Goal: Information Seeking & Learning: Learn about a topic

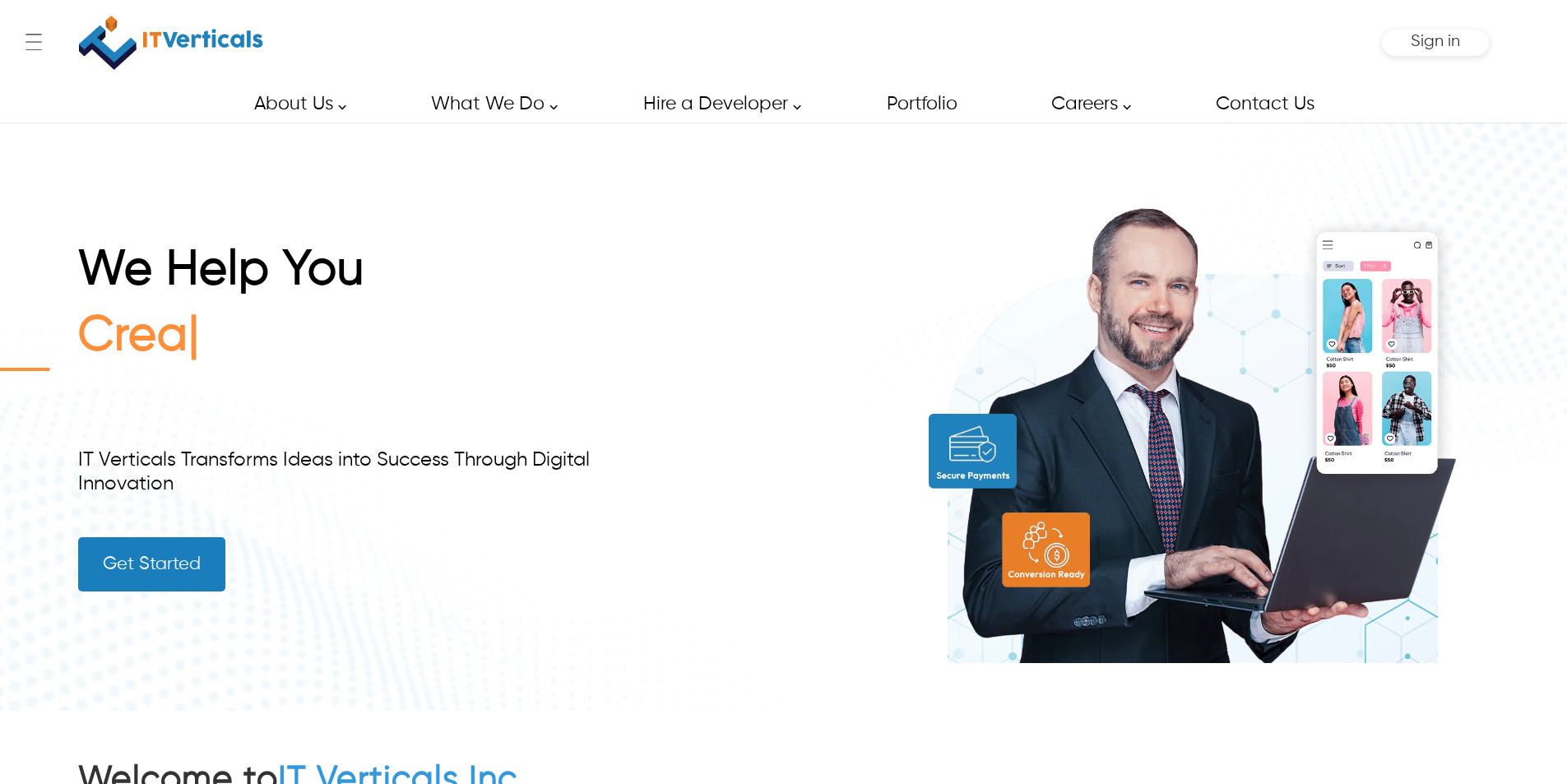
type input "******"
type input "**********"
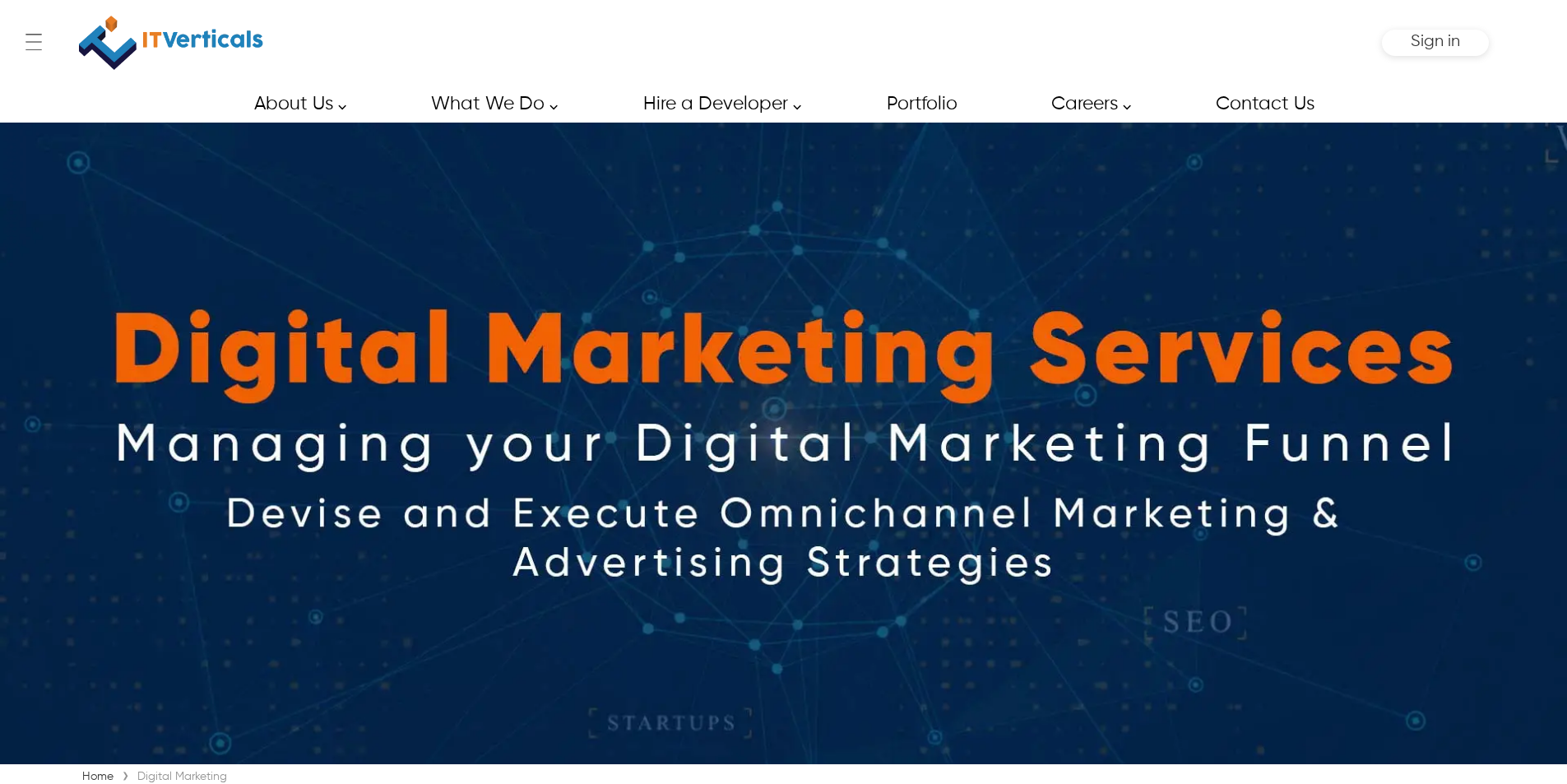
type input "******"
type input "**********"
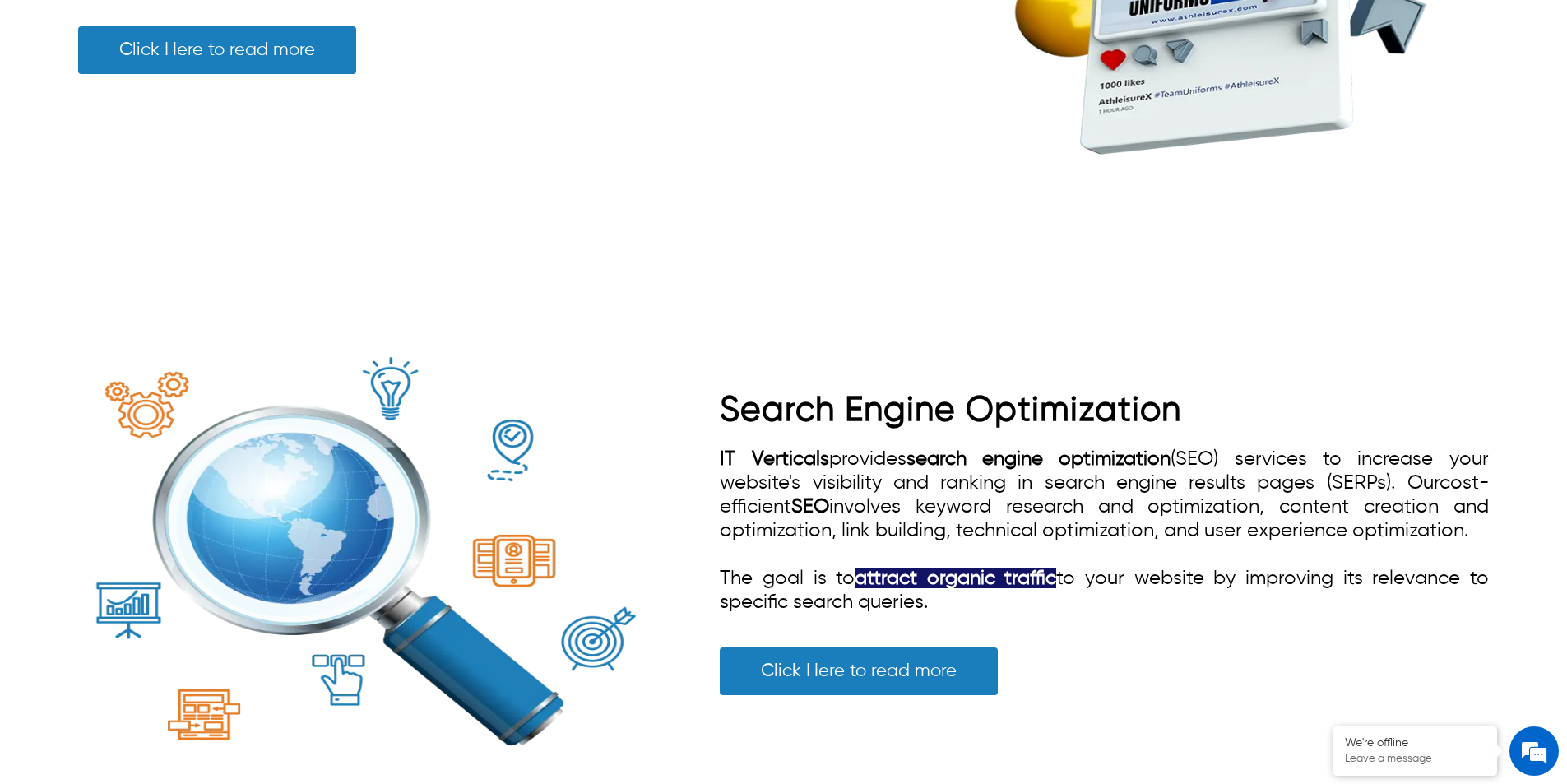
scroll to position [2576, 0]
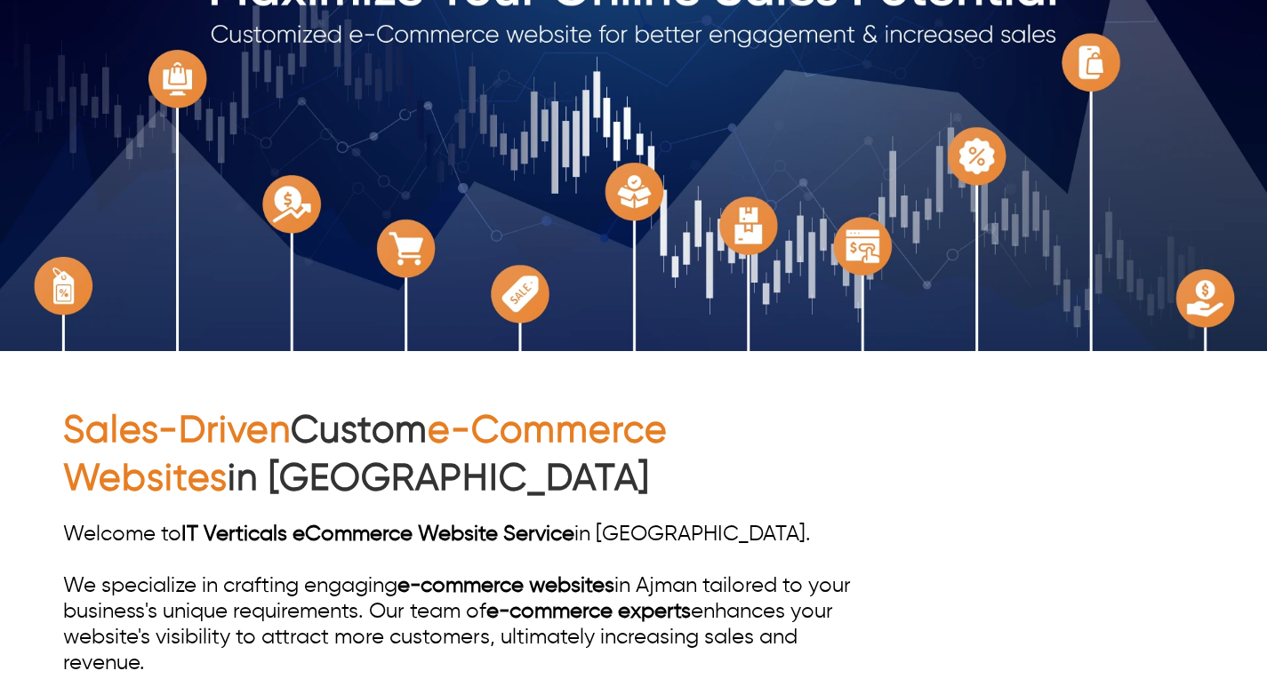
type input "******"
type input "**********"
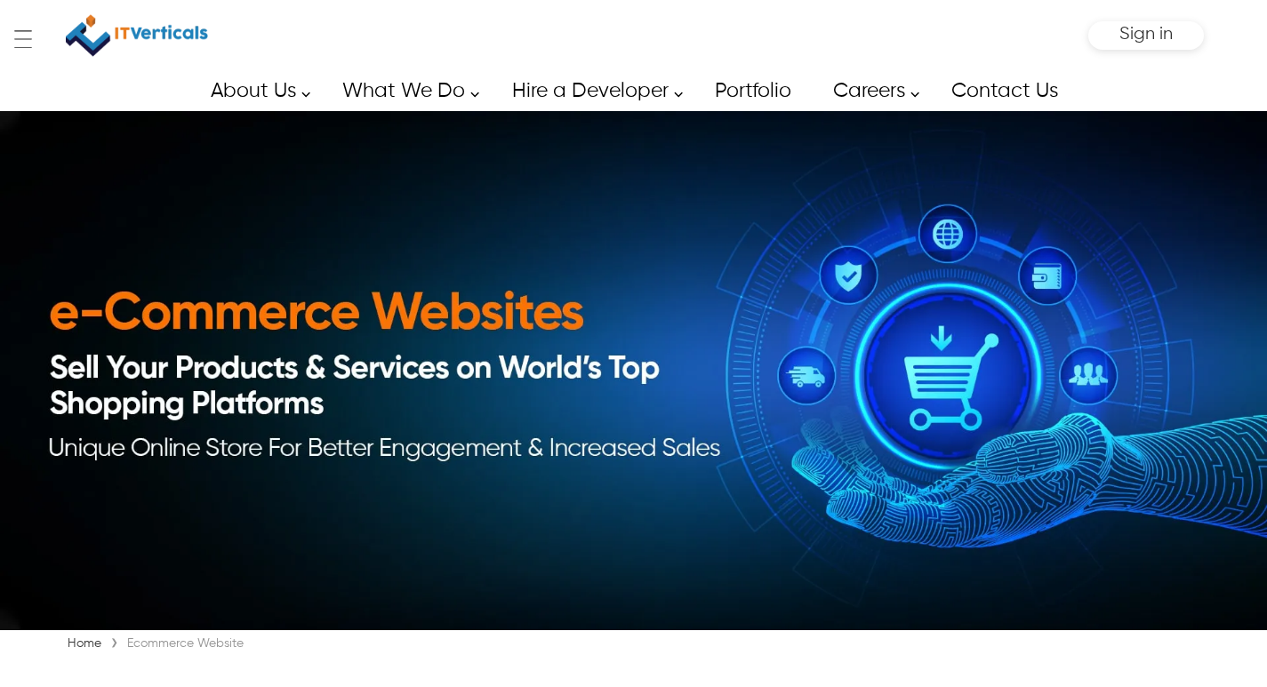
type input "******"
type input "**********"
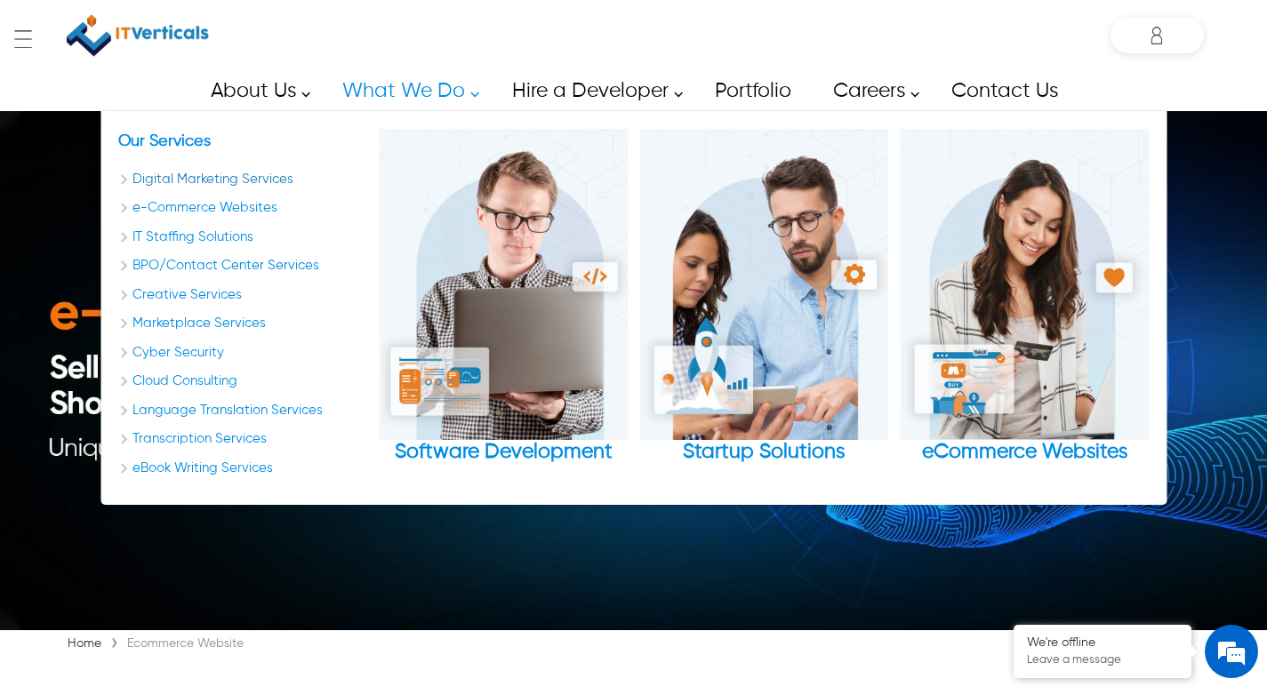
click at [245, 181] on link "Digital Marketing Services" at bounding box center [242, 180] width 249 height 20
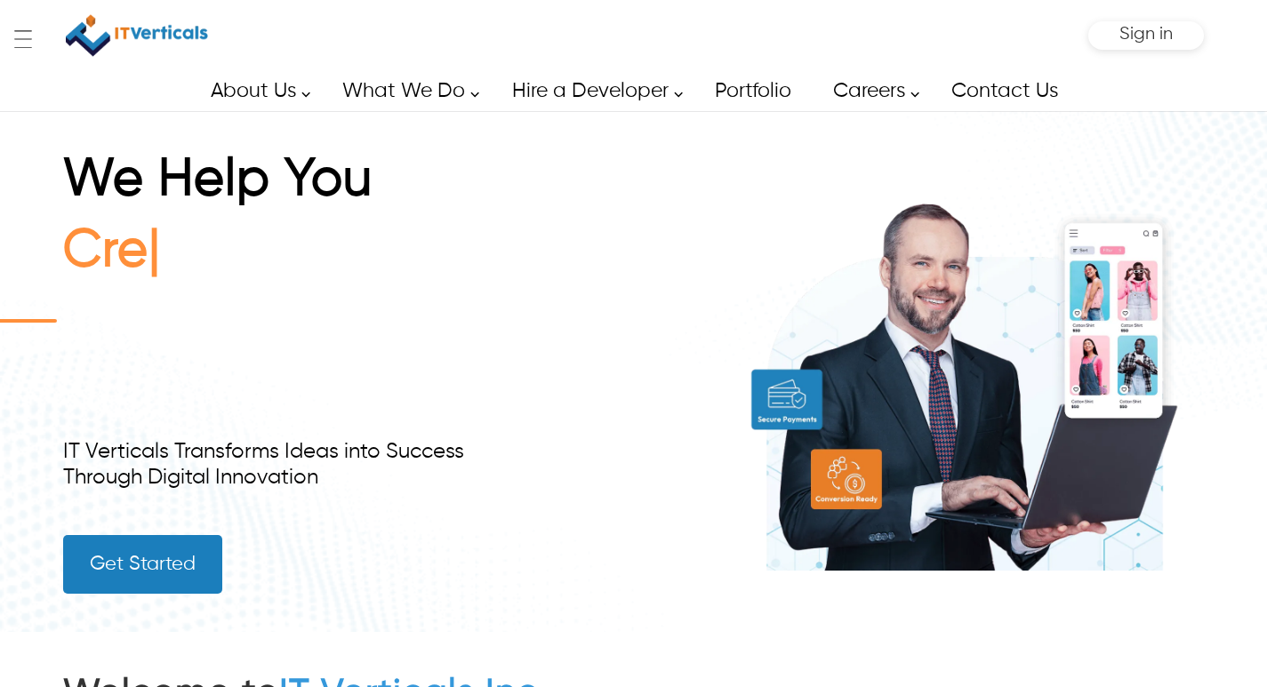
type input "******"
type input "**********"
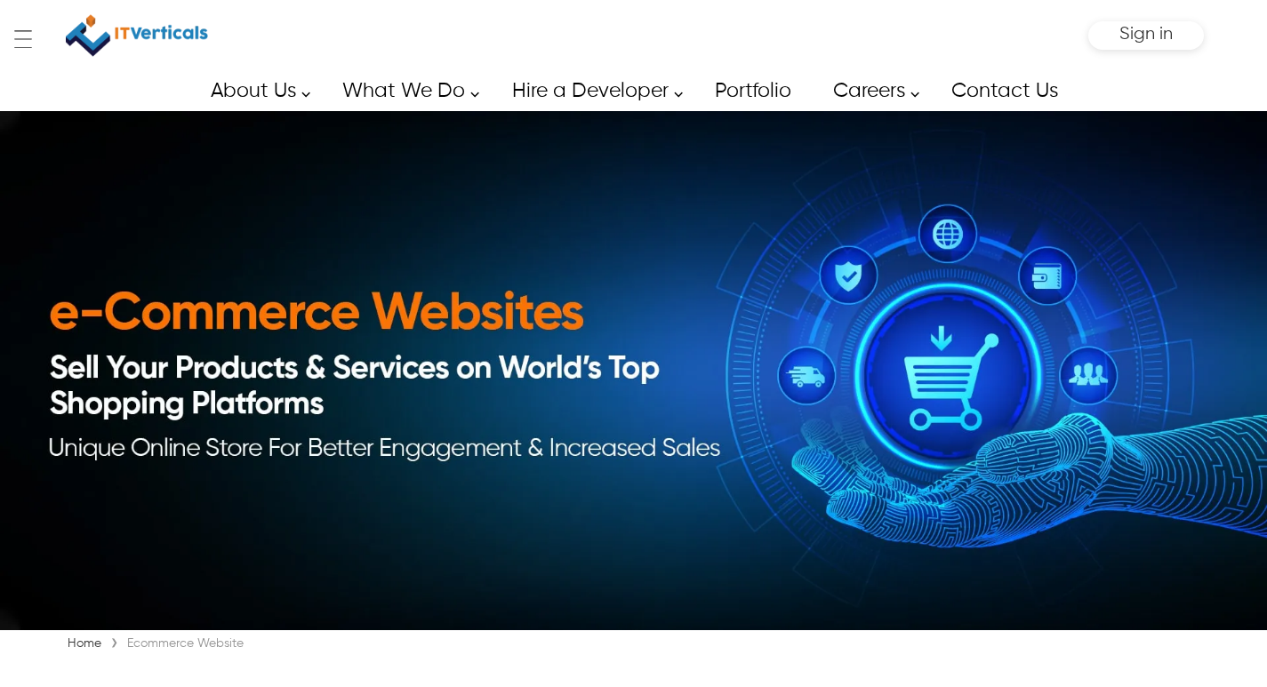
type input "******"
type input "**********"
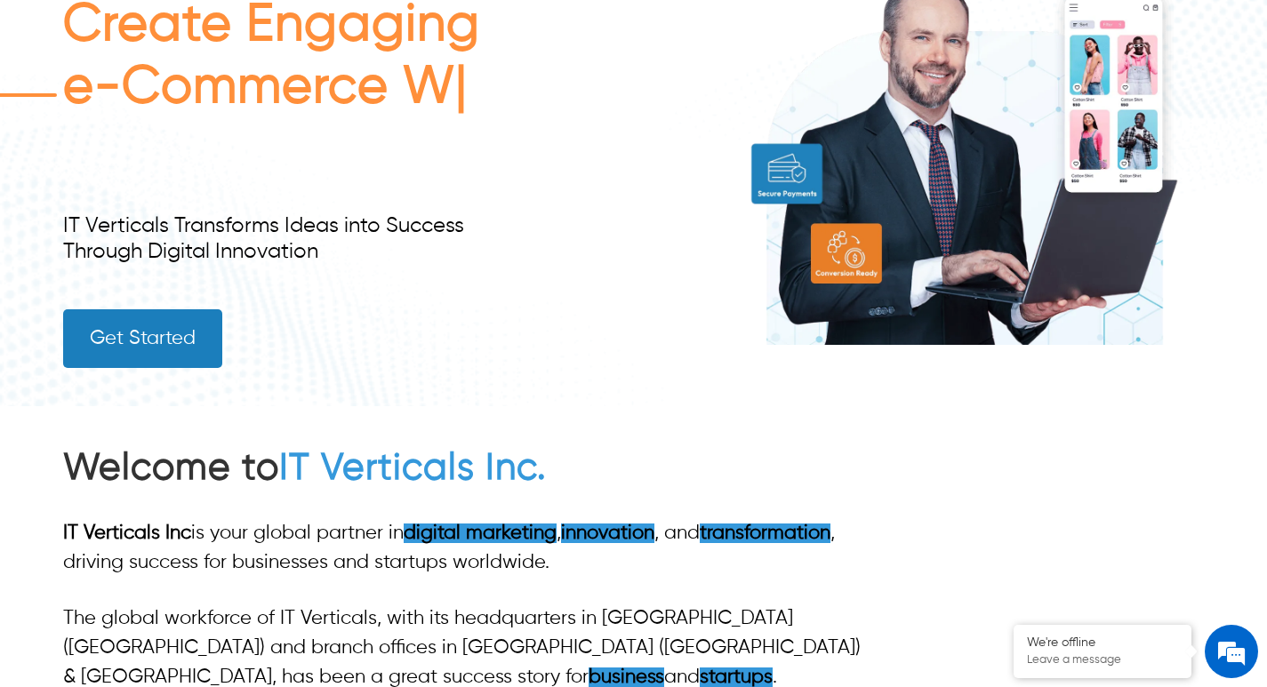
scroll to position [267, 0]
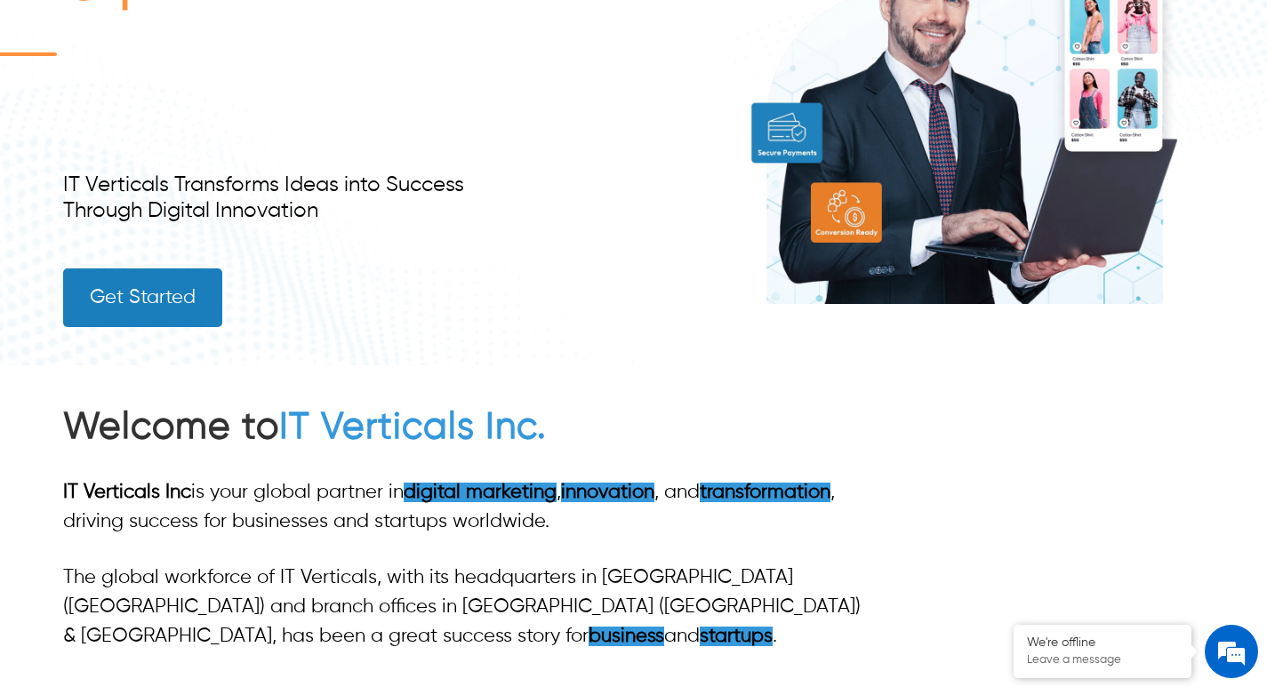
click at [151, 320] on link "Get Started" at bounding box center [142, 298] width 159 height 59
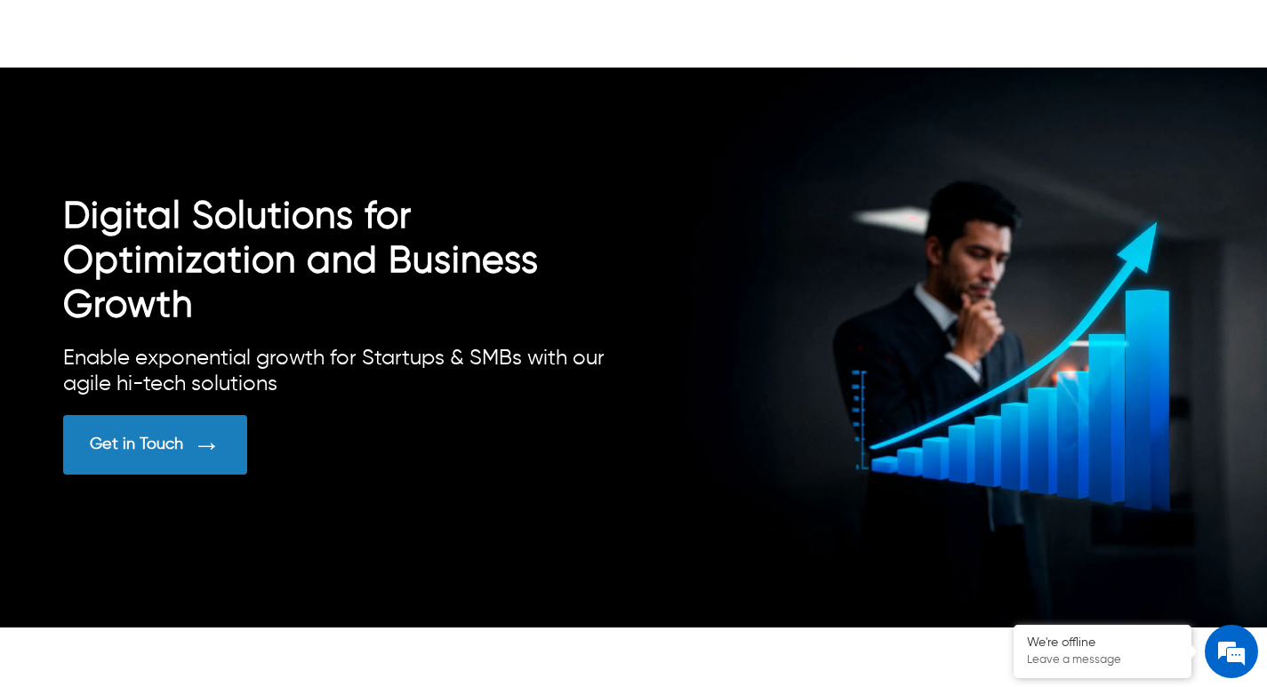
scroll to position [5247, 0]
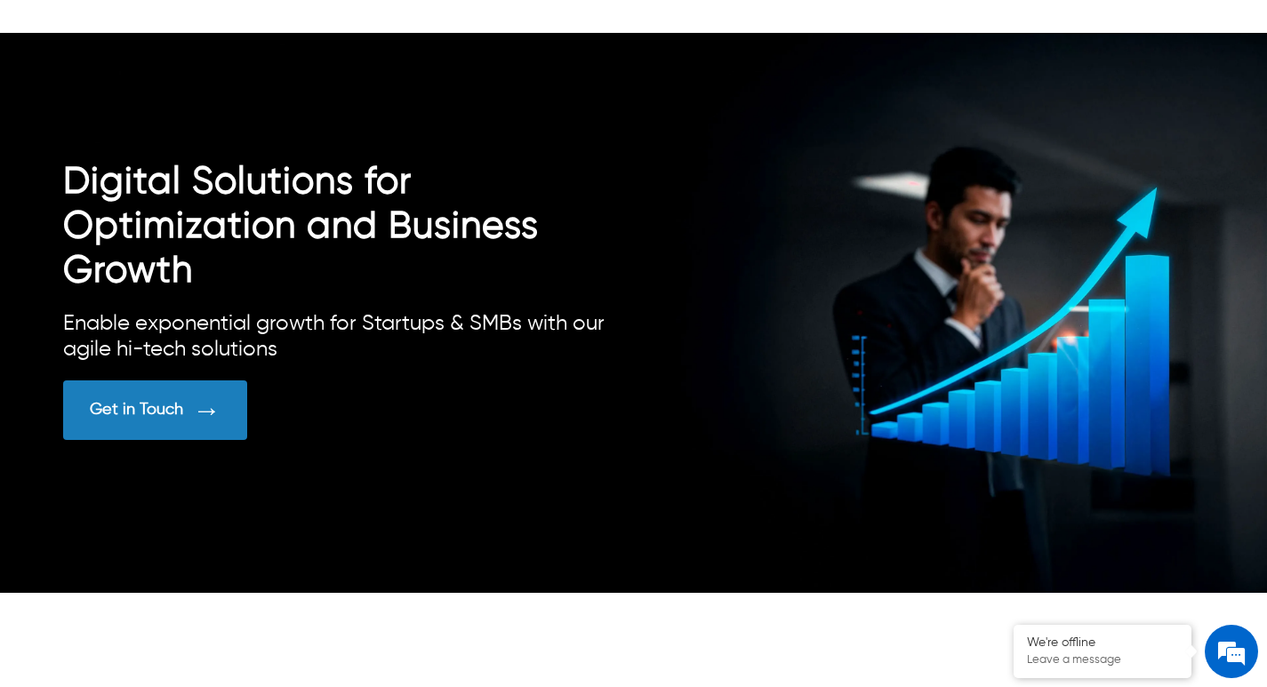
click at [159, 420] on div "Get in Touch" at bounding box center [155, 411] width 184 height 60
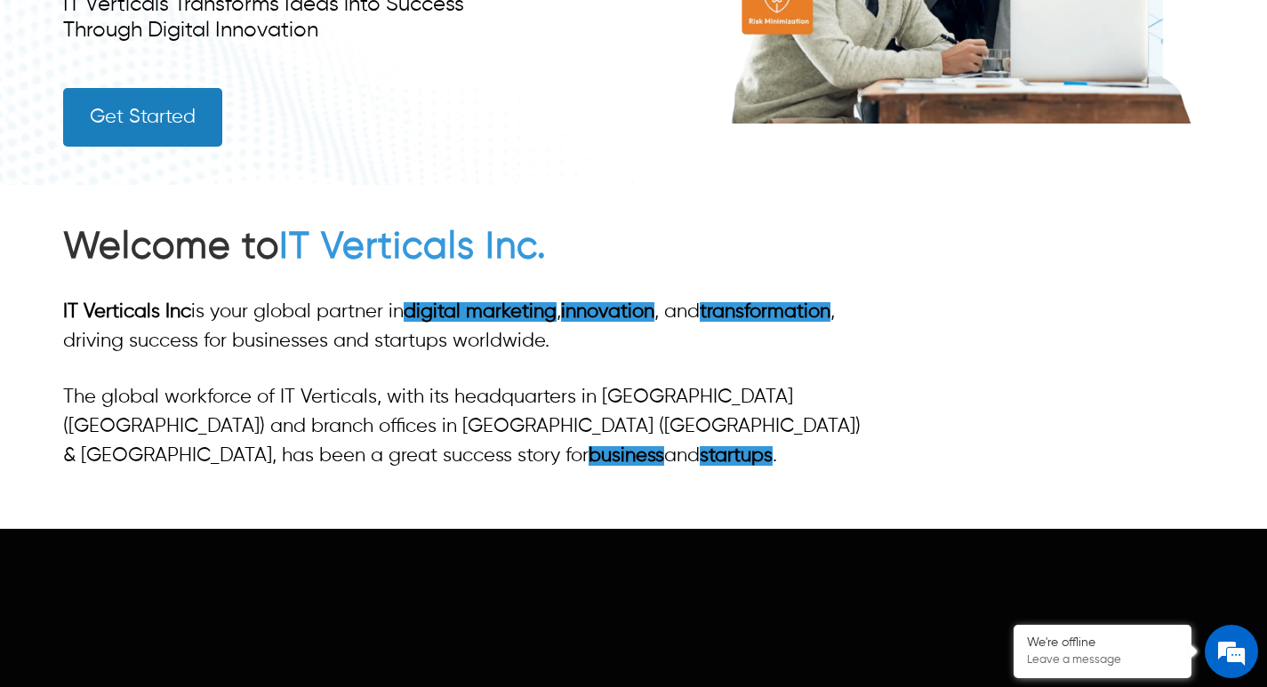
scroll to position [456, 0]
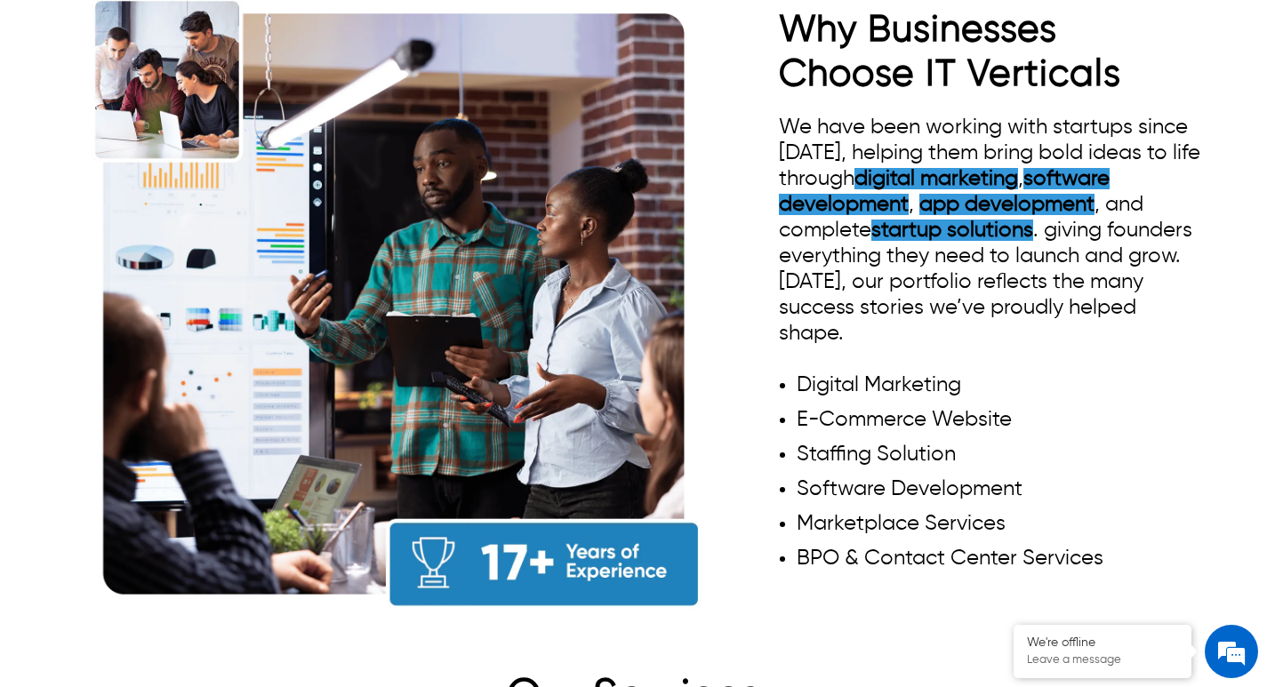
scroll to position [1434, 0]
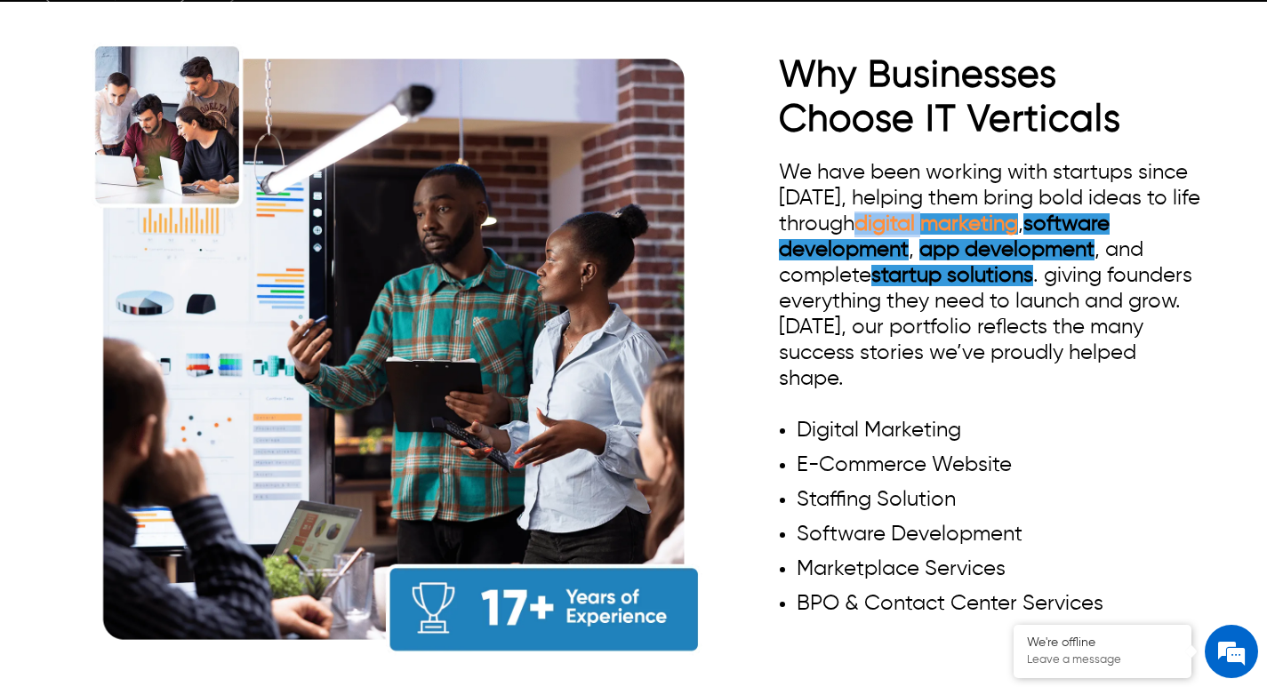
drag, startPoint x: 860, startPoint y: 218, endPoint x: 930, endPoint y: 215, distance: 70.3
click at [930, 215] on div "We have been working with startups since 2008, helping them bring bold ideas to…" at bounding box center [991, 393] width 425 height 466
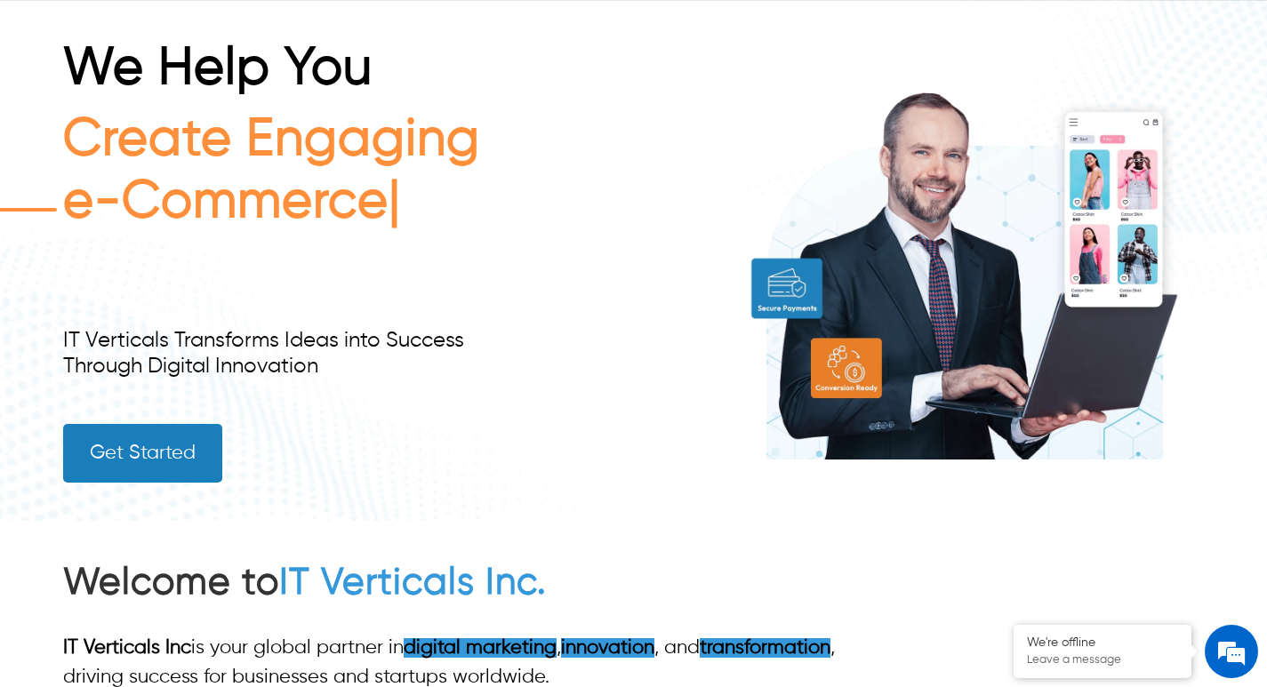
scroll to position [0, 0]
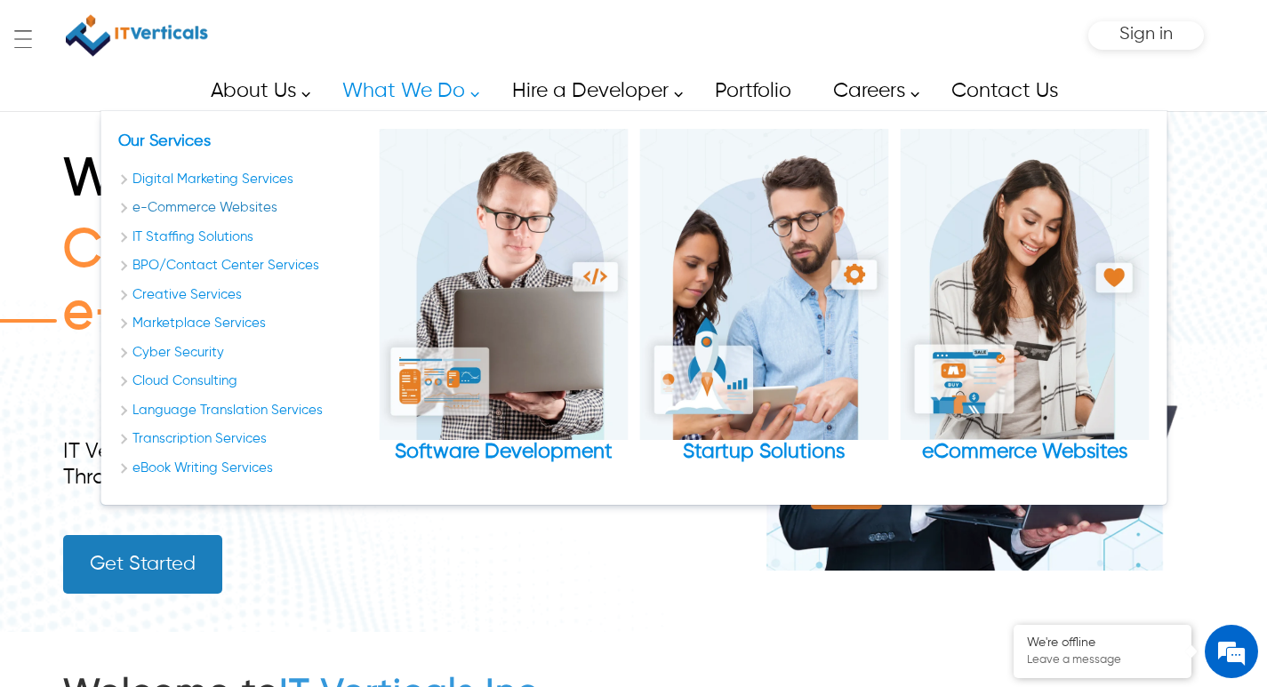
click at [262, 207] on link "e-Commerce Websites" at bounding box center [242, 208] width 249 height 20
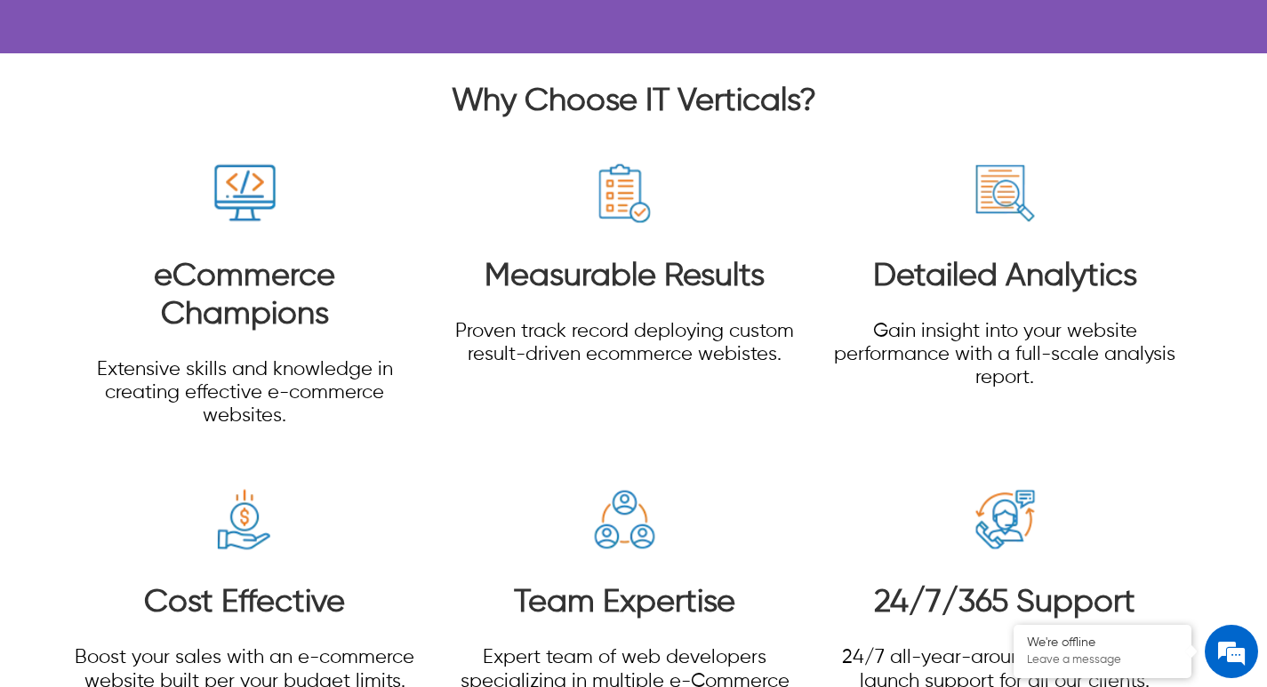
scroll to position [7869, 0]
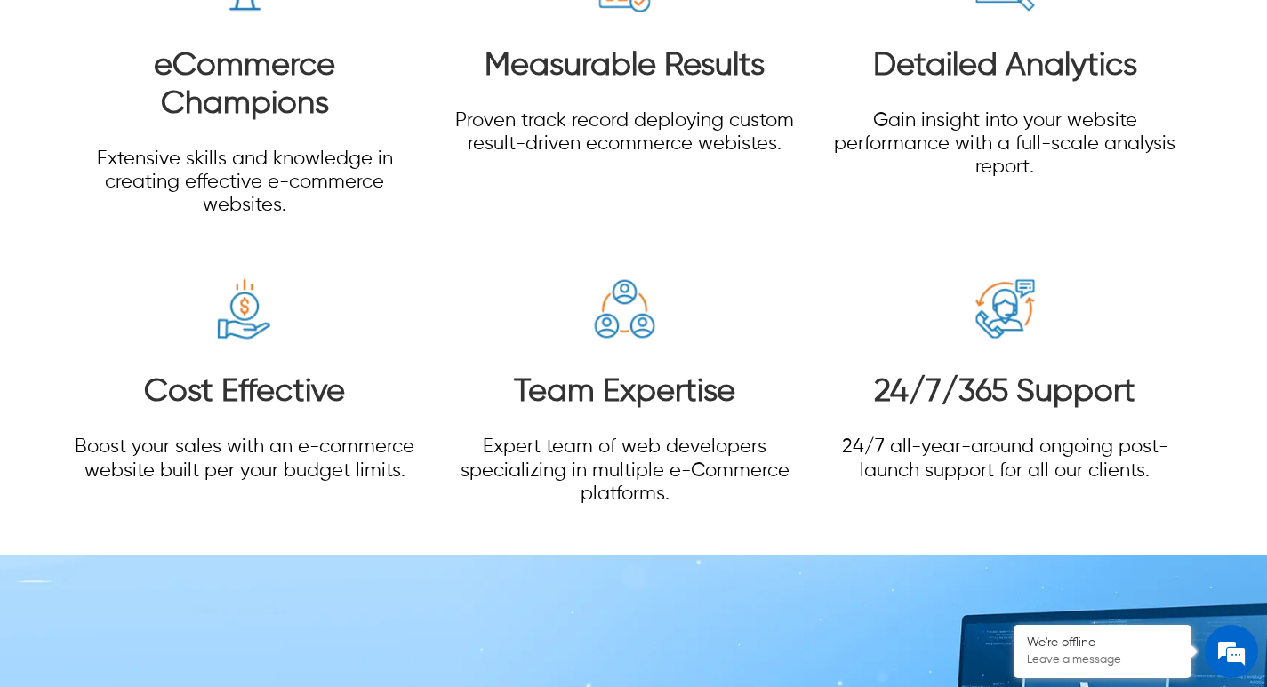
click at [1116, 396] on h3 "24/7/365 Support" at bounding box center [1005, 393] width 342 height 38
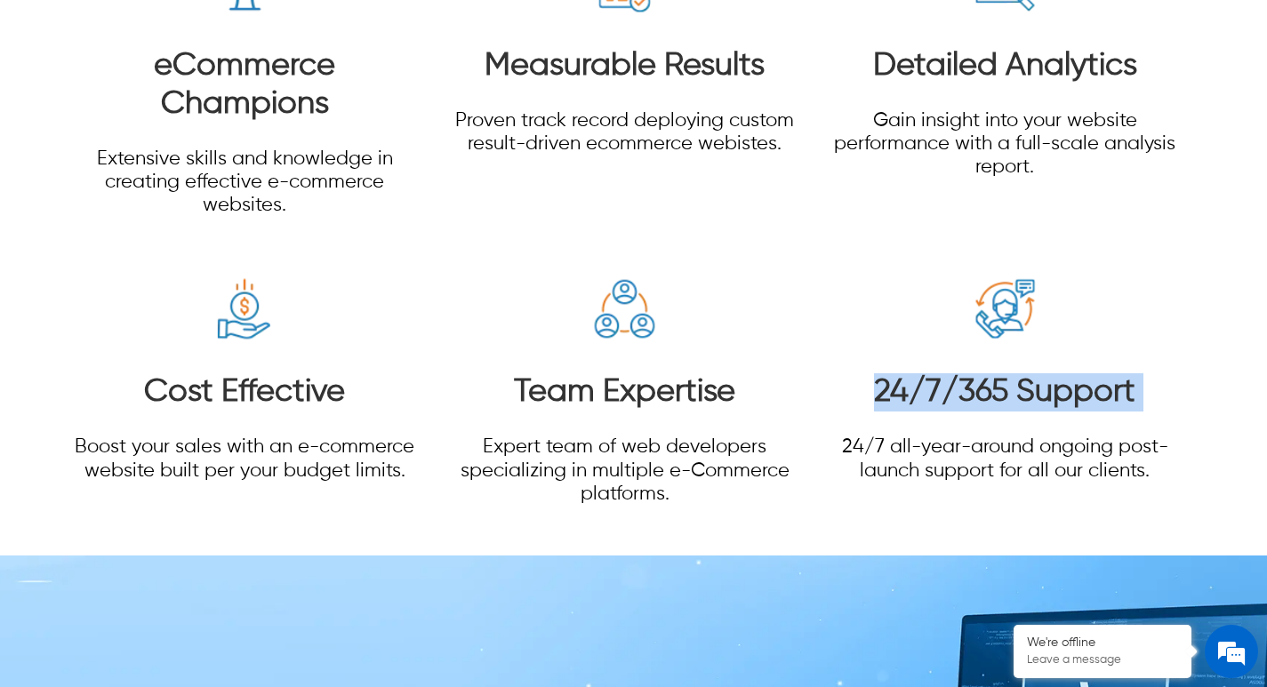
click at [1116, 396] on h3 "24/7/365 Support" at bounding box center [1005, 393] width 342 height 38
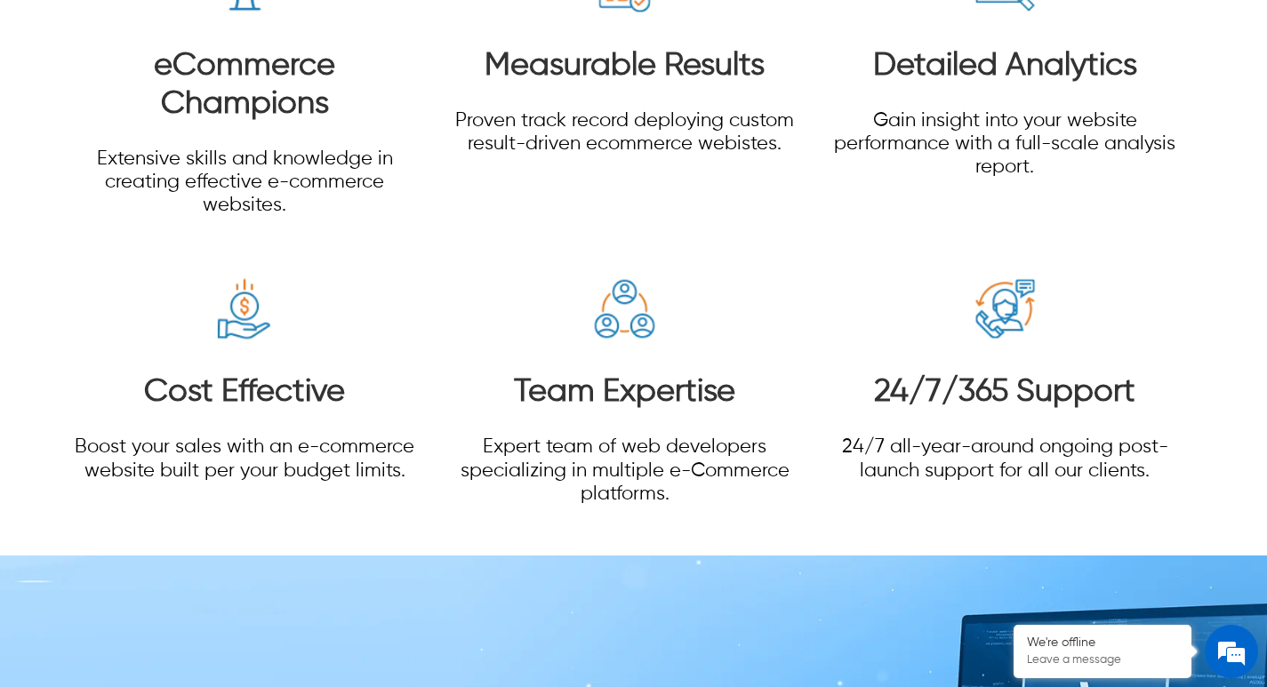
click at [666, 387] on h3 "Team Expertise" at bounding box center [625, 393] width 342 height 38
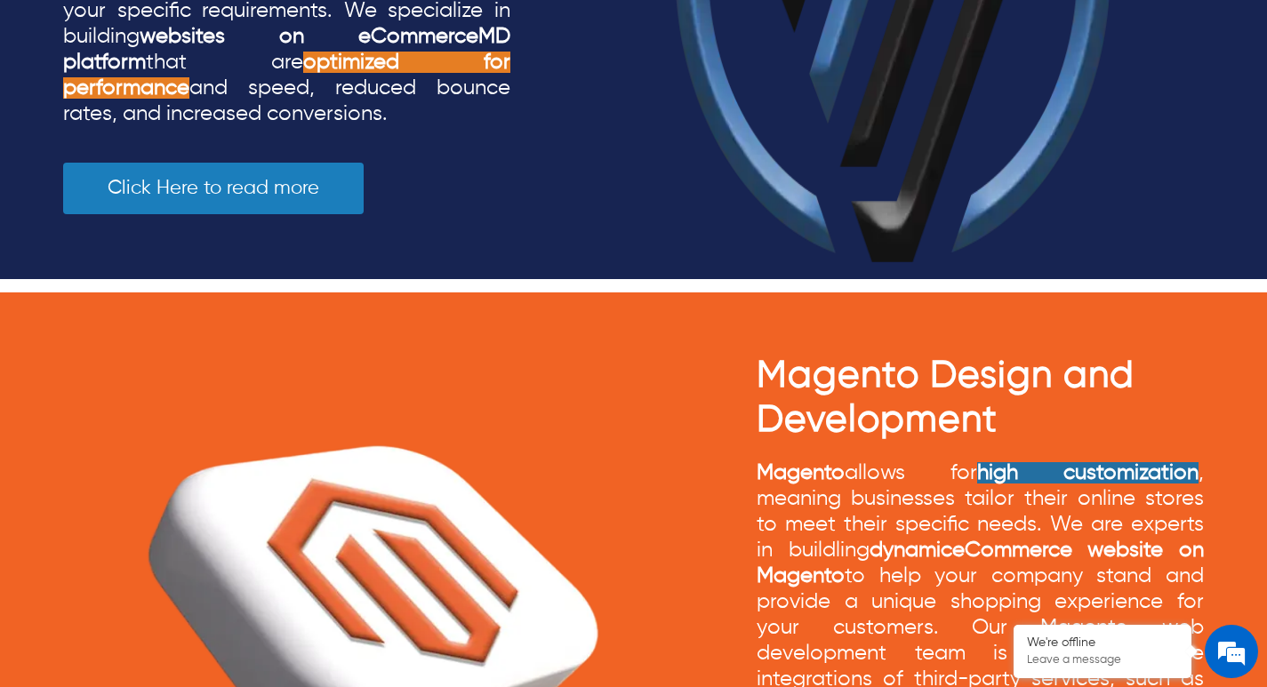
scroll to position [4070, 0]
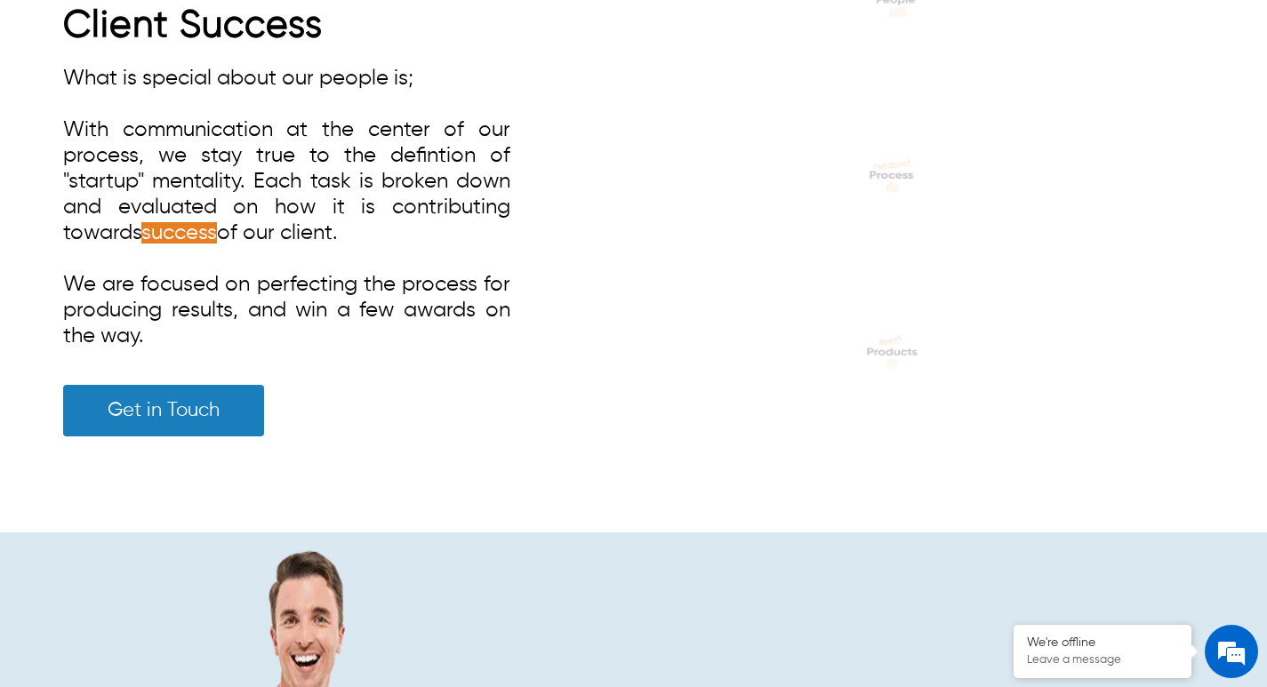
scroll to position [4649, 0]
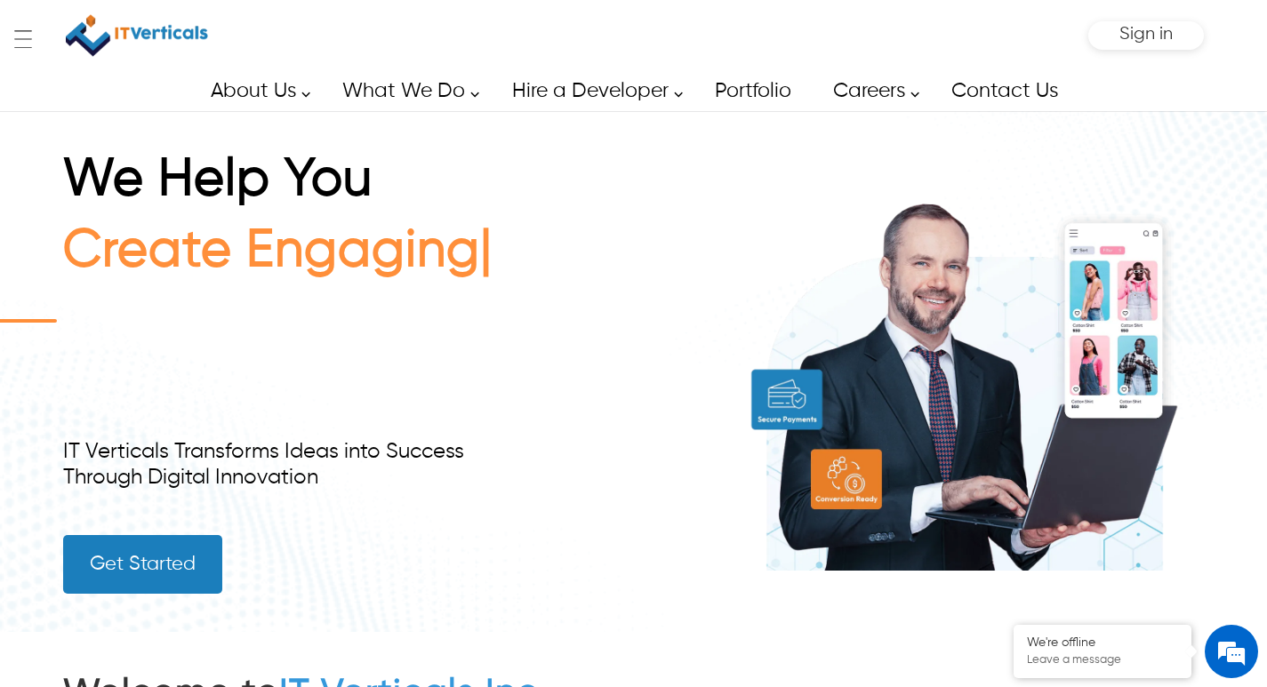
click at [236, 340] on div "Create Engaging" at bounding box center [281, 321] width 437 height 201
click at [1145, 45] on div "Sign in" at bounding box center [1146, 36] width 53 height 20
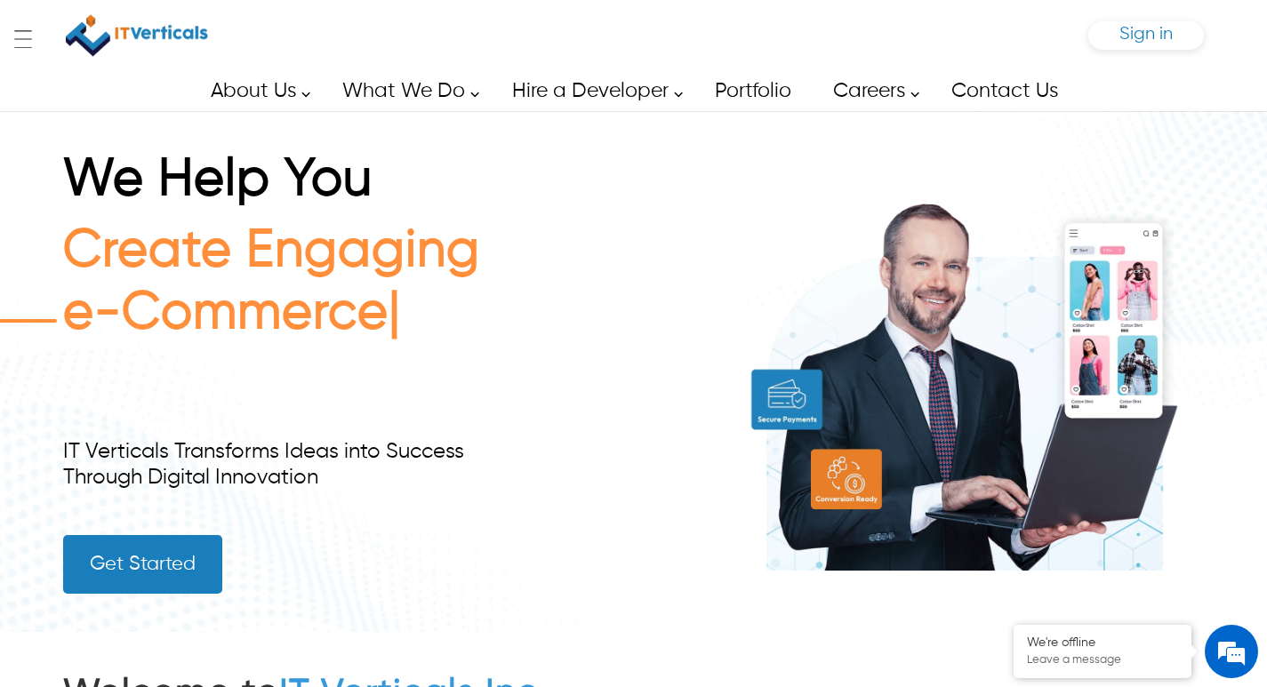
click at [1145, 38] on span "Sign in" at bounding box center [1146, 34] width 53 height 19
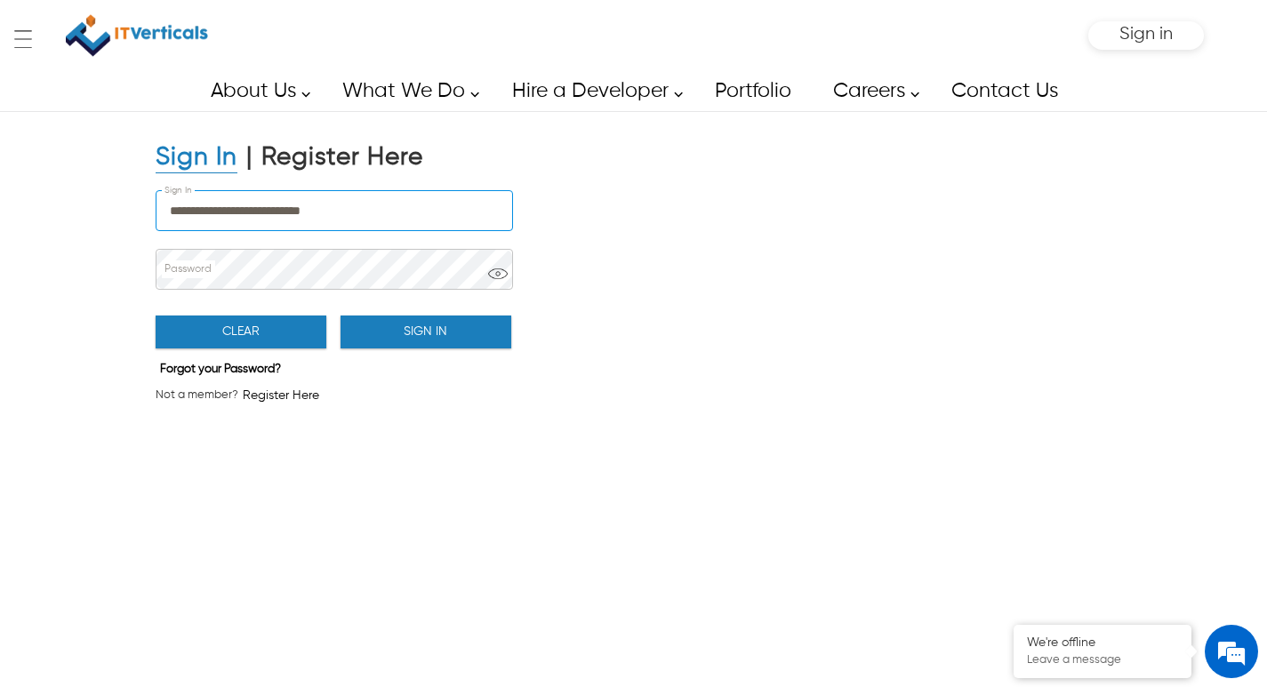
click at [361, 205] on input "**********" at bounding box center [335, 210] width 356 height 39
click at [91, 265] on div "**********" at bounding box center [633, 403] width 1267 height 584
click at [419, 214] on input "**********" at bounding box center [335, 210] width 356 height 39
click at [411, 337] on button "Sign In" at bounding box center [426, 332] width 171 height 33
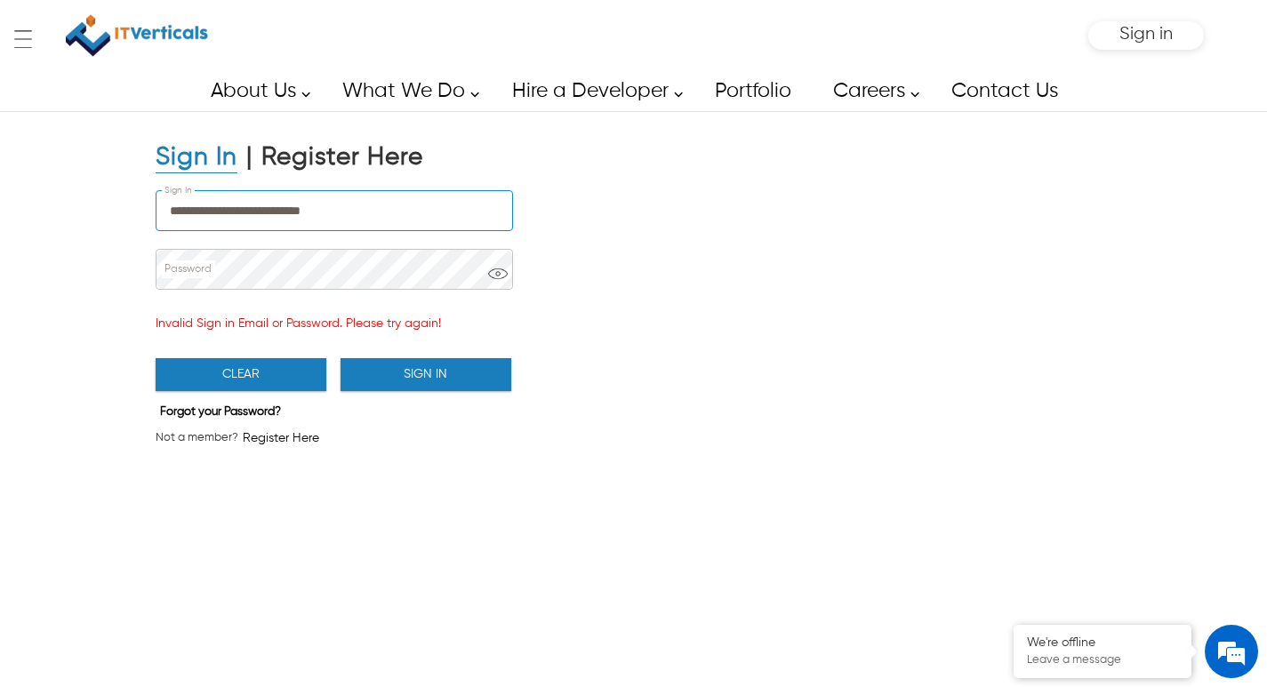
click at [424, 215] on input "**********" at bounding box center [335, 210] width 356 height 39
type input "**********"
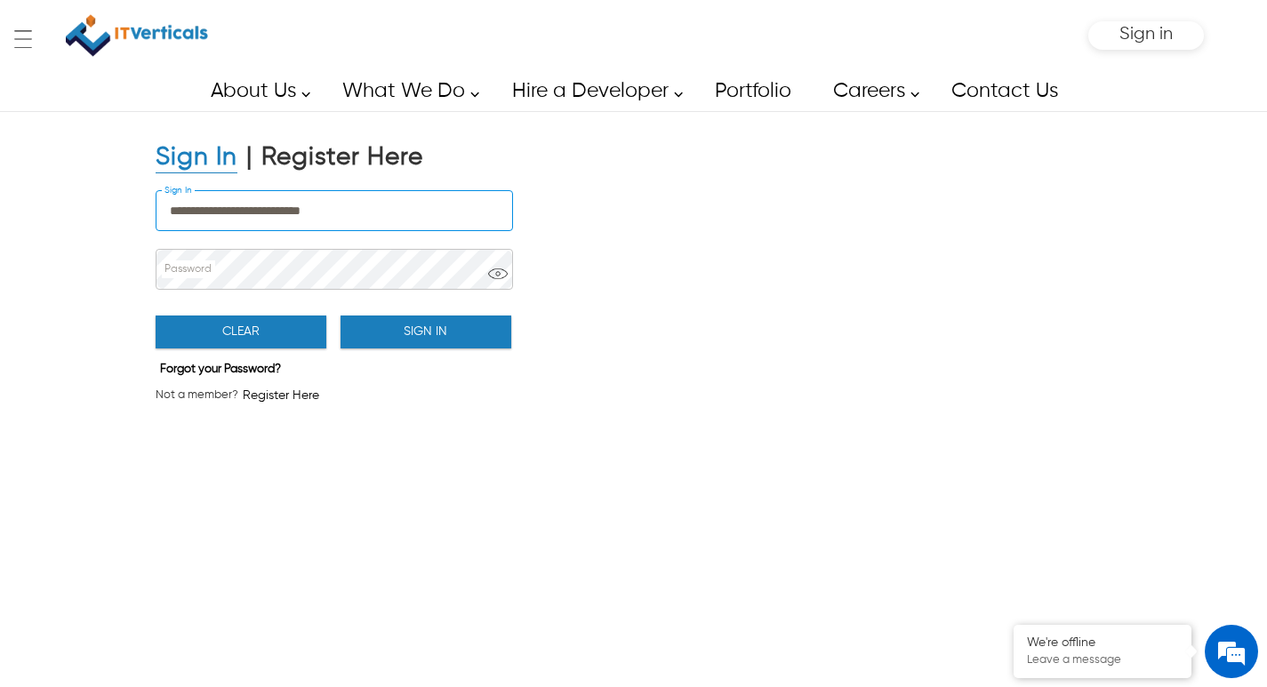
click at [428, 337] on button "Sign In" at bounding box center [426, 332] width 171 height 33
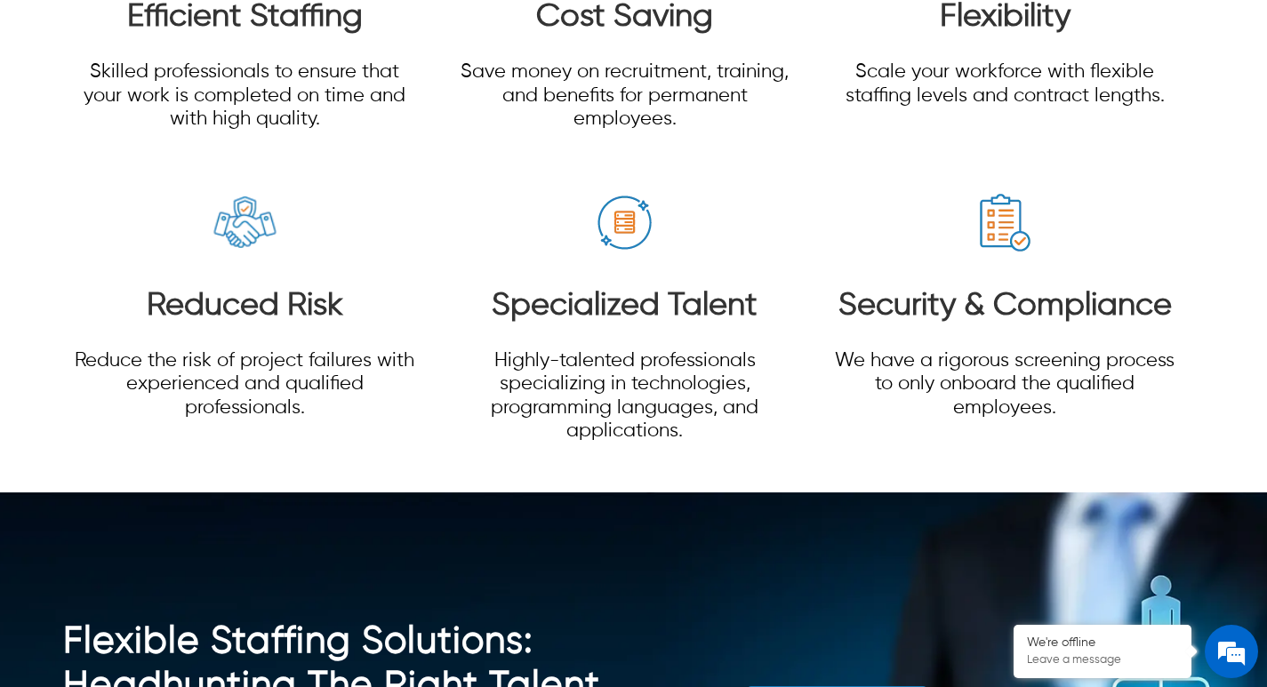
scroll to position [5158, 0]
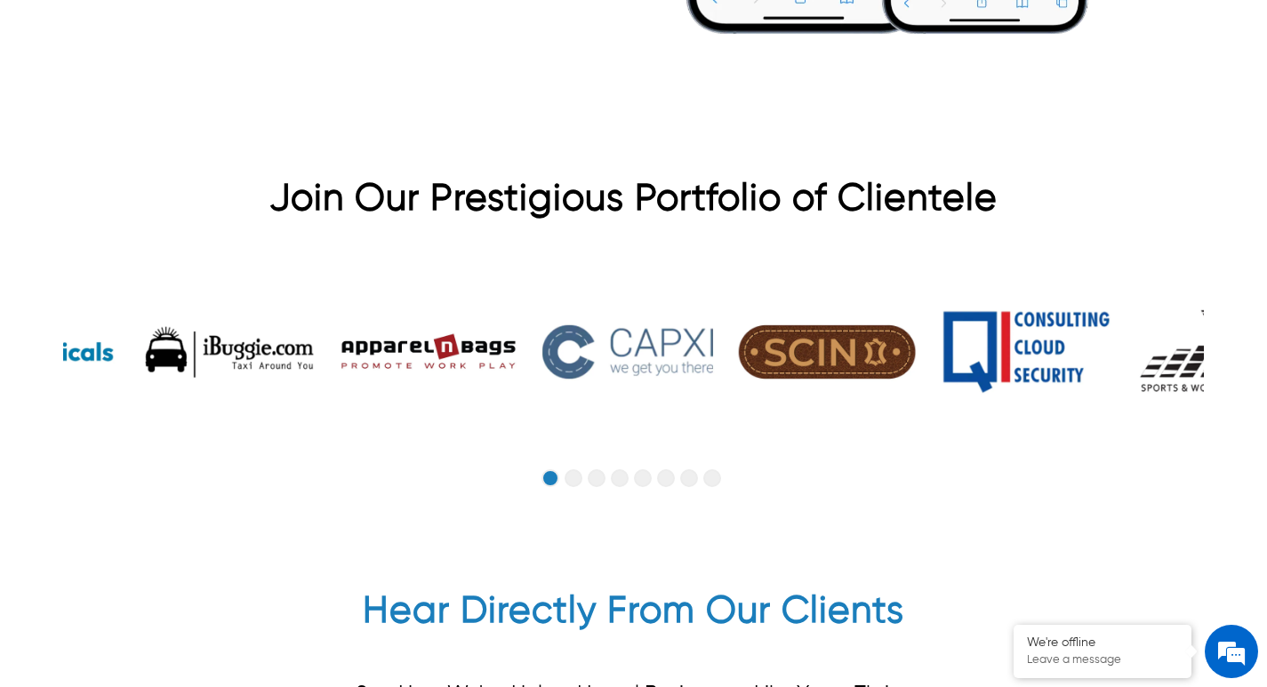
scroll to position [4247, 0]
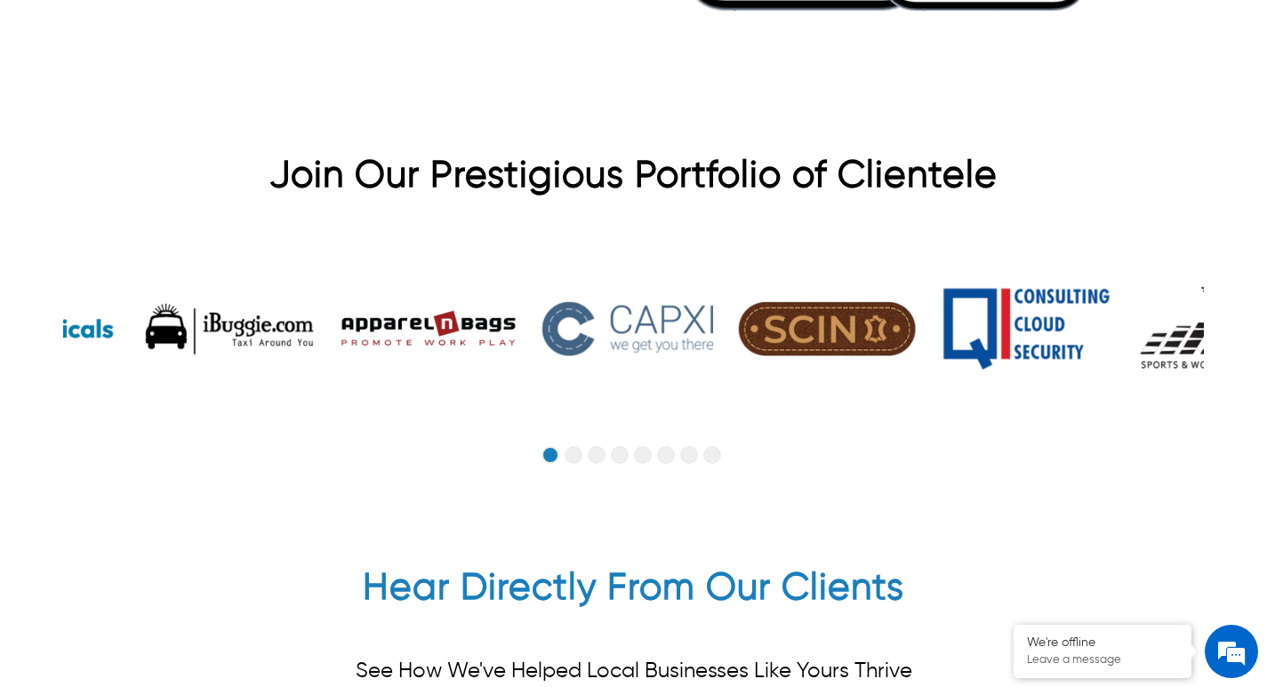
click at [623, 459] on button "Go to slide 4" at bounding box center [620, 455] width 18 height 18
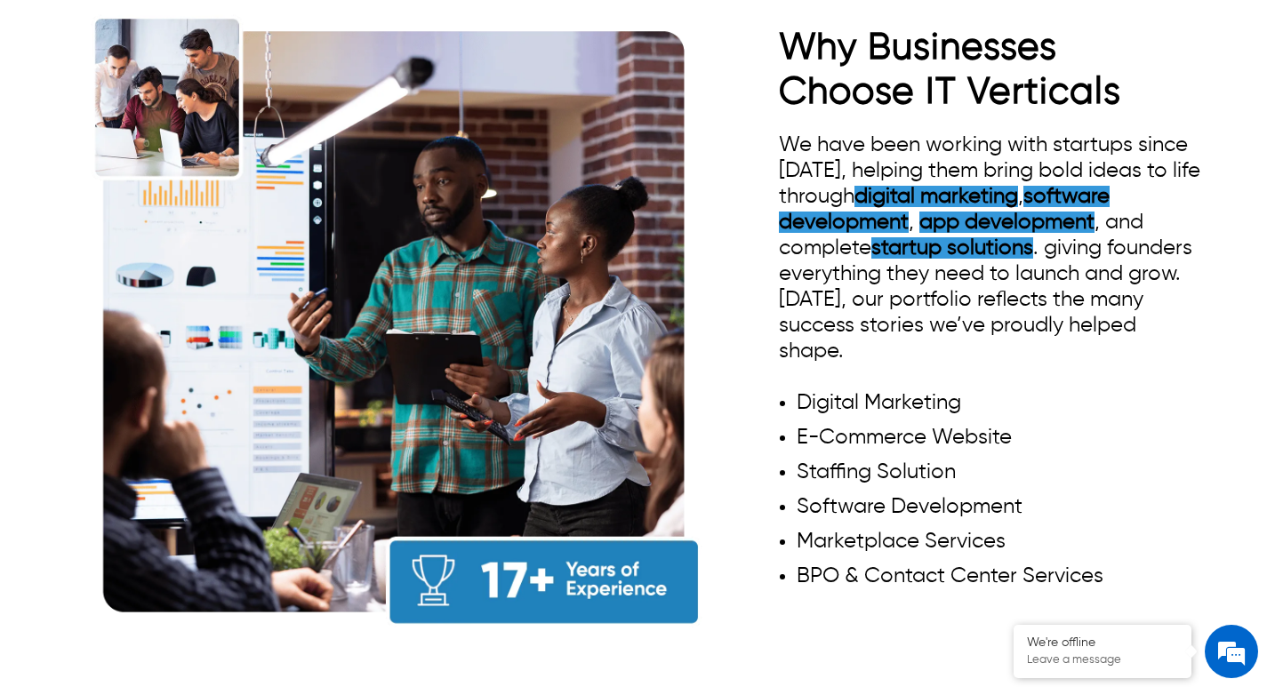
scroll to position [1563, 0]
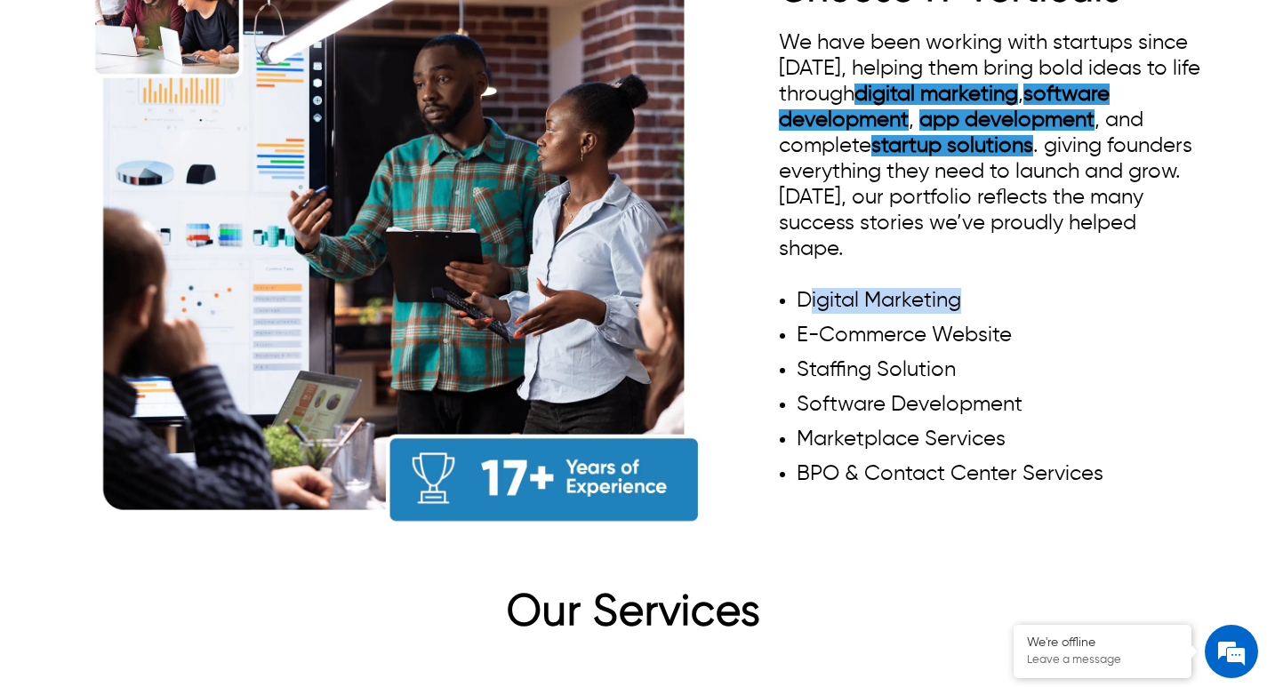
drag, startPoint x: 805, startPoint y: 290, endPoint x: 968, endPoint y: 293, distance: 162.8
click at [968, 293] on li "Digital Marketing" at bounding box center [1000, 301] width 407 height 26
drag, startPoint x: 799, startPoint y: 296, endPoint x: 1023, endPoint y: 296, distance: 224.1
click at [1023, 296] on li "Digital Marketing" at bounding box center [1000, 301] width 407 height 26
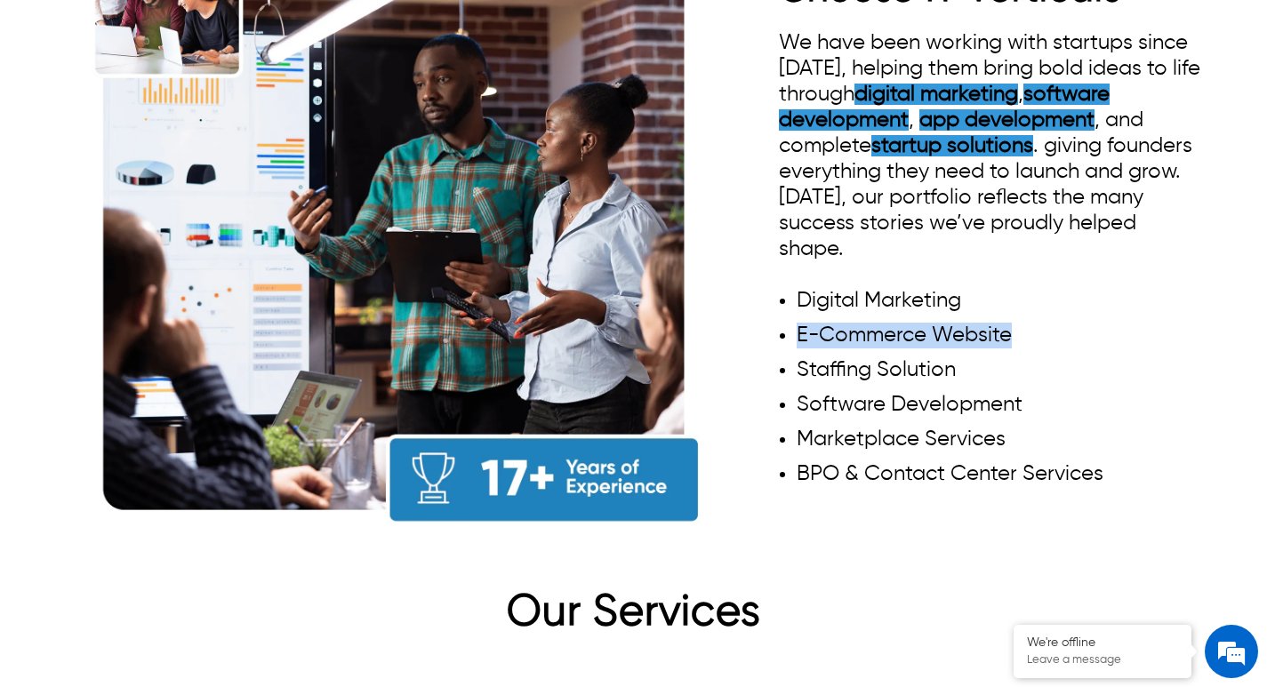
drag, startPoint x: 1028, startPoint y: 325, endPoint x: 792, endPoint y: 324, distance: 235.7
click at [792, 324] on ul "Digital Marketing E-Commerce Website Staffing Solution Software Development Mar…" at bounding box center [991, 387] width 425 height 199
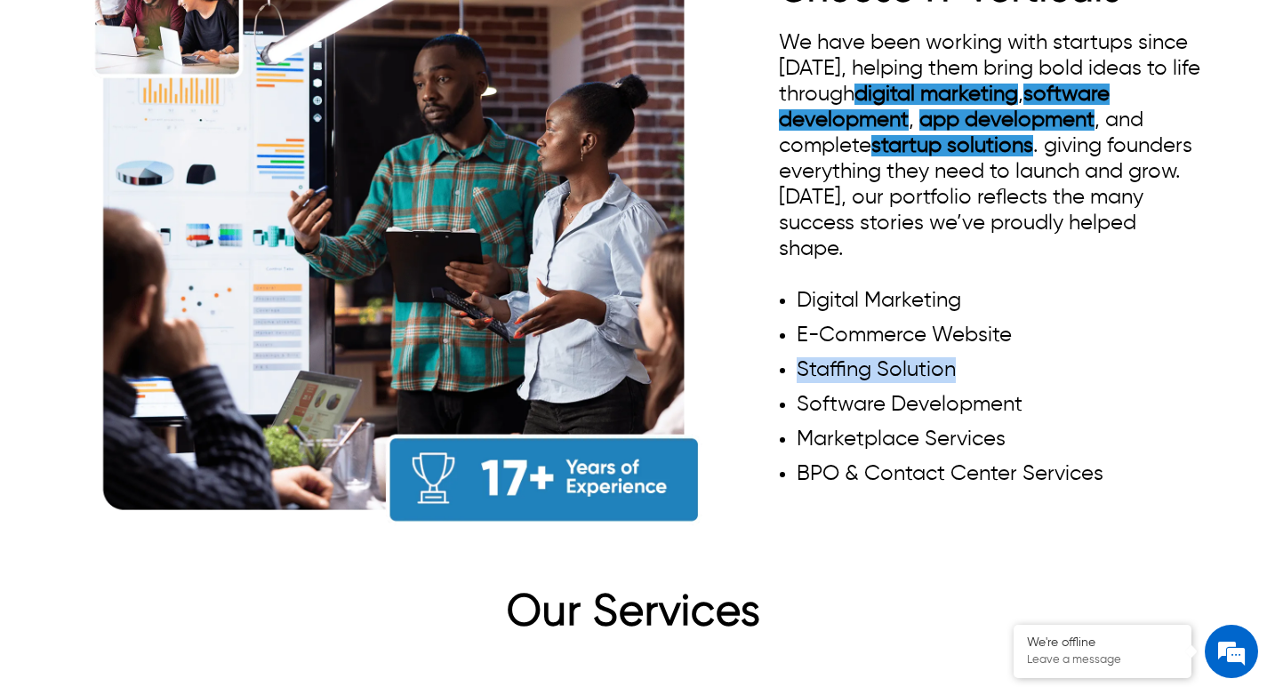
drag, startPoint x: 795, startPoint y: 366, endPoint x: 1027, endPoint y: 365, distance: 232.1
click at [1027, 365] on ul "Digital Marketing E-Commerce Website Staffing Solution Software Development Mar…" at bounding box center [991, 387] width 425 height 199
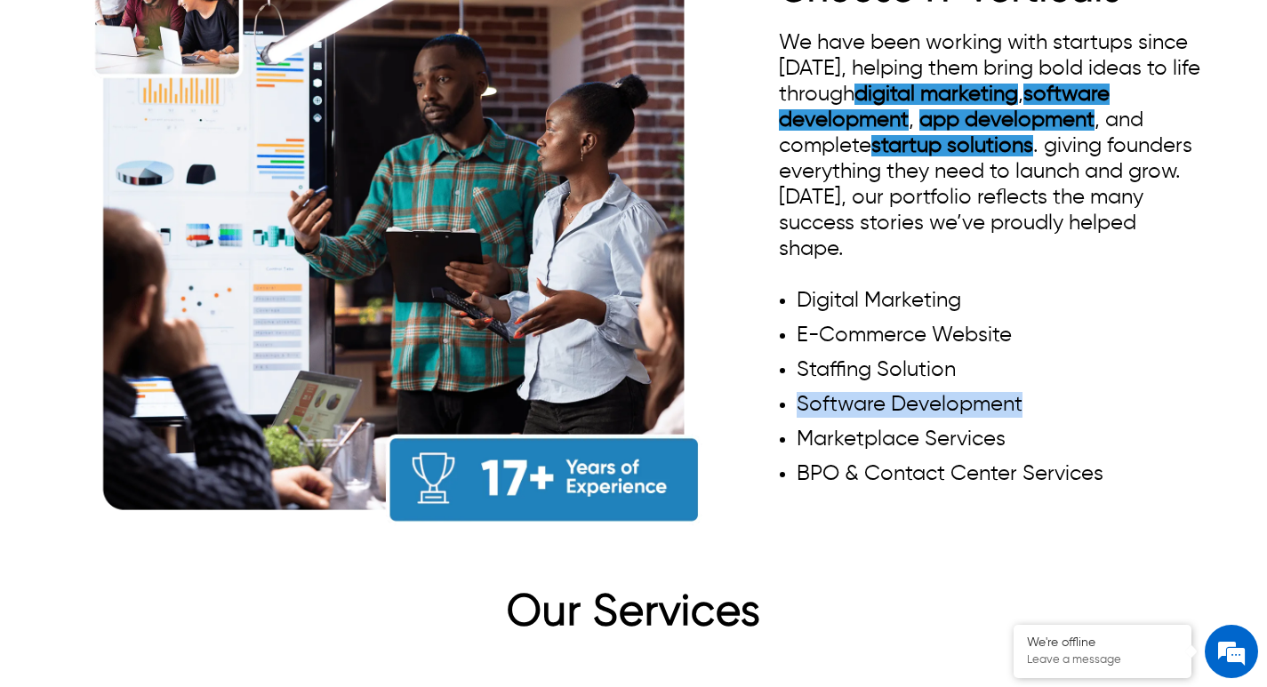
drag, startPoint x: 1035, startPoint y: 390, endPoint x: 777, endPoint y: 387, distance: 257.9
click at [777, 387] on div "Why Businesses Choose IT Verticals We have been working with startups since 200…" at bounding box center [633, 218] width 1141 height 667
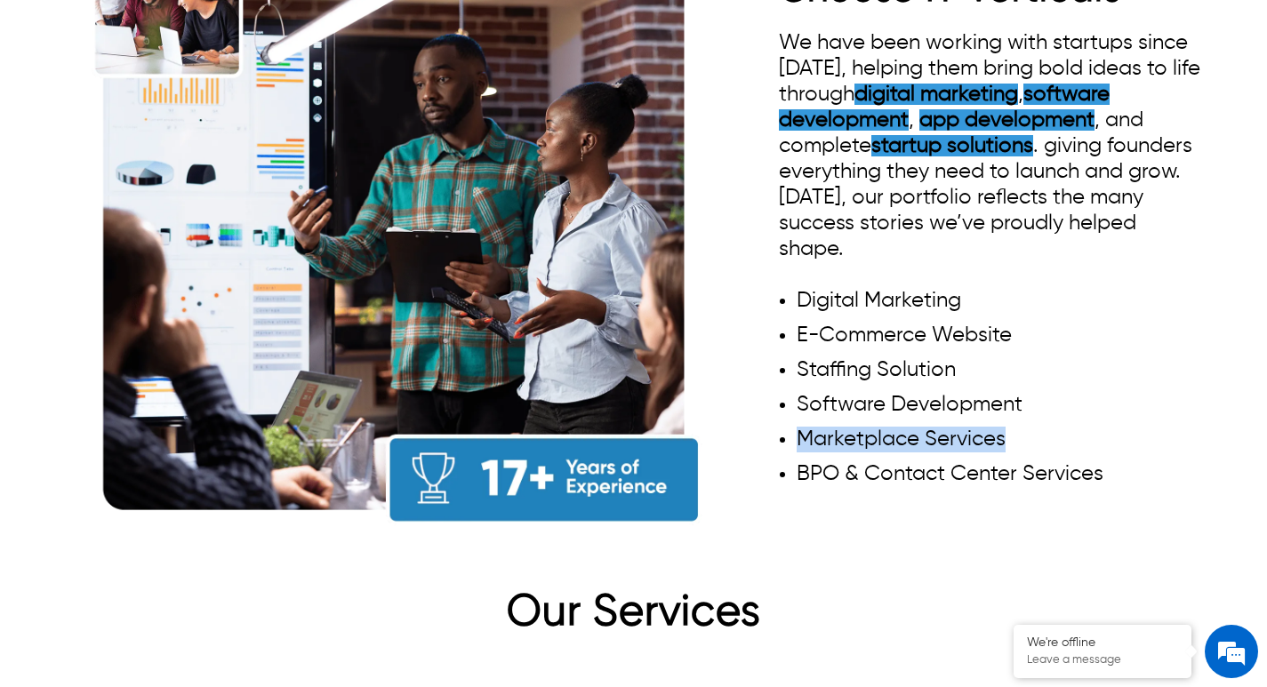
drag, startPoint x: 794, startPoint y: 432, endPoint x: 1032, endPoint y: 430, distance: 237.5
click at [1032, 430] on ul "Digital Marketing E-Commerce Website Staffing Solution Software Development Mar…" at bounding box center [991, 387] width 425 height 199
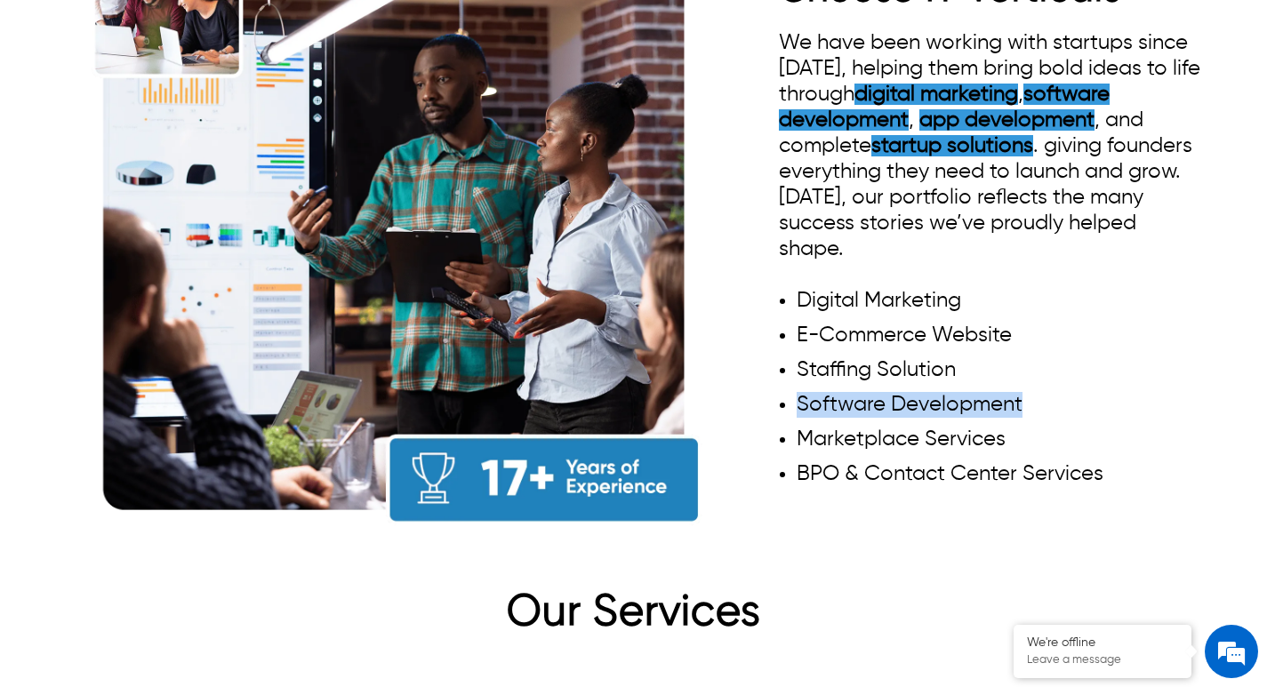
drag, startPoint x: 1033, startPoint y: 390, endPoint x: 785, endPoint y: 395, distance: 247.3
click at [797, 395] on li "Software Development" at bounding box center [1000, 405] width 407 height 26
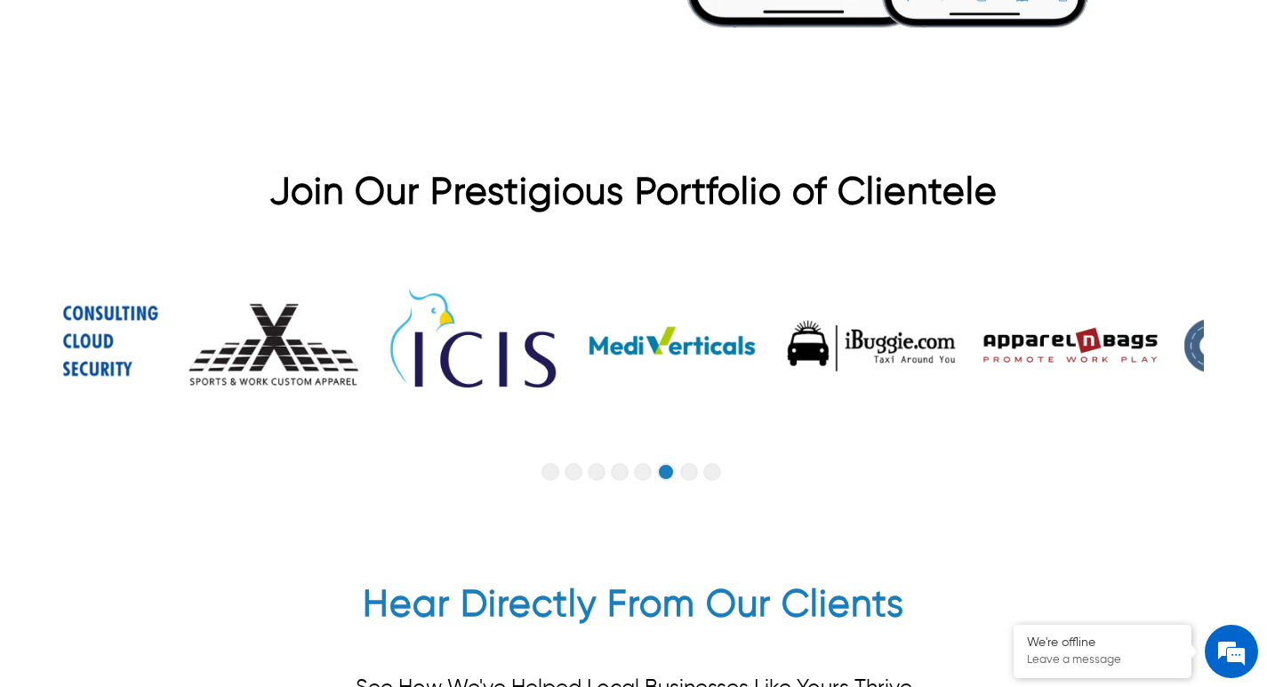
scroll to position [4236, 0]
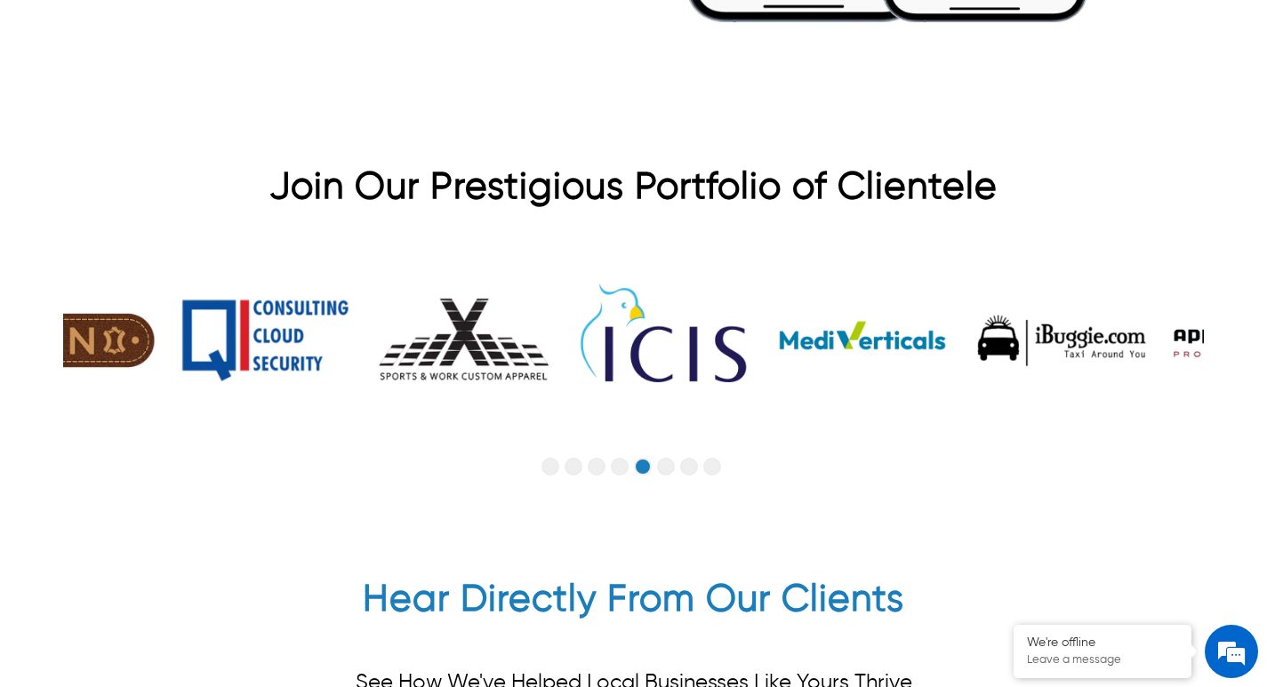
click at [620, 472] on button "Go to slide 4" at bounding box center [620, 467] width 18 height 18
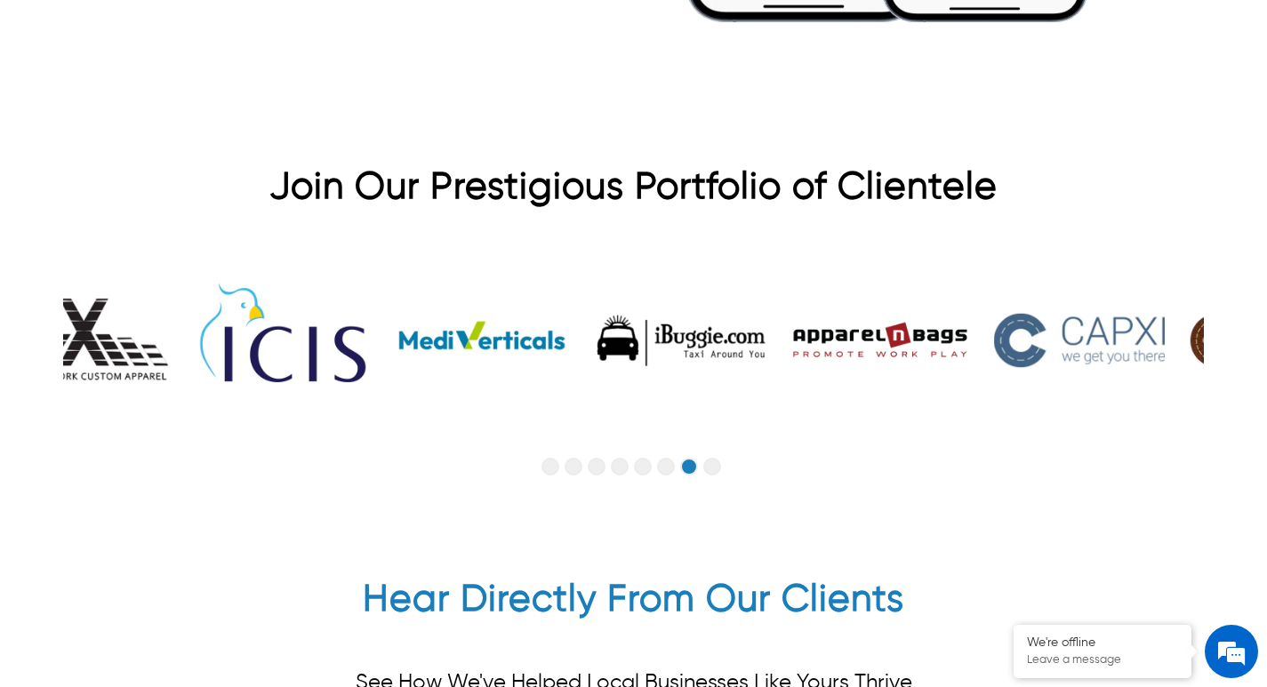
click at [624, 474] on button "Go to slide 4" at bounding box center [620, 467] width 18 height 18
click at [623, 470] on button "Go to slide 4" at bounding box center [620, 467] width 18 height 18
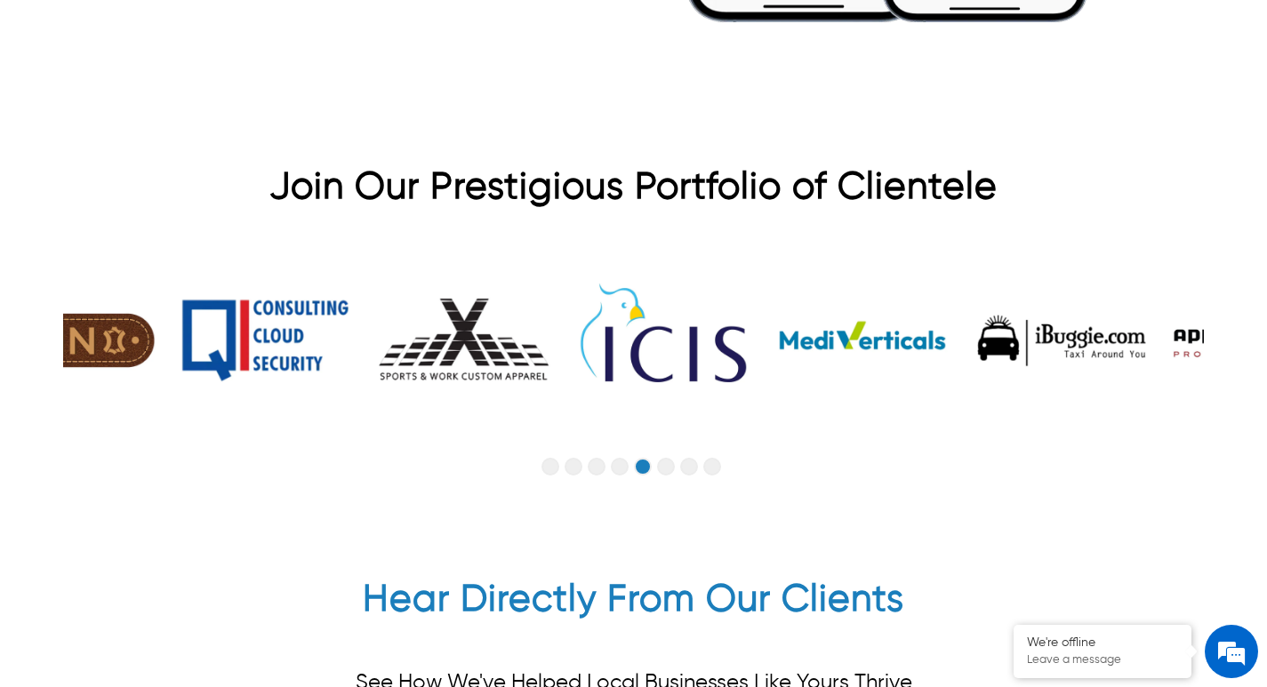
click at [626, 466] on button "Go to slide 4" at bounding box center [620, 467] width 18 height 18
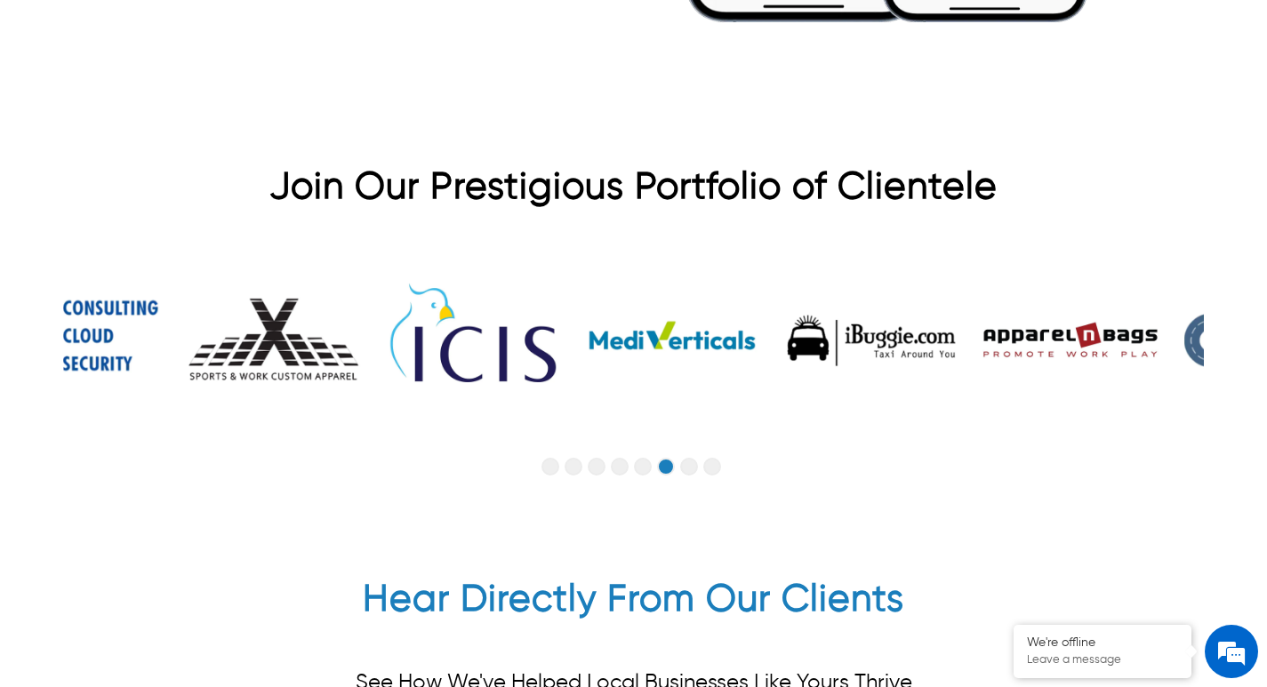
click at [620, 469] on button "Go to slide 4" at bounding box center [620, 467] width 18 height 18
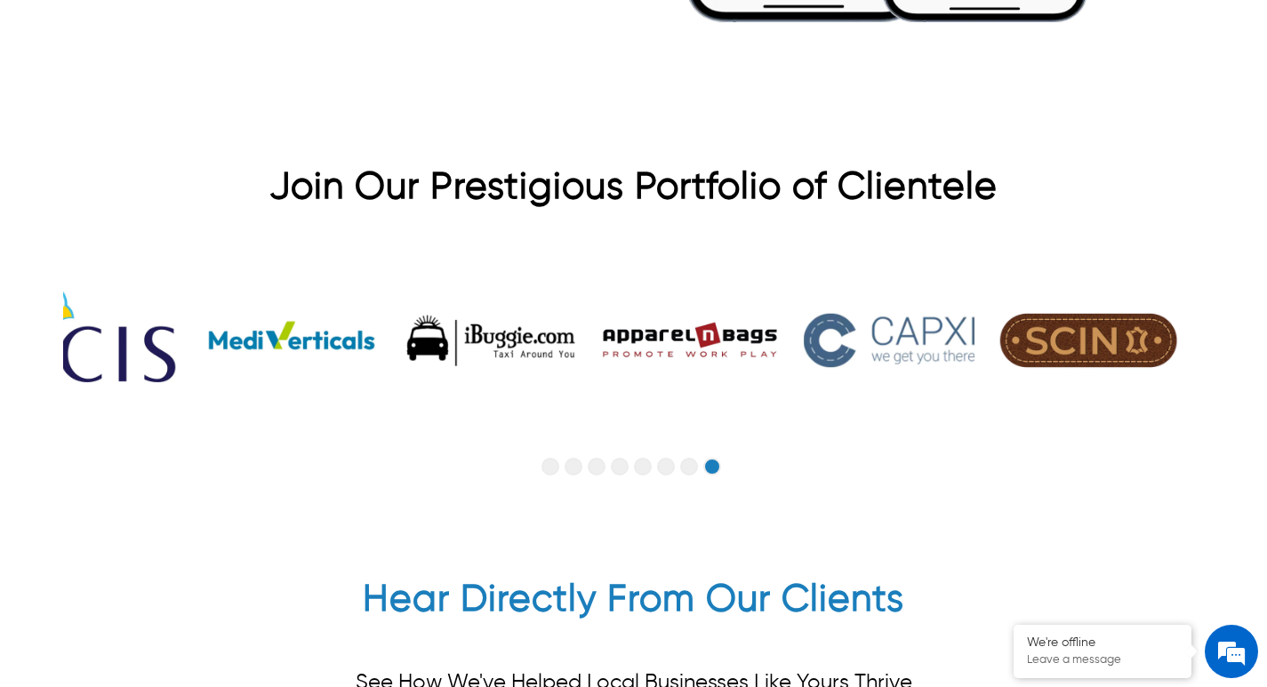
click at [642, 473] on button "Go to slide 5" at bounding box center [643, 467] width 18 height 18
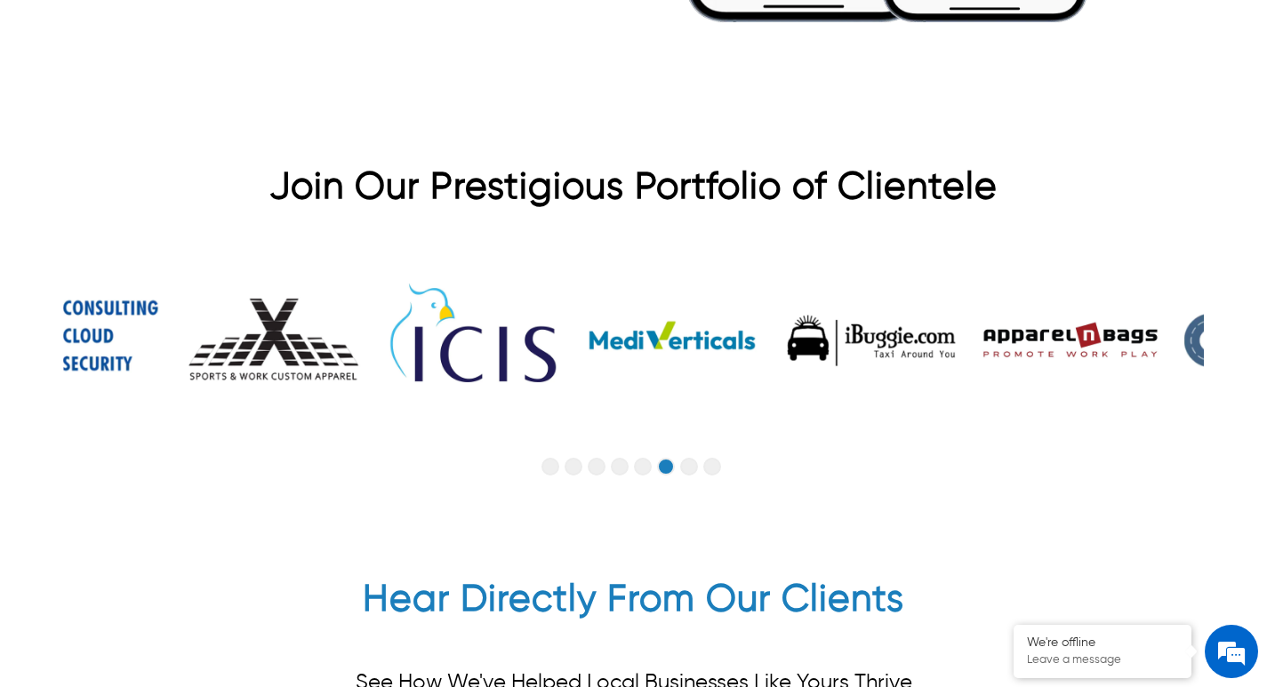
click at [615, 467] on button "Go to slide 4" at bounding box center [620, 467] width 18 height 18
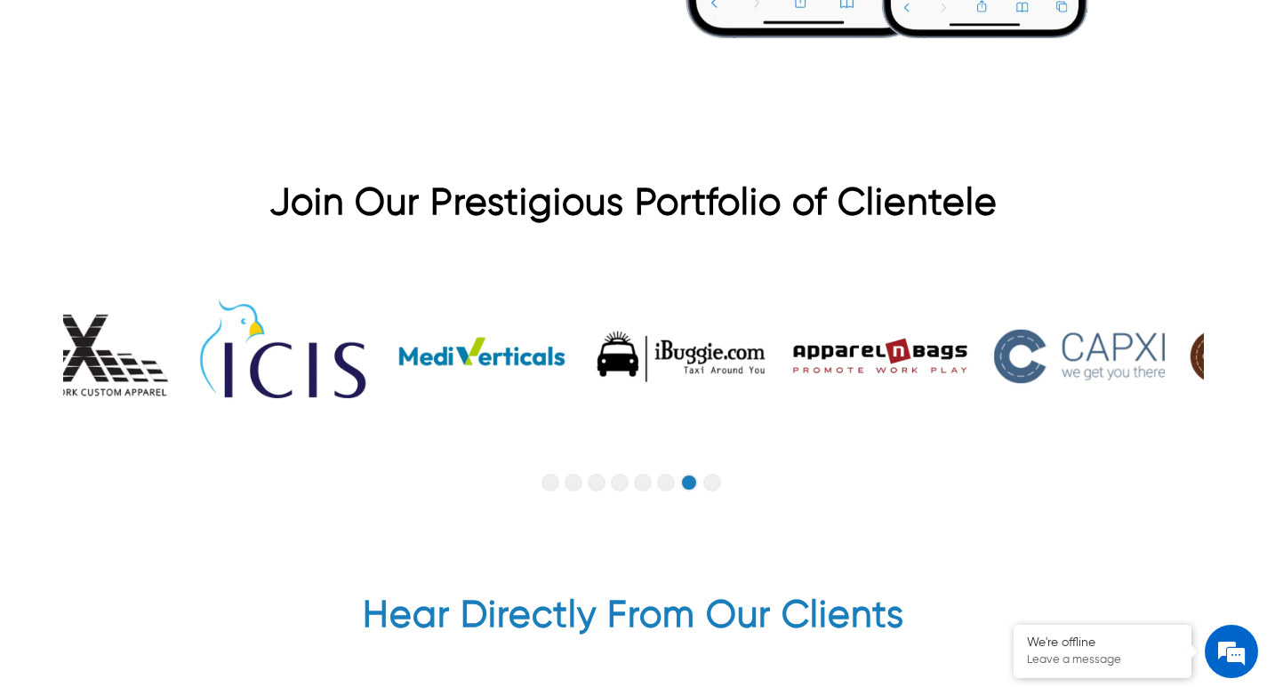
scroll to position [4275, 0]
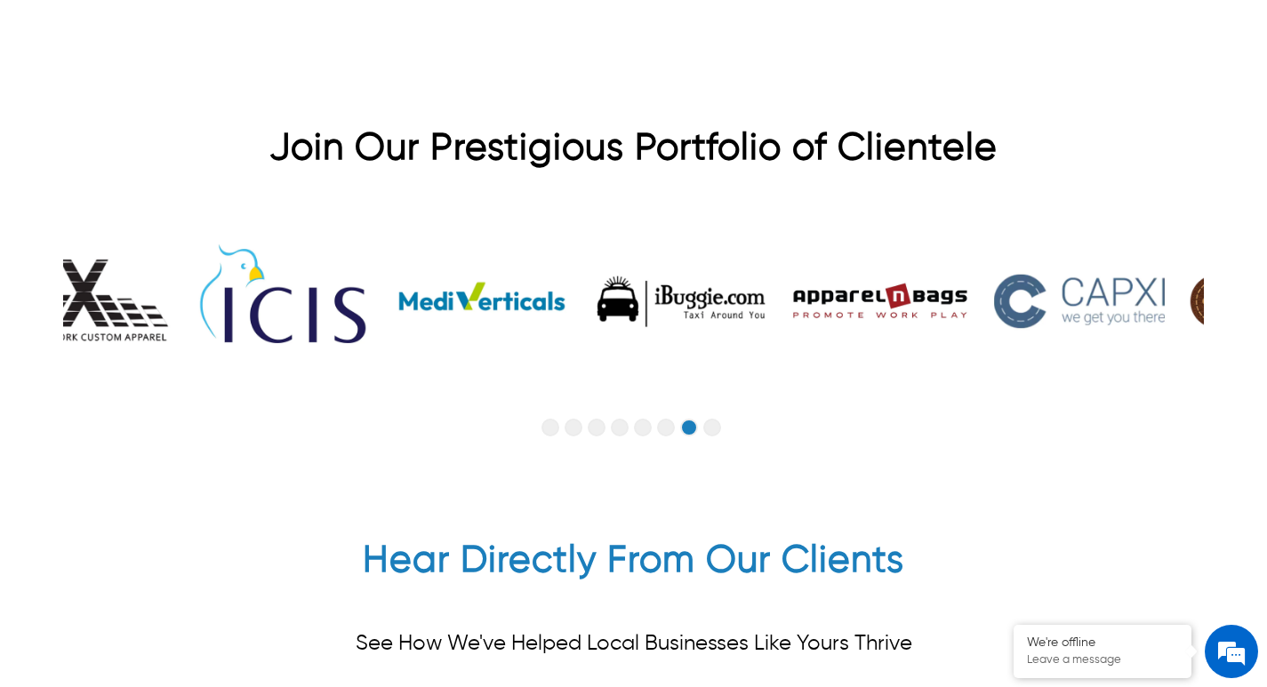
click at [621, 429] on button "Go to slide 4" at bounding box center [620, 428] width 18 height 18
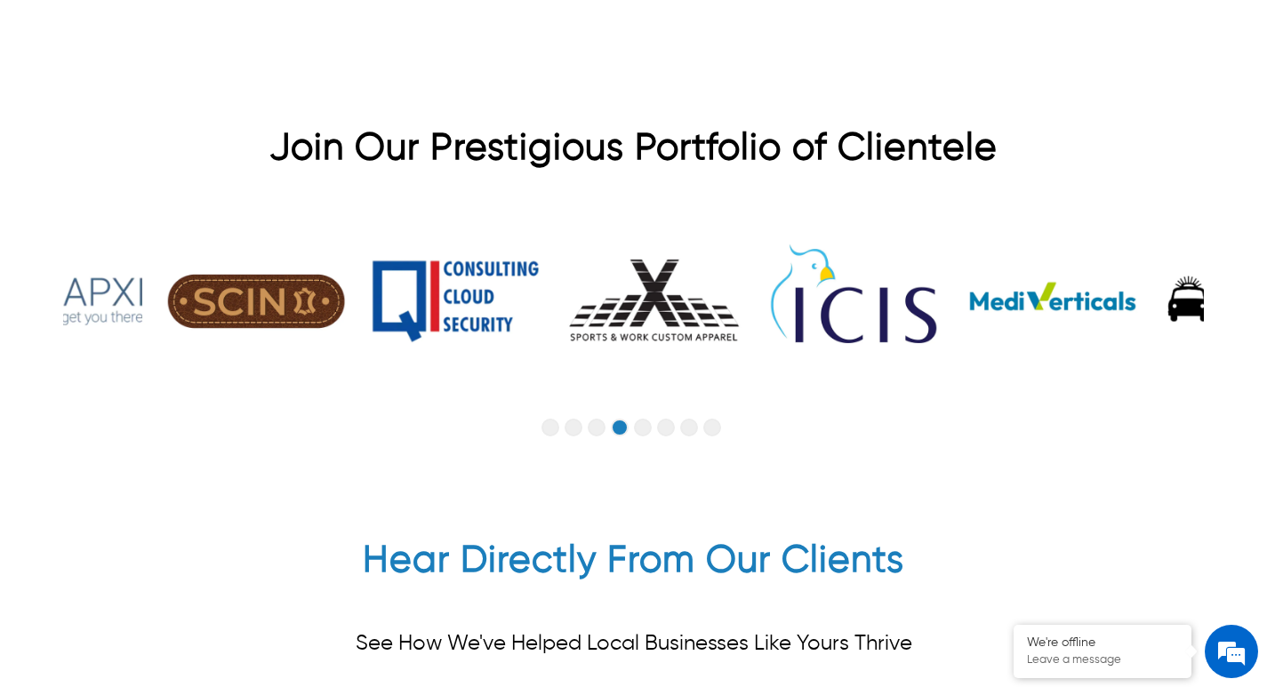
click at [645, 430] on button "Go to slide 5" at bounding box center [643, 428] width 18 height 18
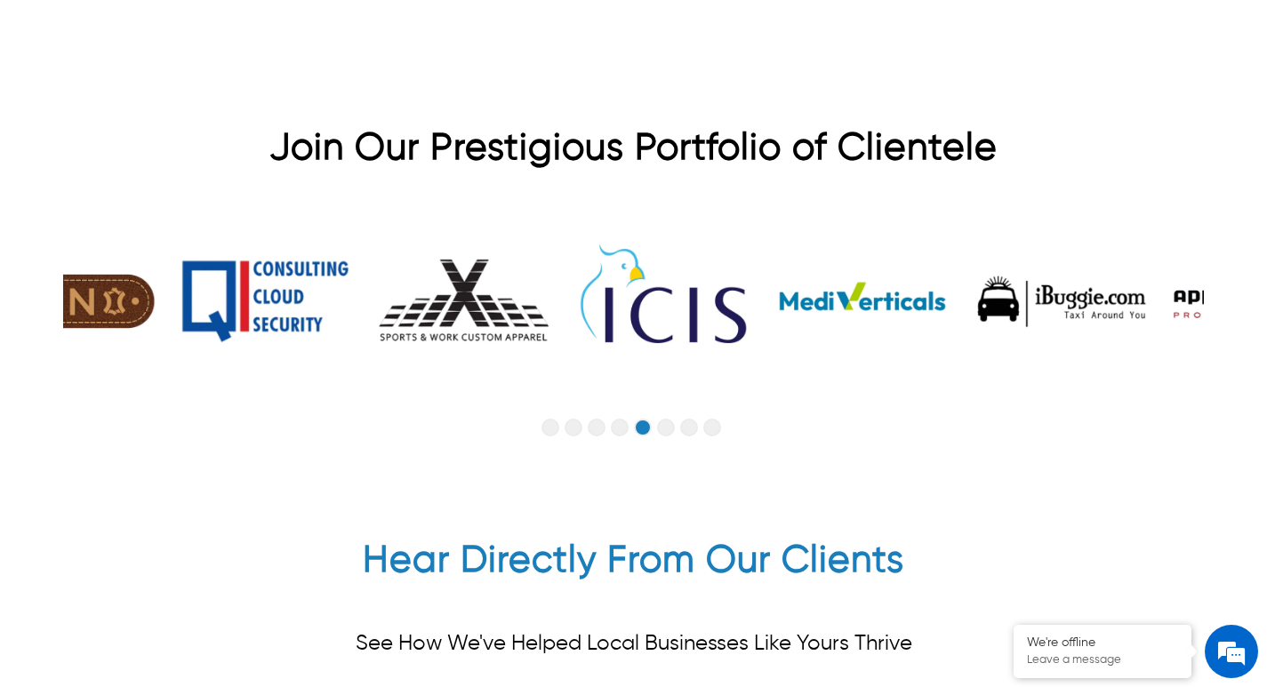
click at [624, 432] on button "Go to slide 4" at bounding box center [620, 428] width 18 height 18
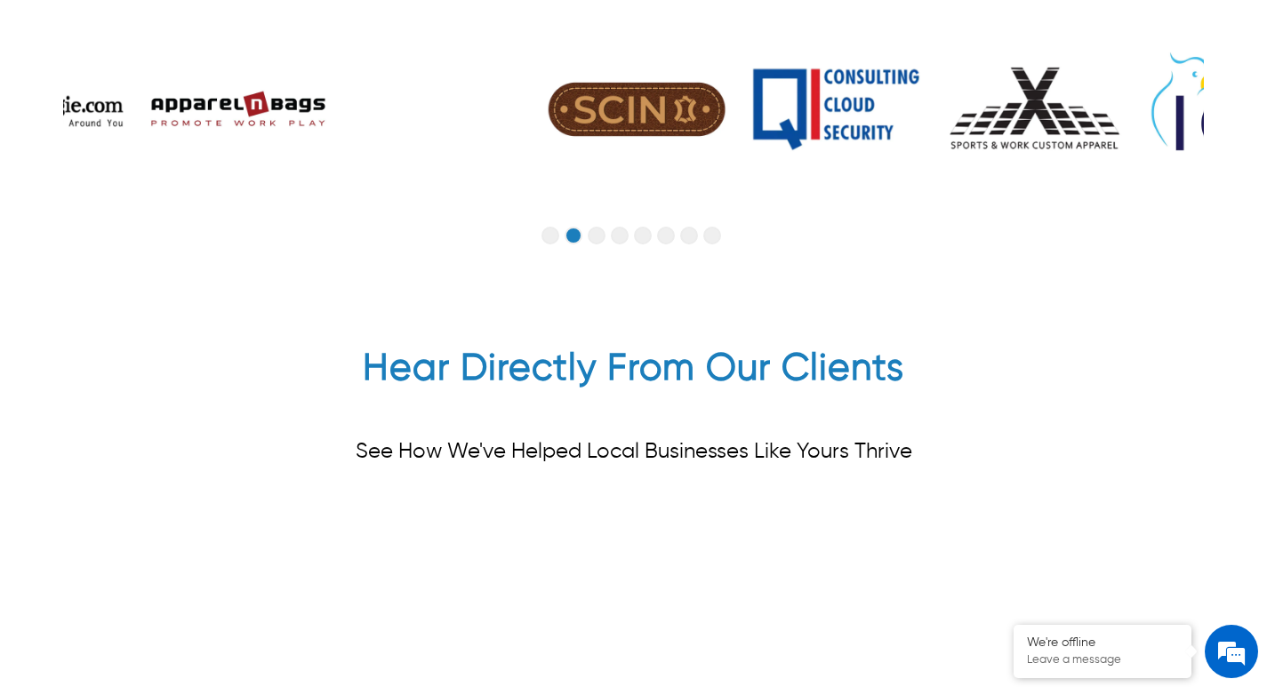
scroll to position [4631, 0]
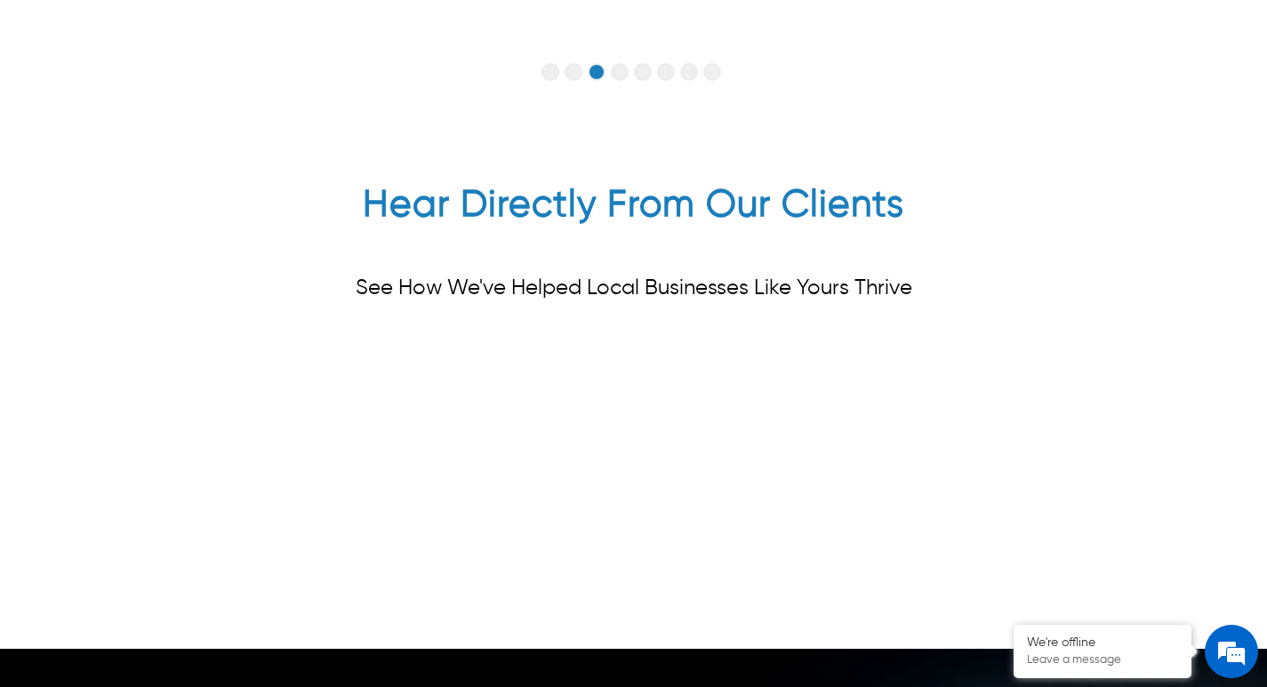
click at [594, 293] on p "See How We've Helped Local Businesses Like Yours Thrive" at bounding box center [634, 289] width 557 height 26
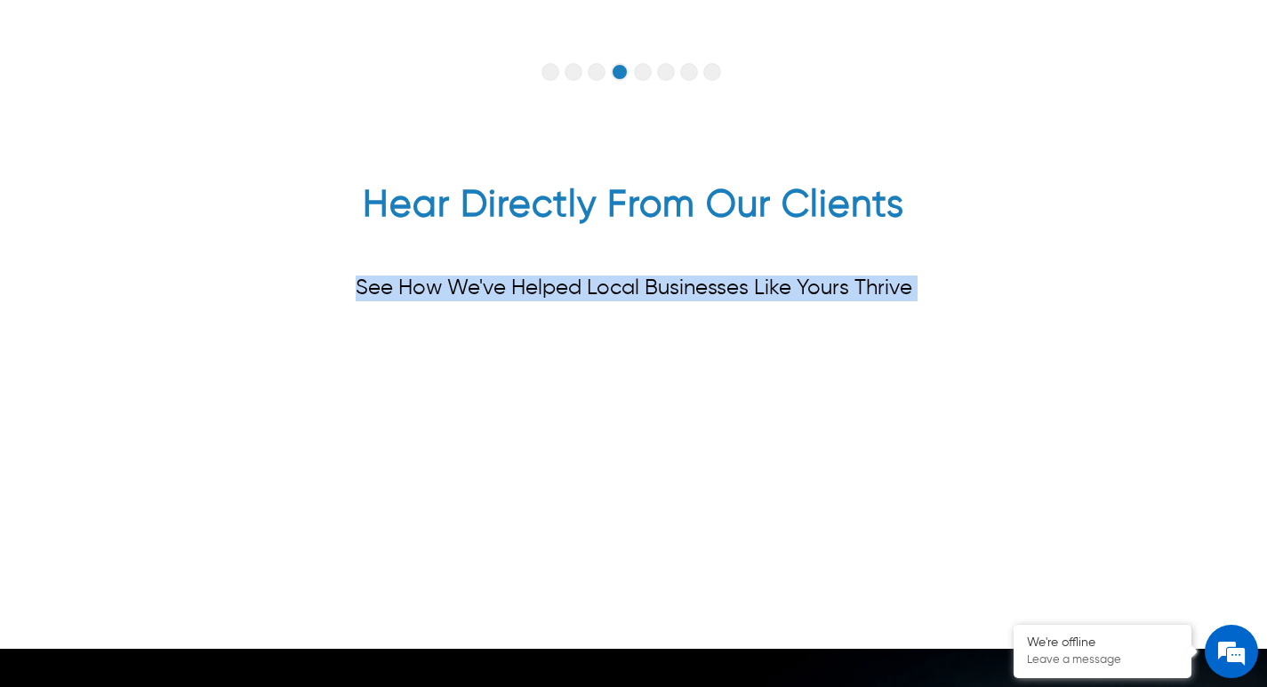
click at [594, 293] on p "See How We've Helped Local Businesses Like Yours Thrive" at bounding box center [634, 289] width 557 height 26
click at [613, 292] on p "See How We've Helped Local Businesses Like Yours Thrive" at bounding box center [634, 289] width 557 height 26
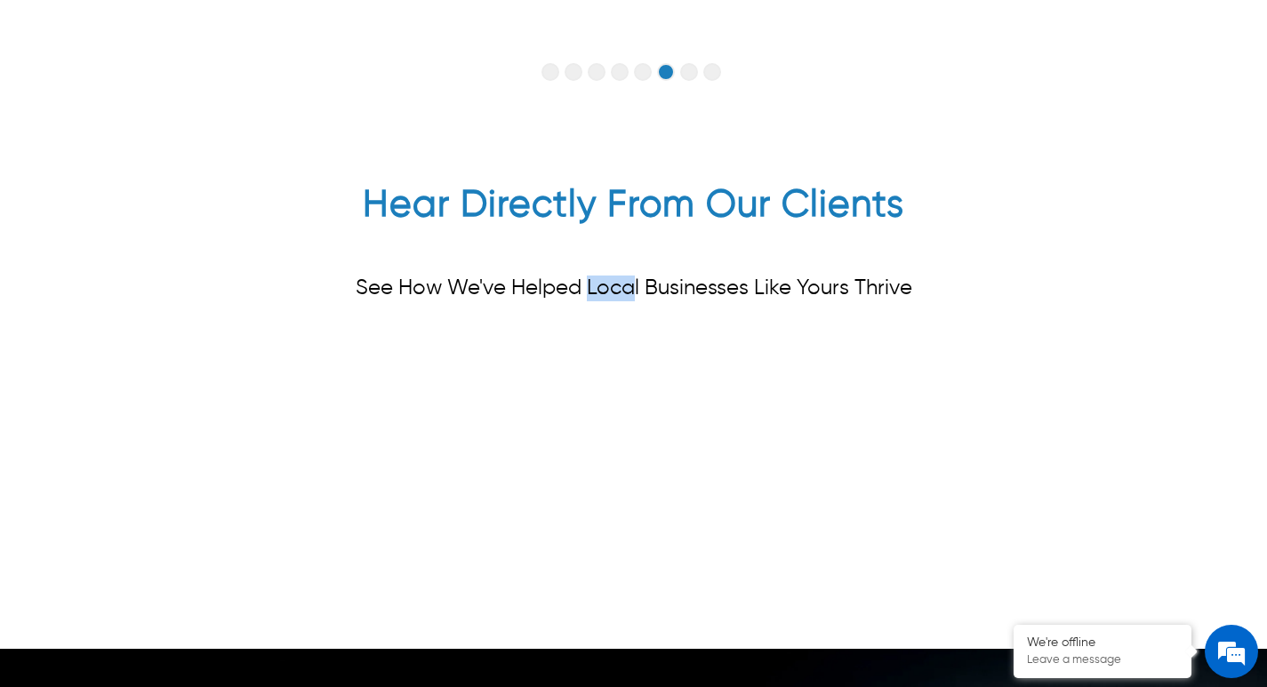
drag, startPoint x: 638, startPoint y: 291, endPoint x: 589, endPoint y: 291, distance: 48.9
click at [589, 291] on p "See How We've Helped Local Businesses Like Yours Thrive" at bounding box center [634, 289] width 557 height 26
click at [586, 301] on div "See How We've Helped Local Businesses Like Yours Thrive" at bounding box center [634, 288] width 557 height 68
drag, startPoint x: 587, startPoint y: 295, endPoint x: 639, endPoint y: 291, distance: 51.8
click at [639, 291] on p "See How We've Helped Local Businesses Like Yours Thrive" at bounding box center [634, 289] width 557 height 26
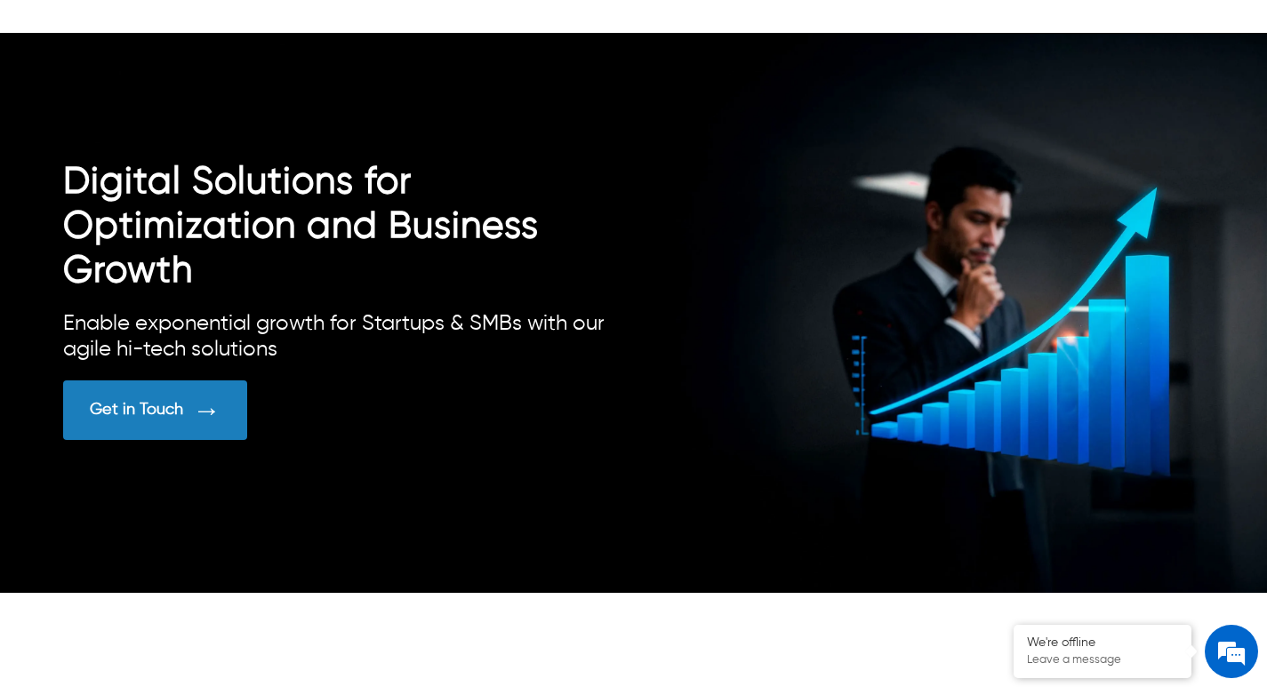
scroll to position [5253, 0]
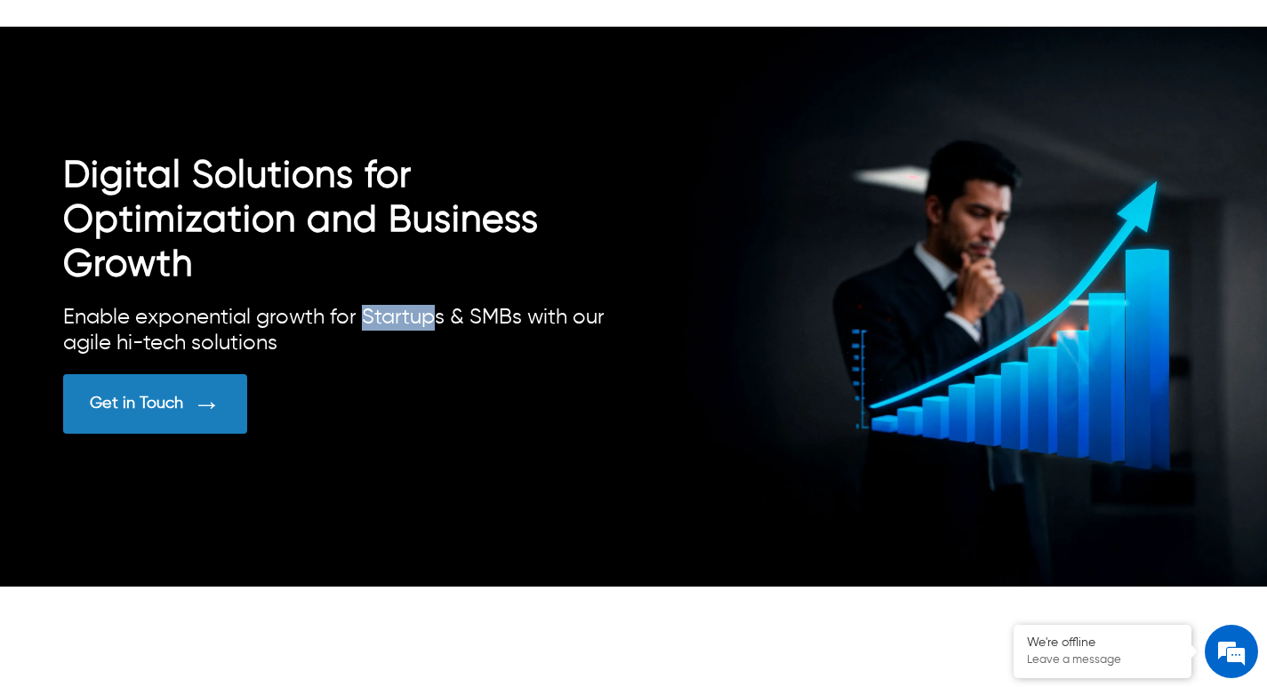
drag, startPoint x: 366, startPoint y: 318, endPoint x: 436, endPoint y: 318, distance: 70.3
click at [436, 318] on div "Enable exponential growth for Startups & SMBs with our agile hi-tech solutions" at bounding box center [348, 331] width 570 height 52
click at [439, 350] on div "Enable exponential growth for Startups & SMBs with our agile hi-tech solutions" at bounding box center [348, 331] width 570 height 52
drag, startPoint x: 366, startPoint y: 321, endPoint x: 442, endPoint y: 320, distance: 76.5
click at [442, 320] on div "Enable exponential growth for Startups & SMBs with our agile hi-tech solutions" at bounding box center [348, 331] width 570 height 52
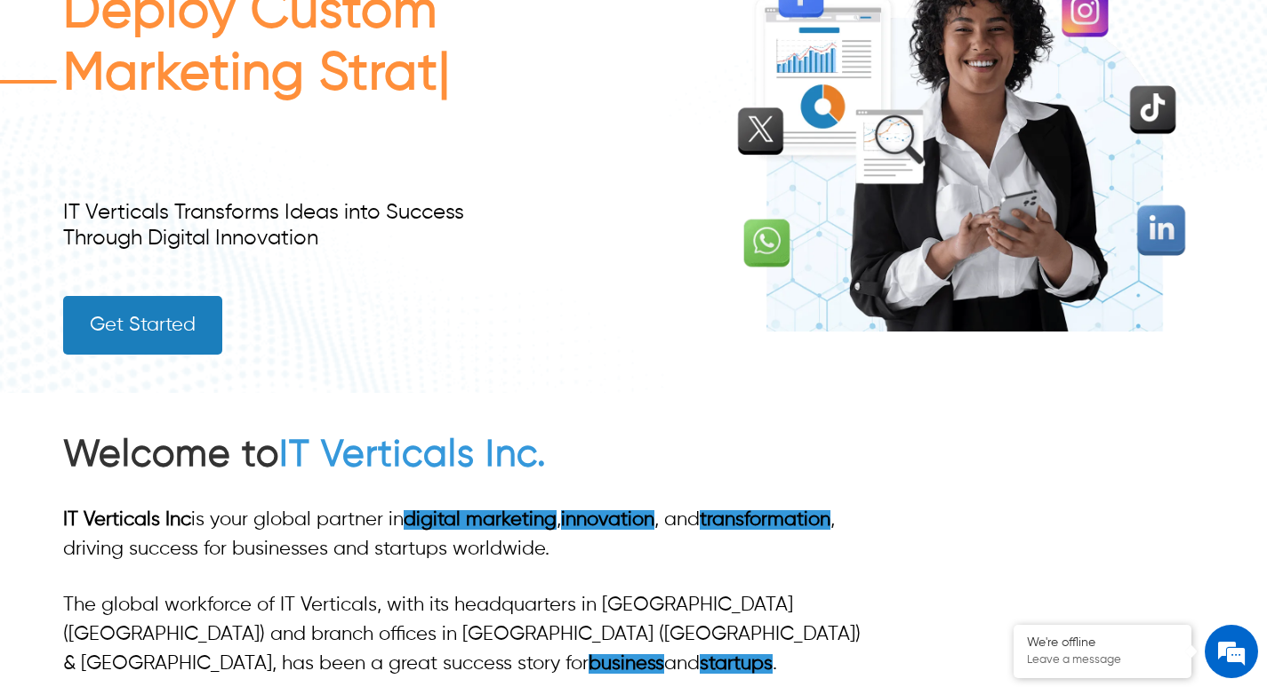
scroll to position [356, 0]
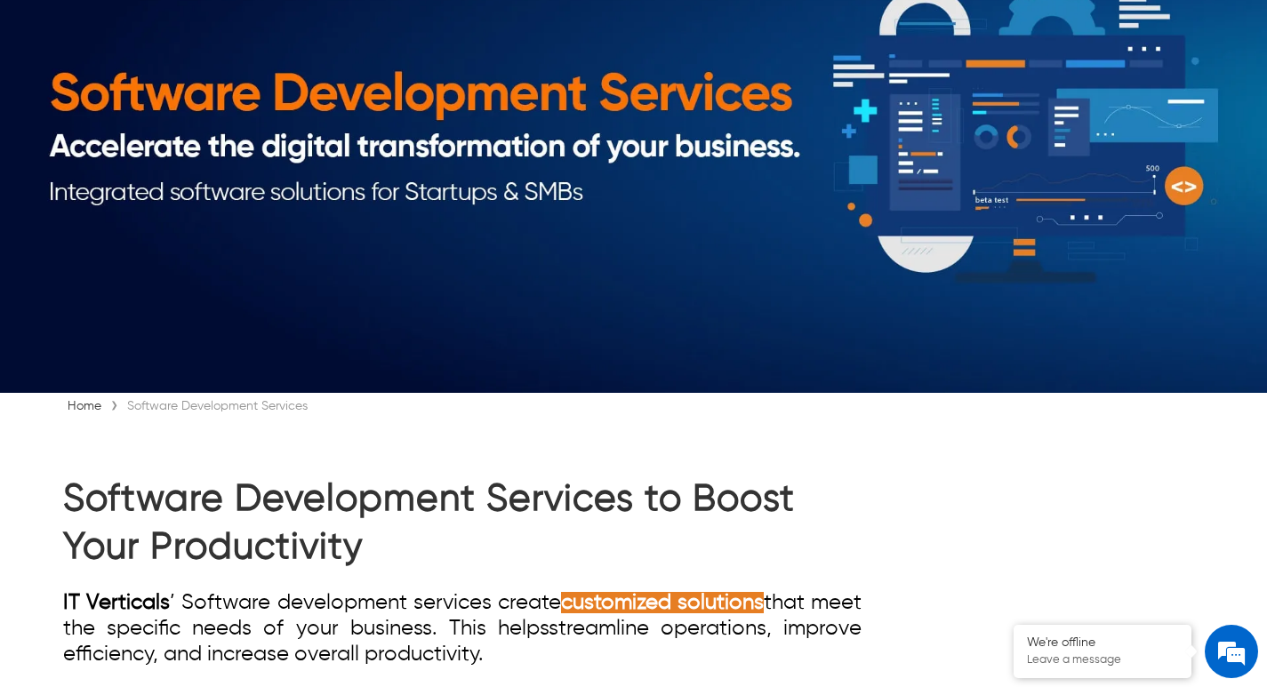
scroll to position [16, 0]
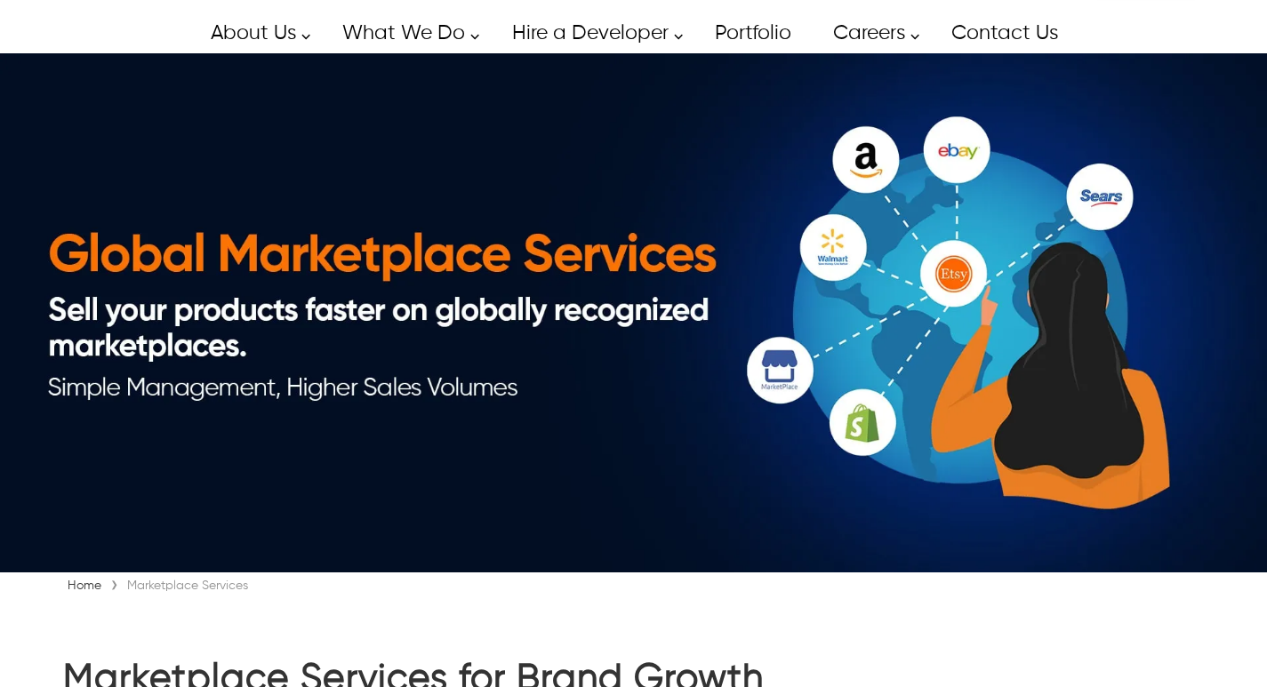
scroll to position [178, 0]
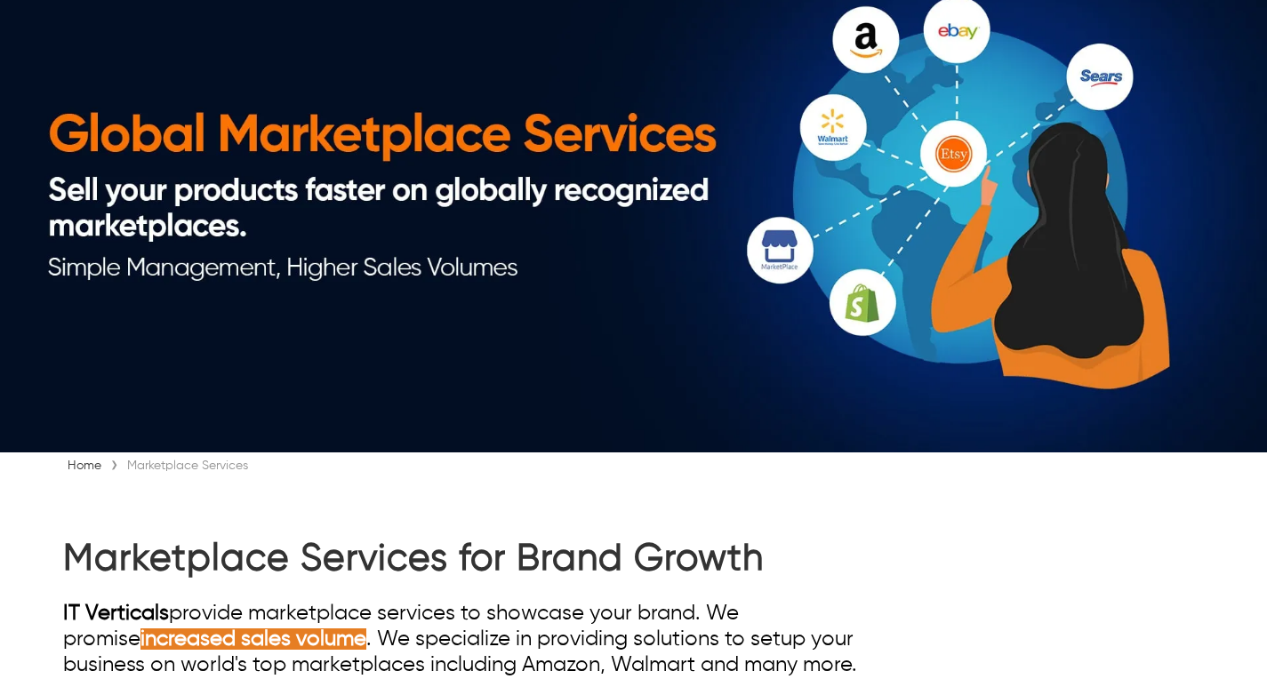
type input "******"
type input "**********"
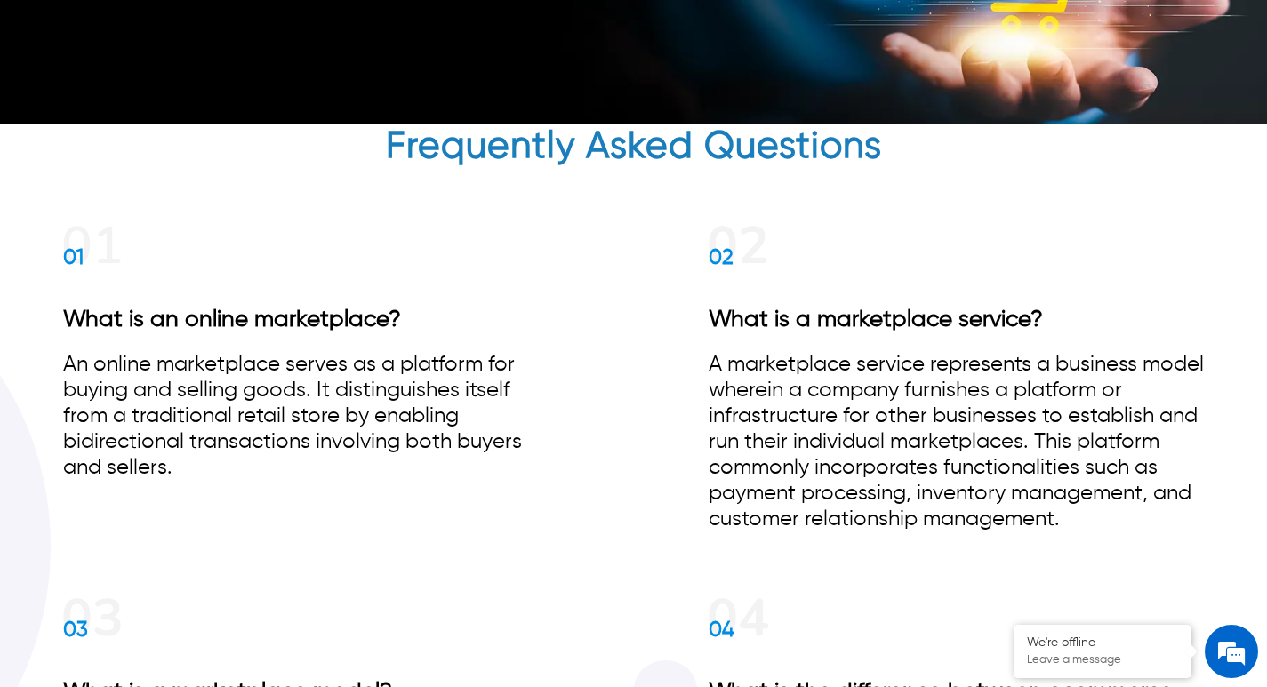
scroll to position [6373, 0]
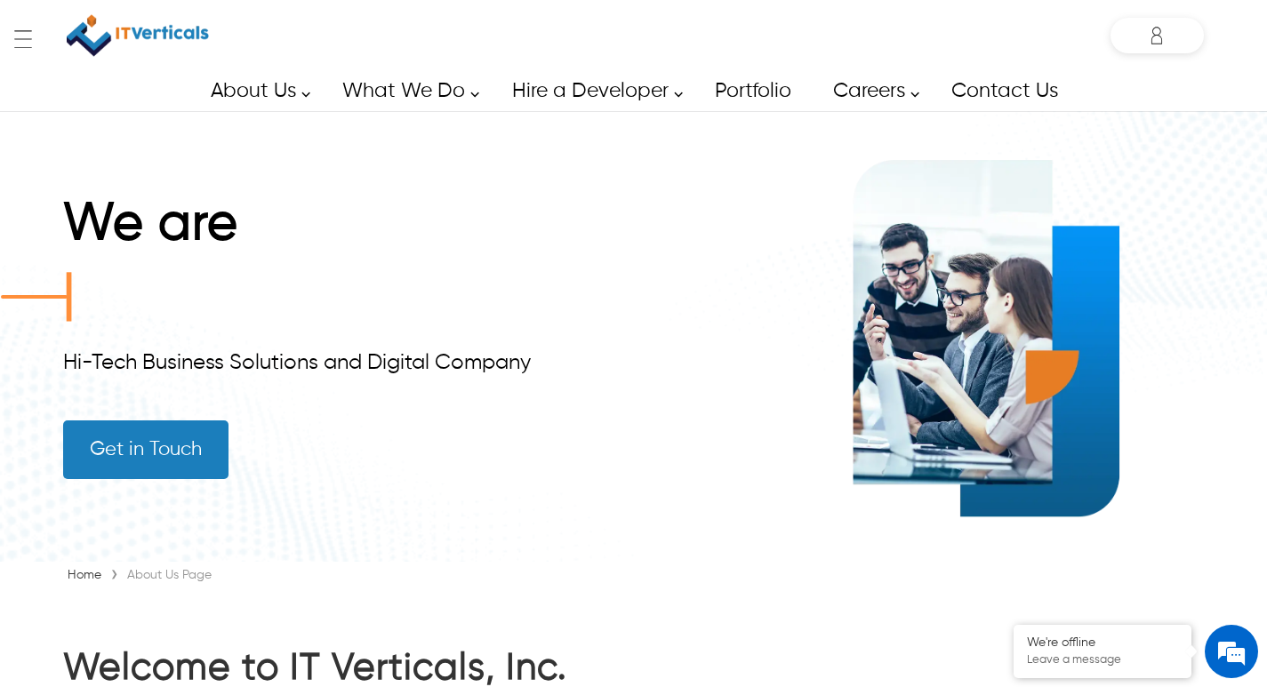
scroll to position [89, 0]
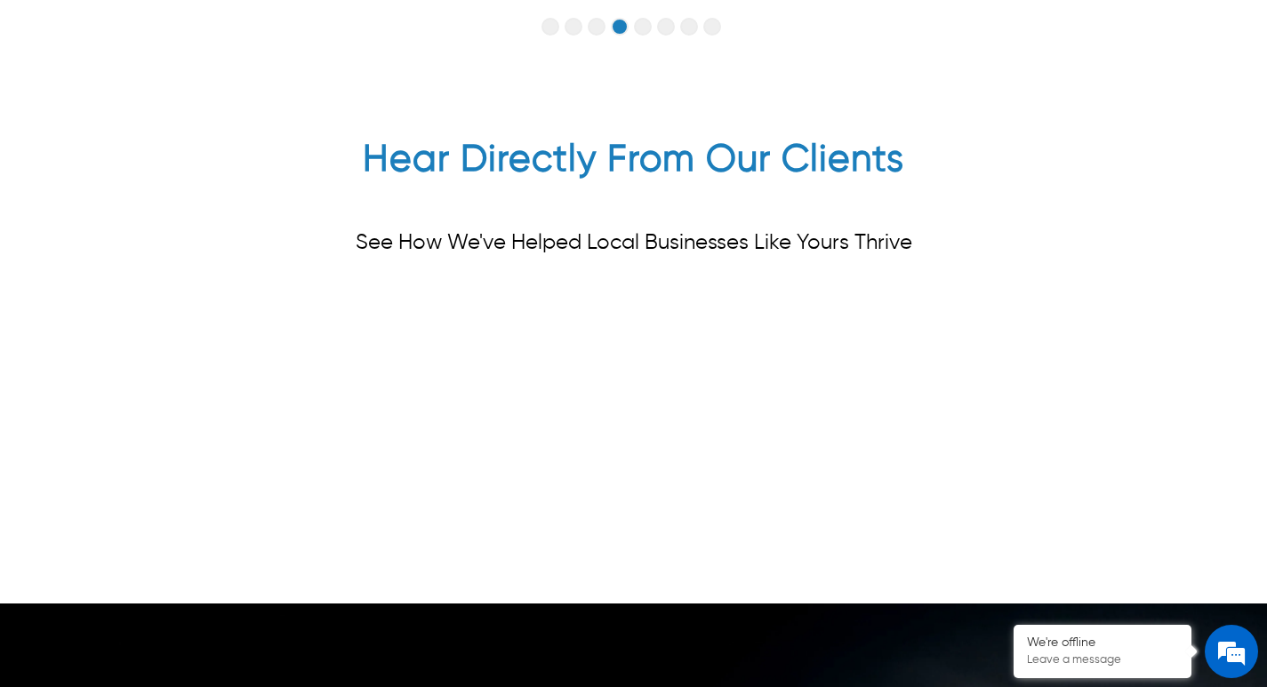
scroll to position [4713, 0]
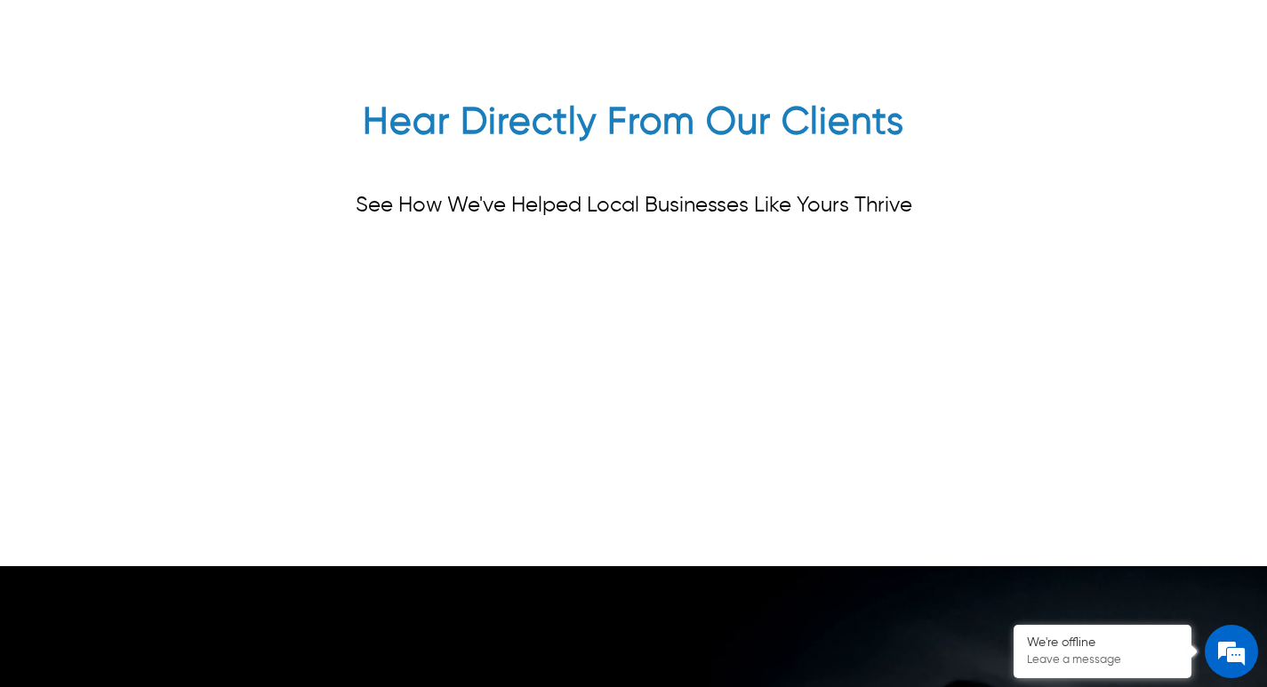
click at [562, 205] on p "See How We've Helped Local Businesses Like Yours Thrive" at bounding box center [634, 206] width 557 height 26
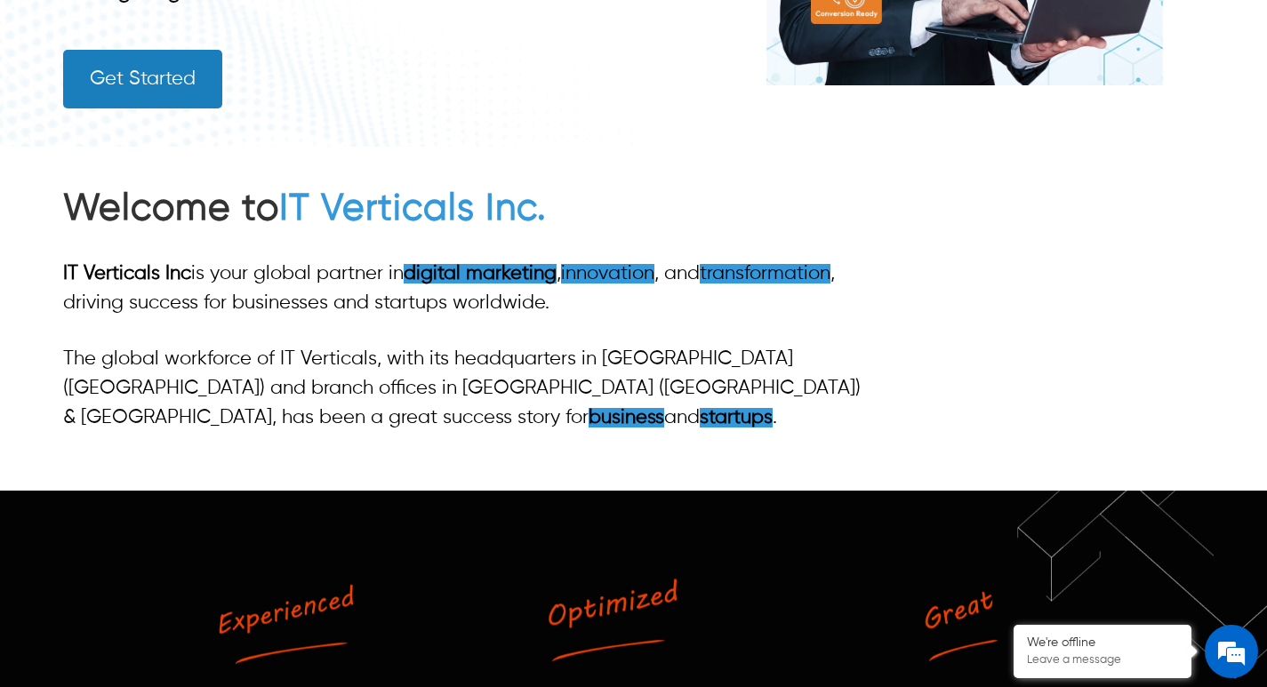
scroll to position [330, 0]
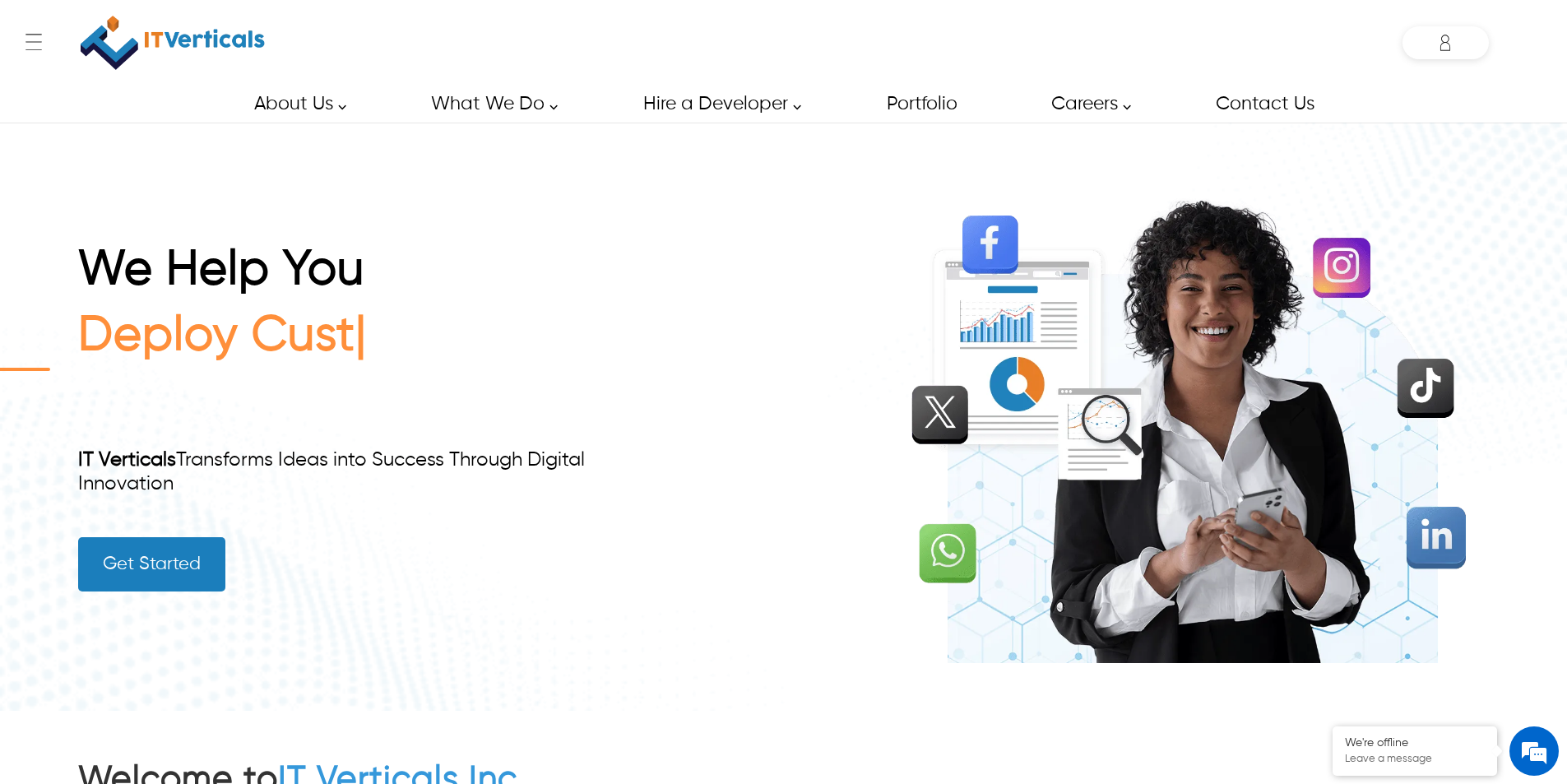
click at [648, 625] on div "We Help You Deploy Cust IT Verticals Transforms Ideas into Success Through Digi…" at bounding box center [783, 416] width 1411 height 587
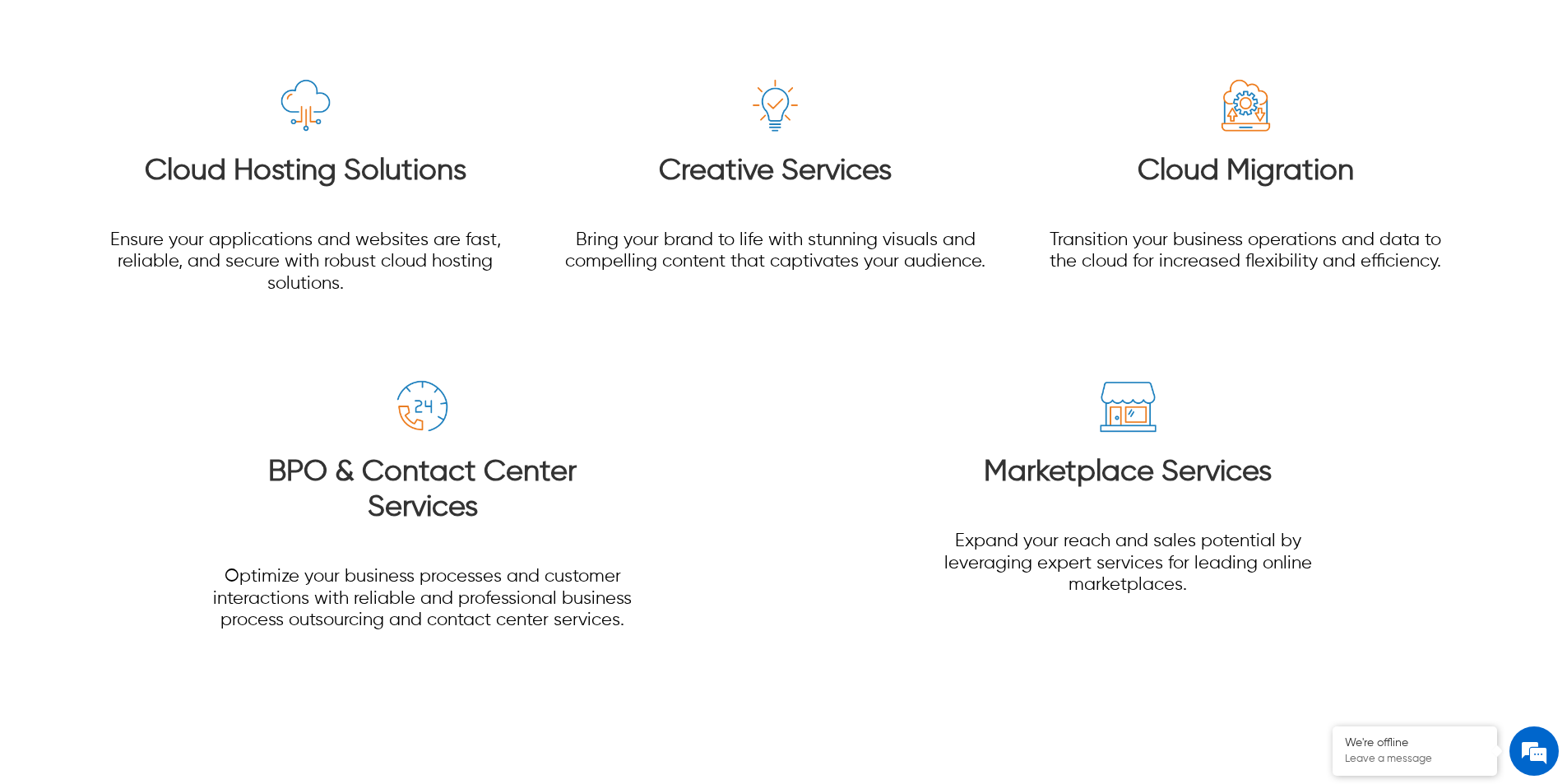
scroll to position [3032, 0]
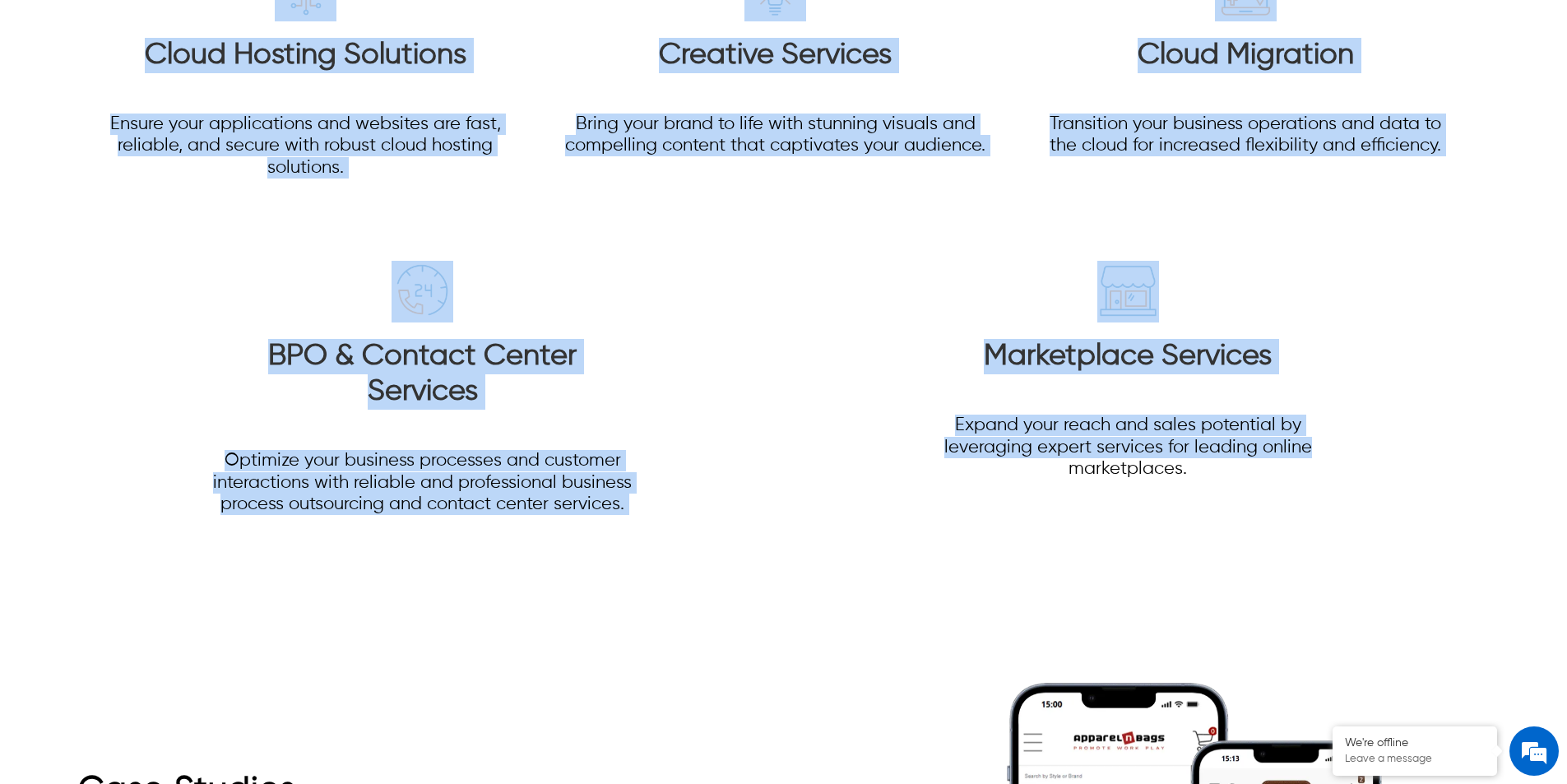
drag, startPoint x: 1566, startPoint y: 369, endPoint x: 1569, endPoint y: 412, distance: 43.1
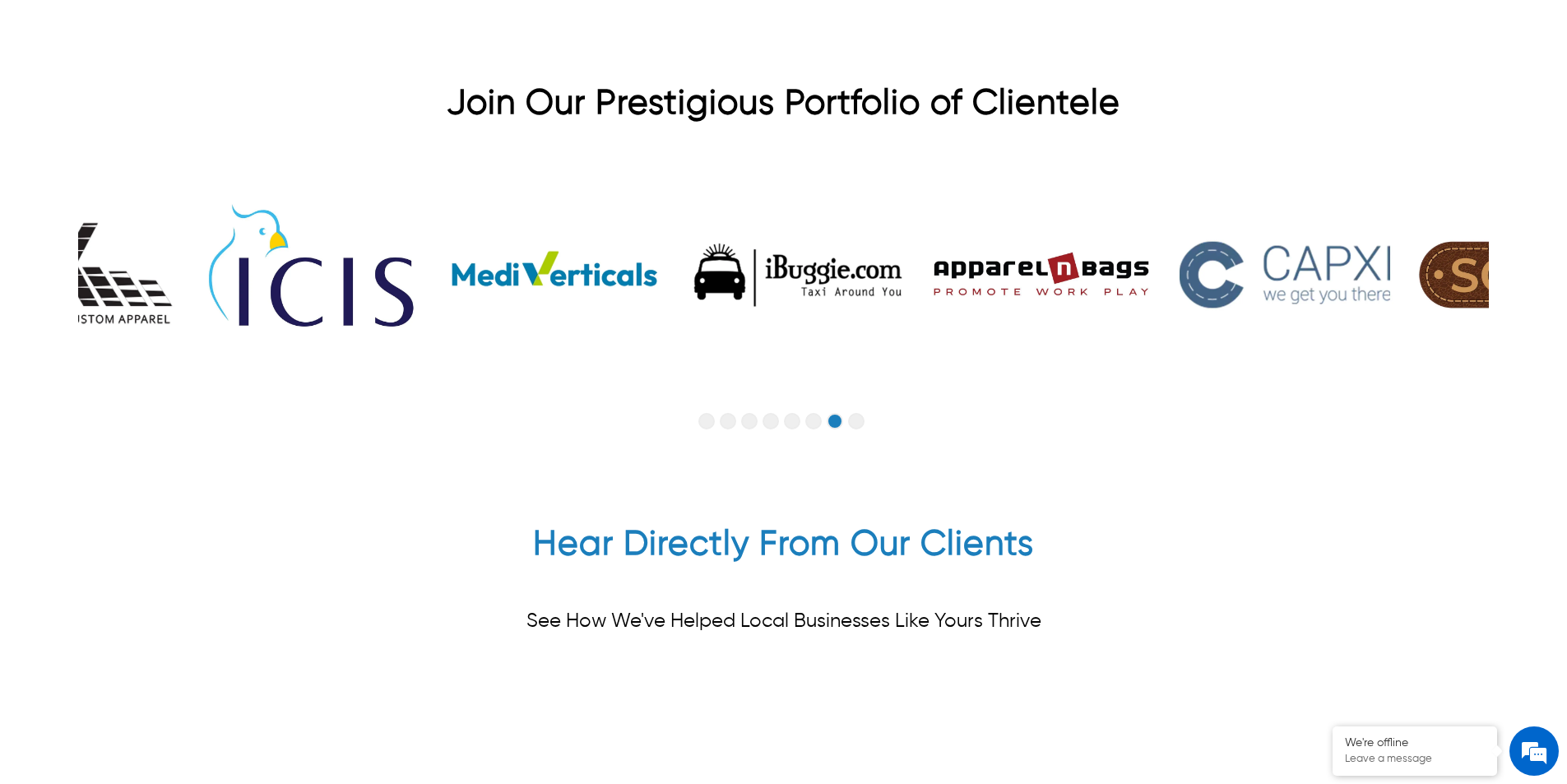
scroll to position [4271, 0]
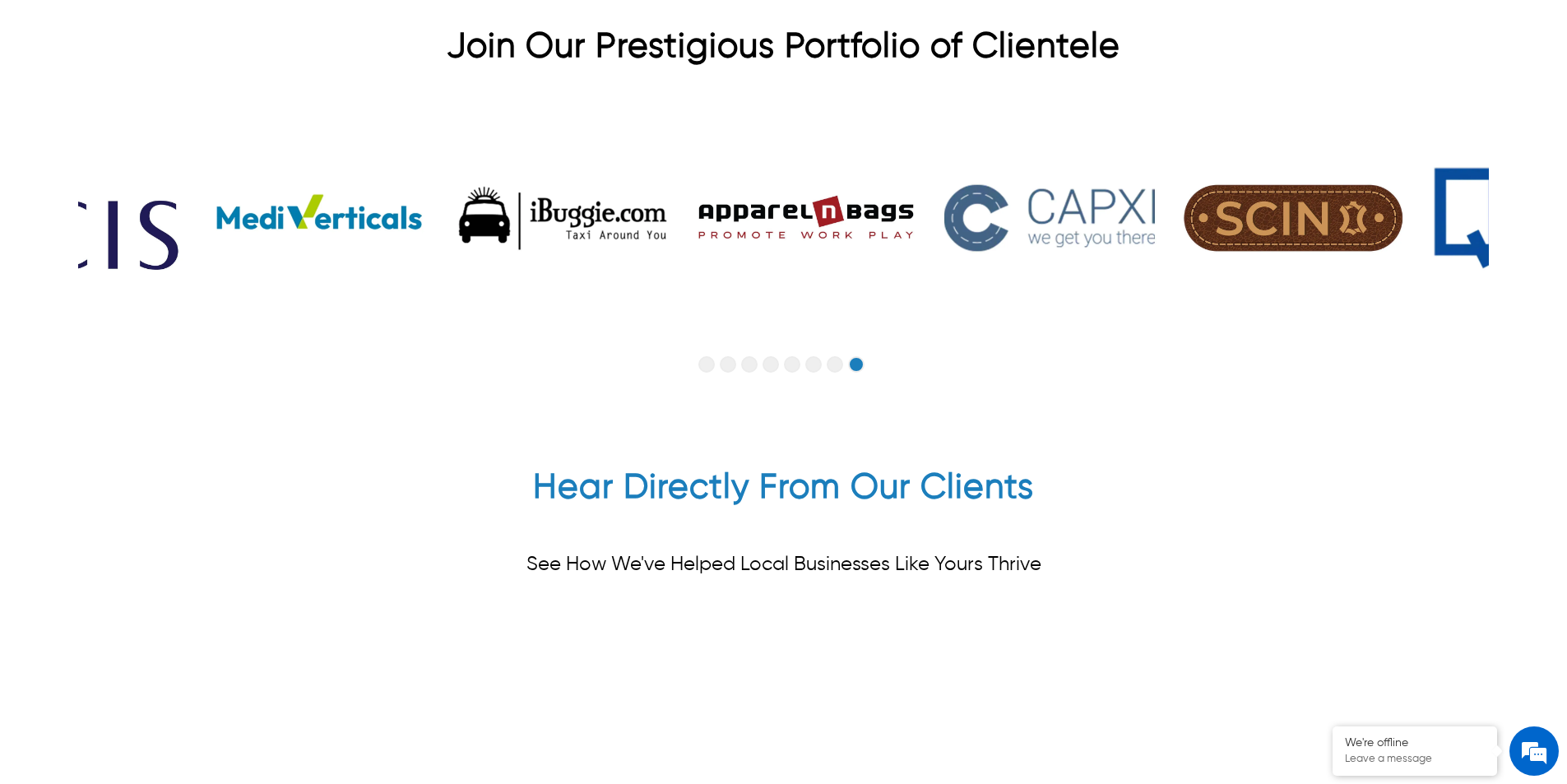
click at [921, 467] on h2 "Hear Directly From Our Clients" at bounding box center [784, 491] width 501 height 49
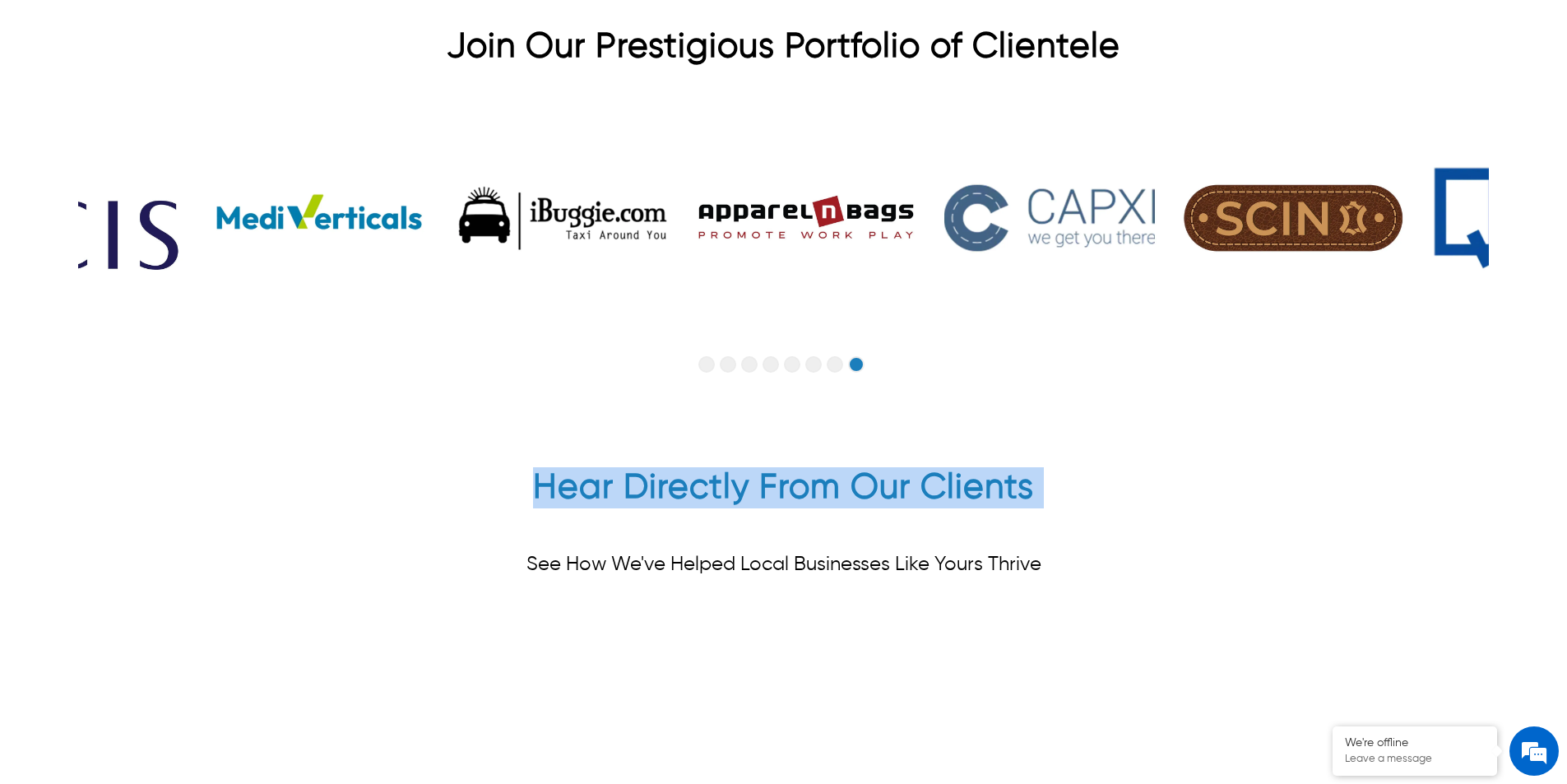
click at [921, 467] on h2 "Hear Directly From Our Clients" at bounding box center [784, 491] width 501 height 49
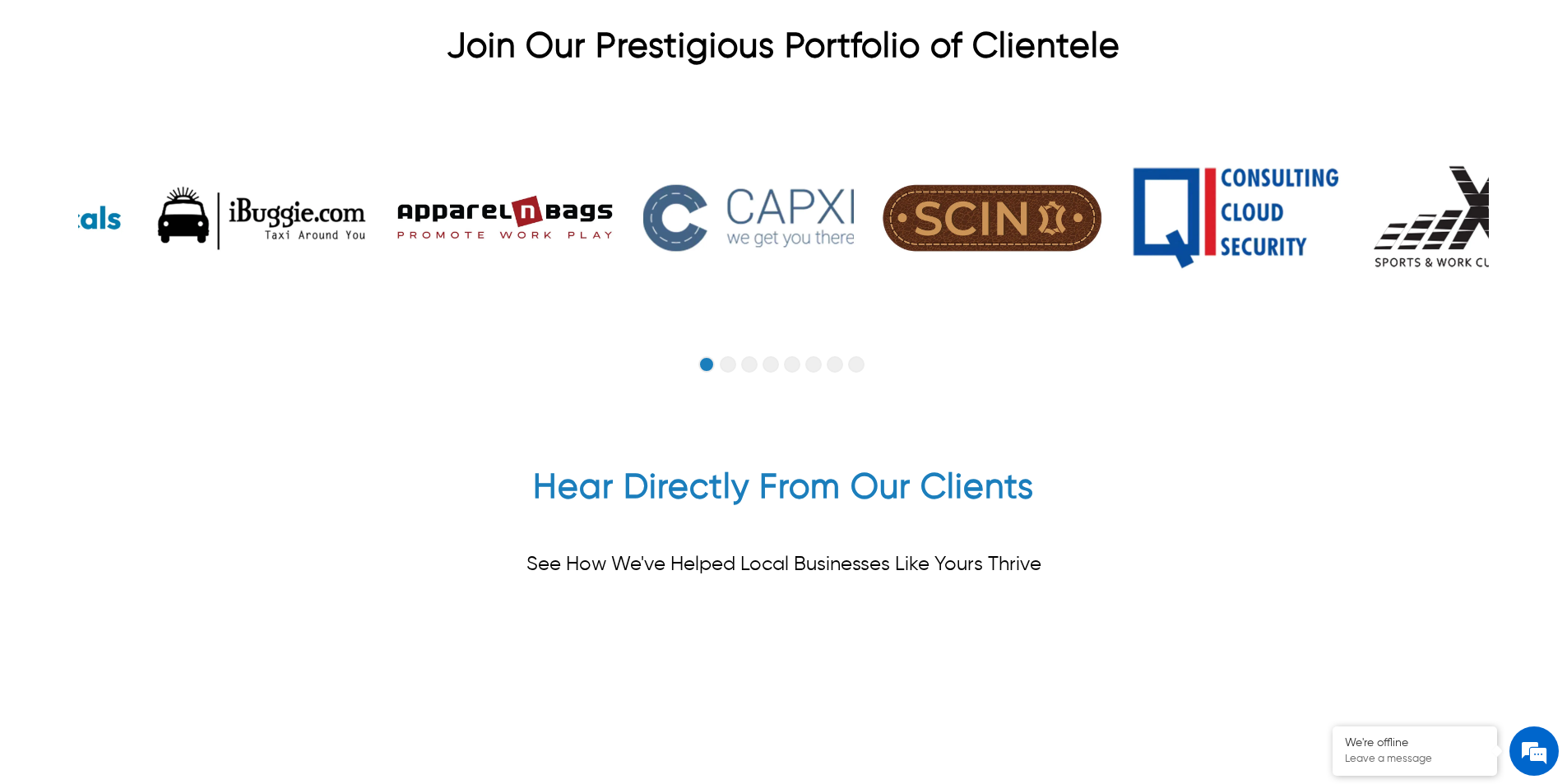
click at [907, 553] on p "See How We've Helped Local Businesses Like Yours Thrive" at bounding box center [784, 565] width 515 height 24
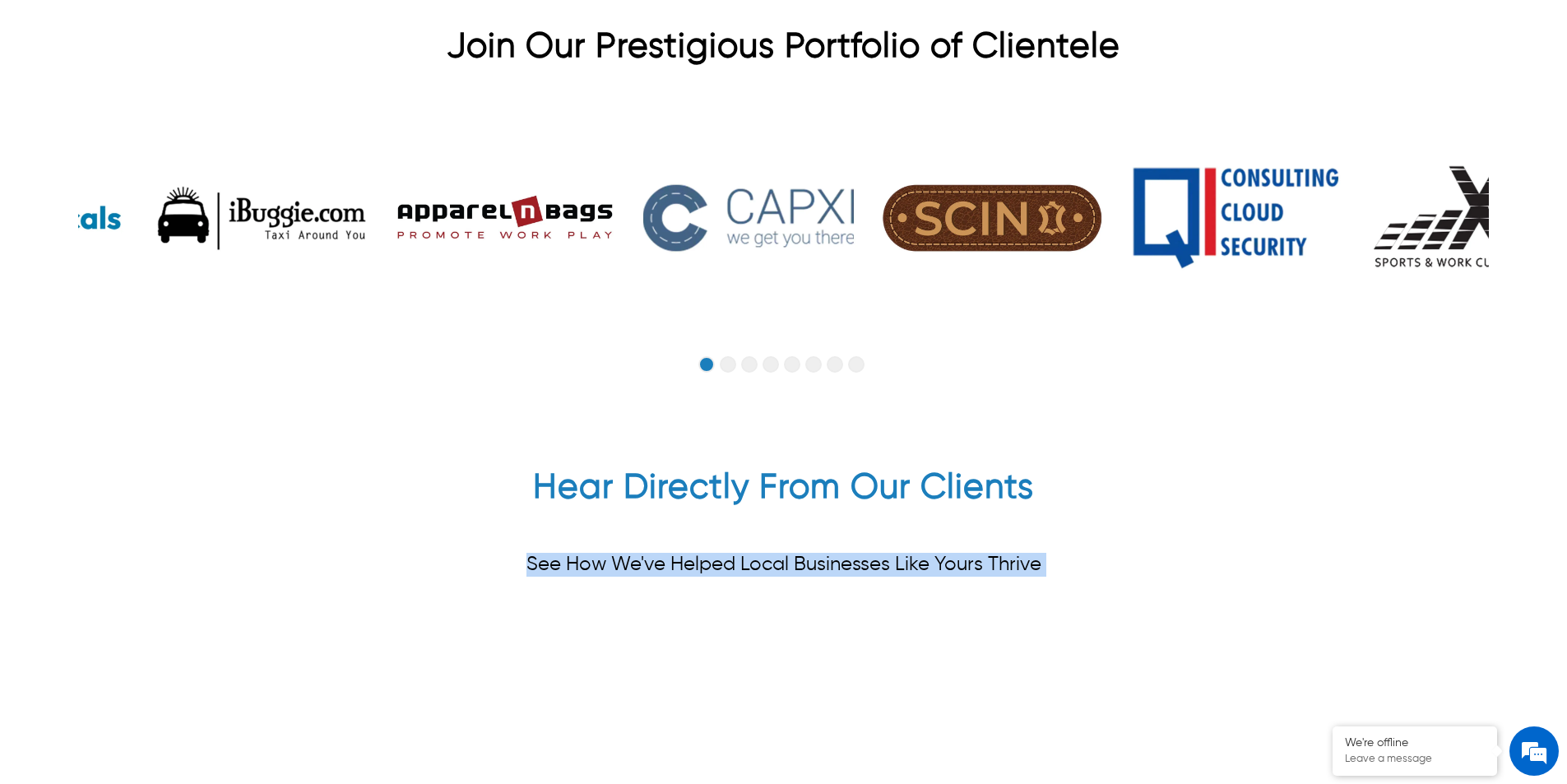
click at [907, 553] on p "See How We've Helped Local Businesses Like Yours Thrive" at bounding box center [784, 565] width 515 height 24
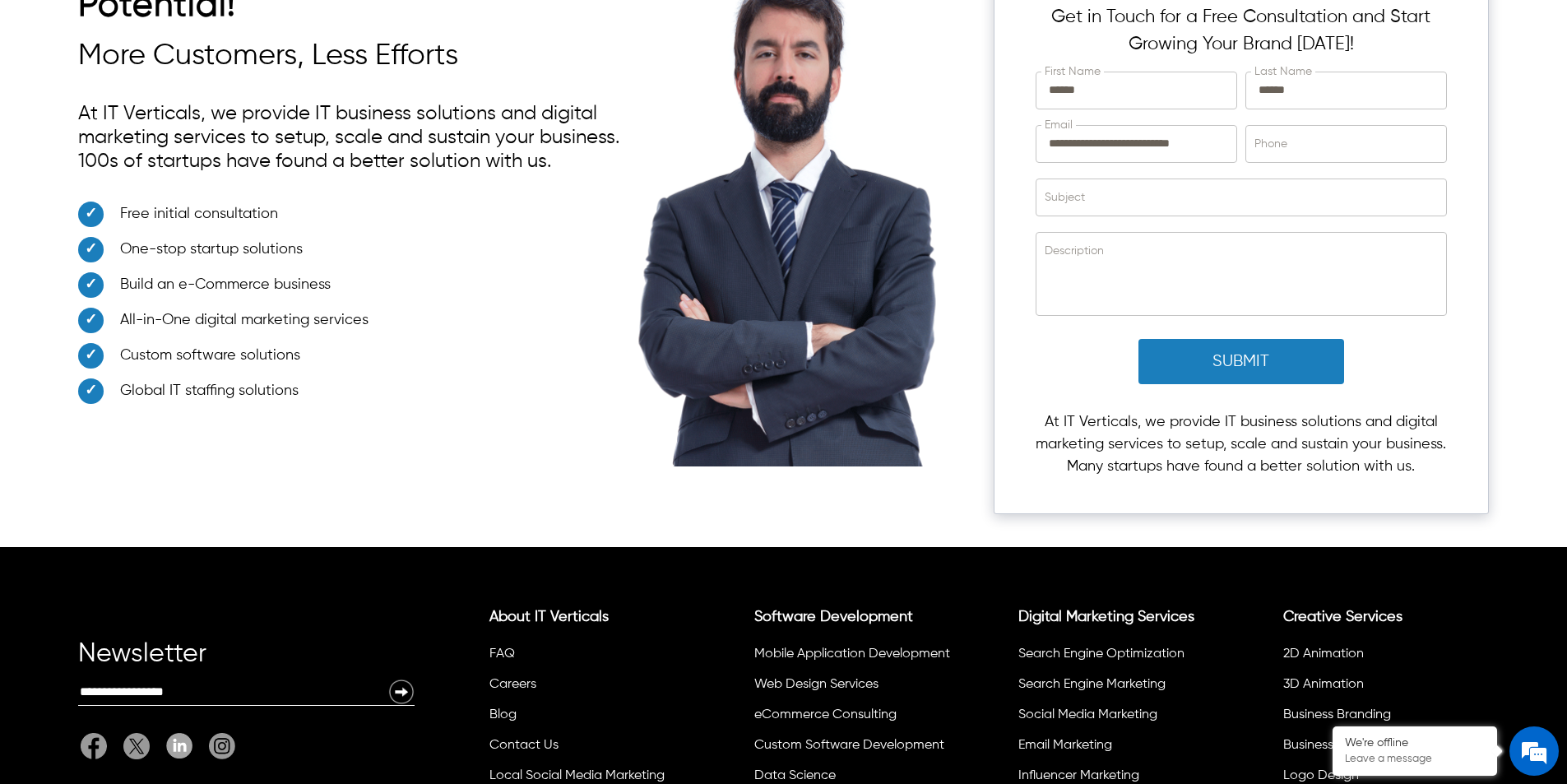
scroll to position [5902, 0]
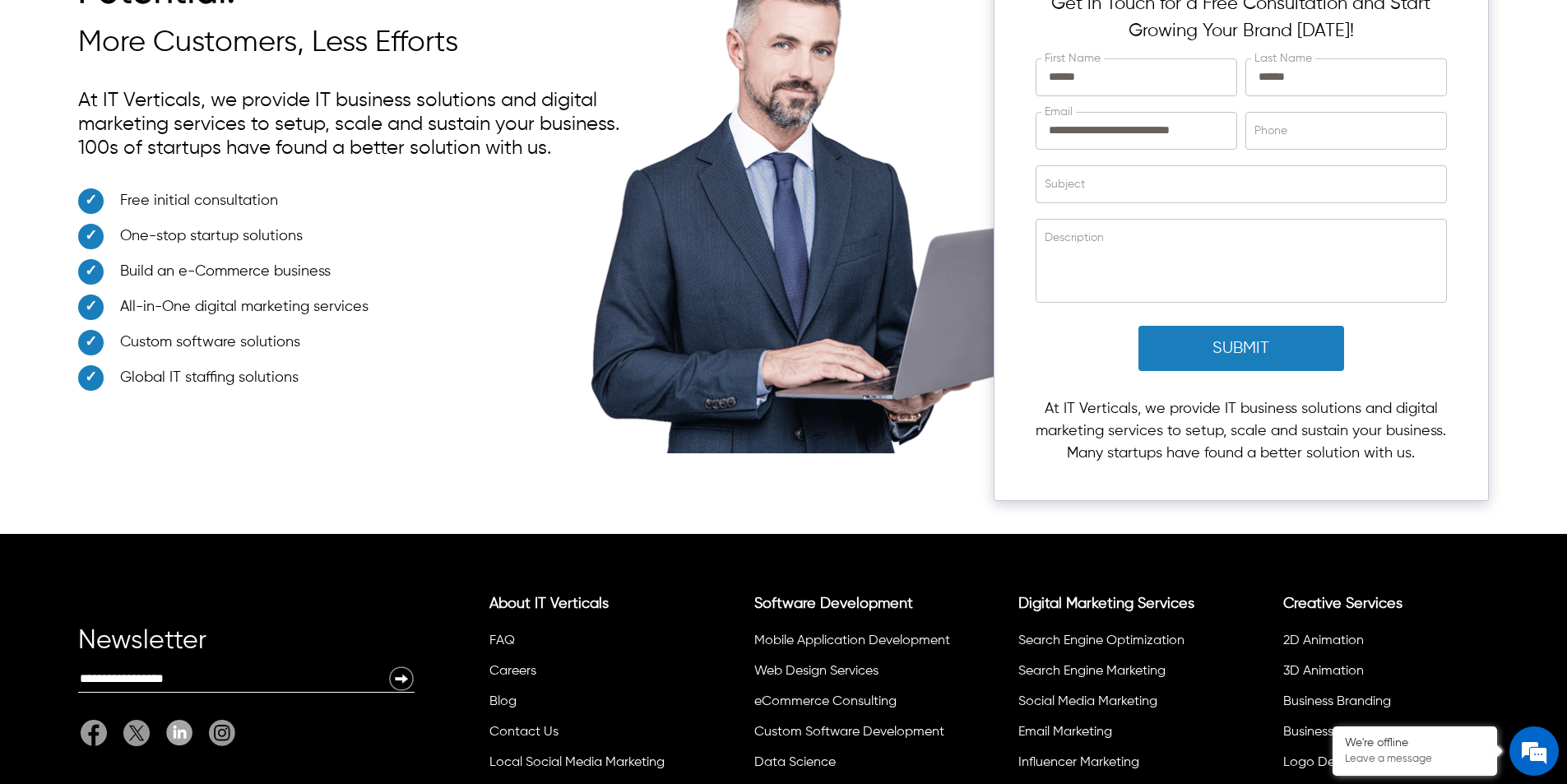
click at [1125, 398] on p "At IT Verticals, we provide IT business solutions and digital marketing service…" at bounding box center [1241, 431] width 412 height 67
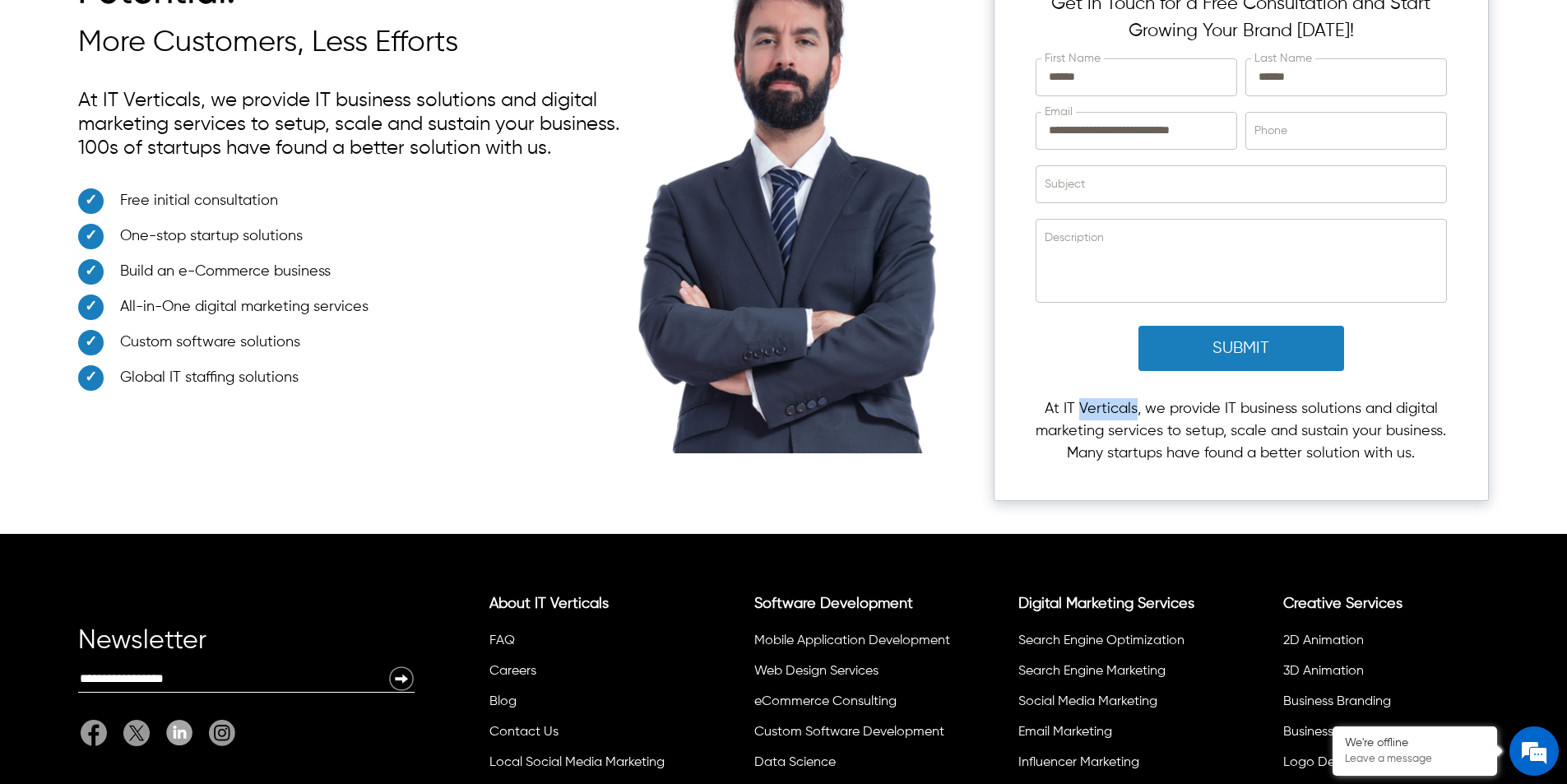
click at [1125, 398] on p "At IT Verticals, we provide IT business solutions and digital marketing service…" at bounding box center [1241, 431] width 412 height 67
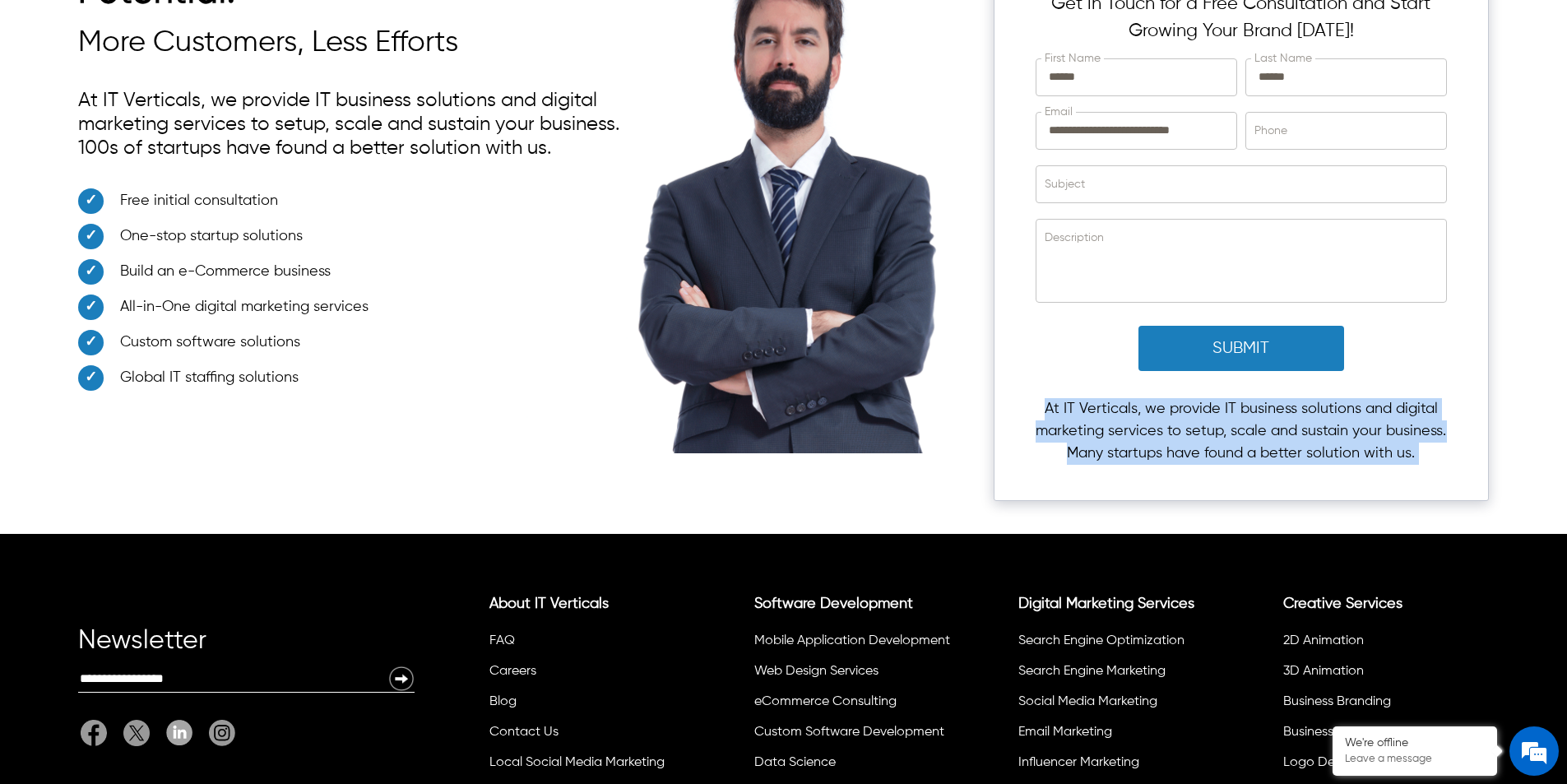
click at [1125, 398] on p "At IT Verticals, we provide IT business solutions and digital marketing service…" at bounding box center [1241, 431] width 412 height 67
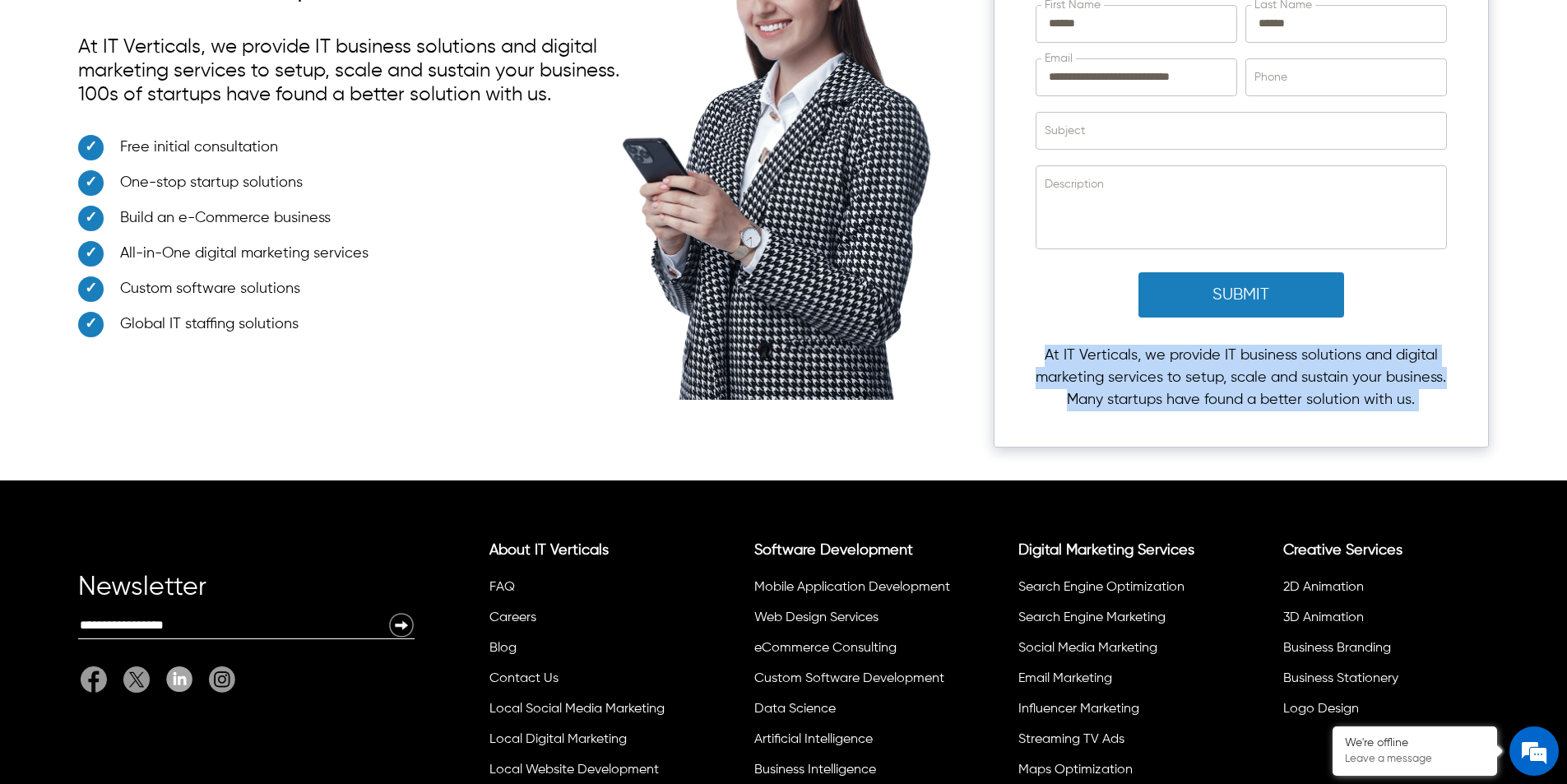
scroll to position [5984, 0]
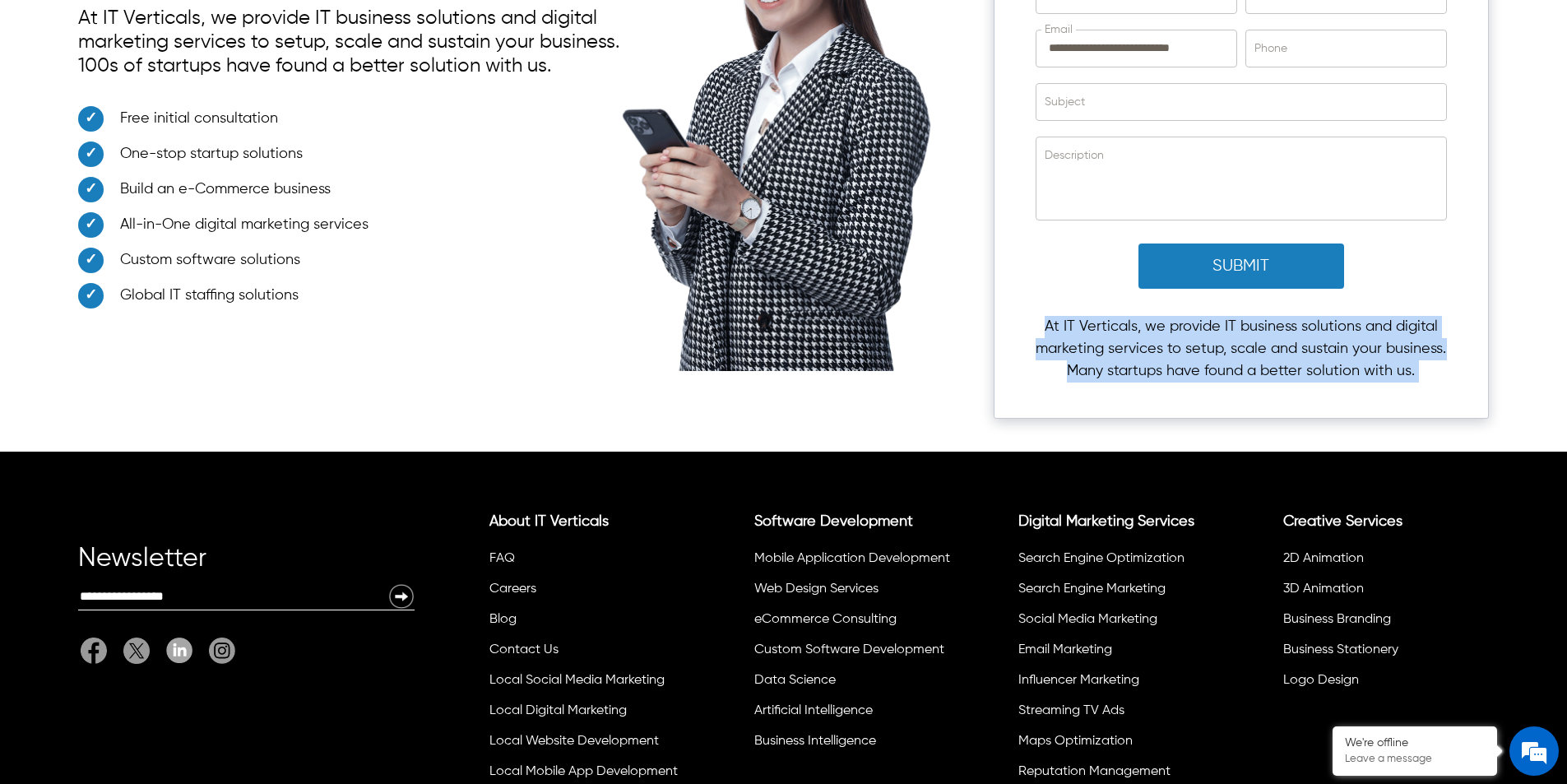
click at [1067, 354] on p "At IT Verticals, we provide IT business solutions and digital marketing service…" at bounding box center [1241, 349] width 412 height 67
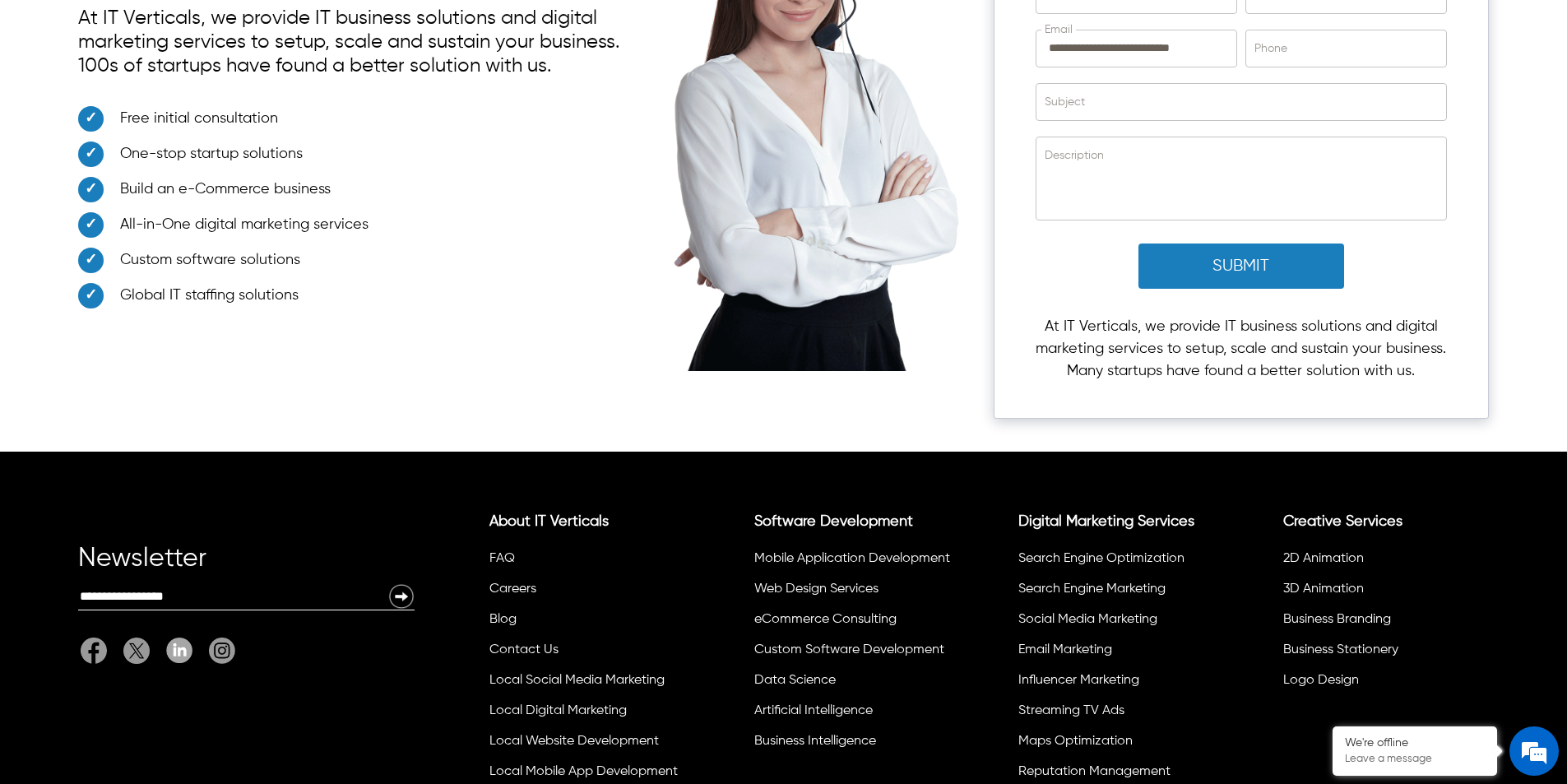
click at [1110, 339] on p "At IT Verticals, we provide IT business solutions and digital marketing service…" at bounding box center [1241, 349] width 412 height 67
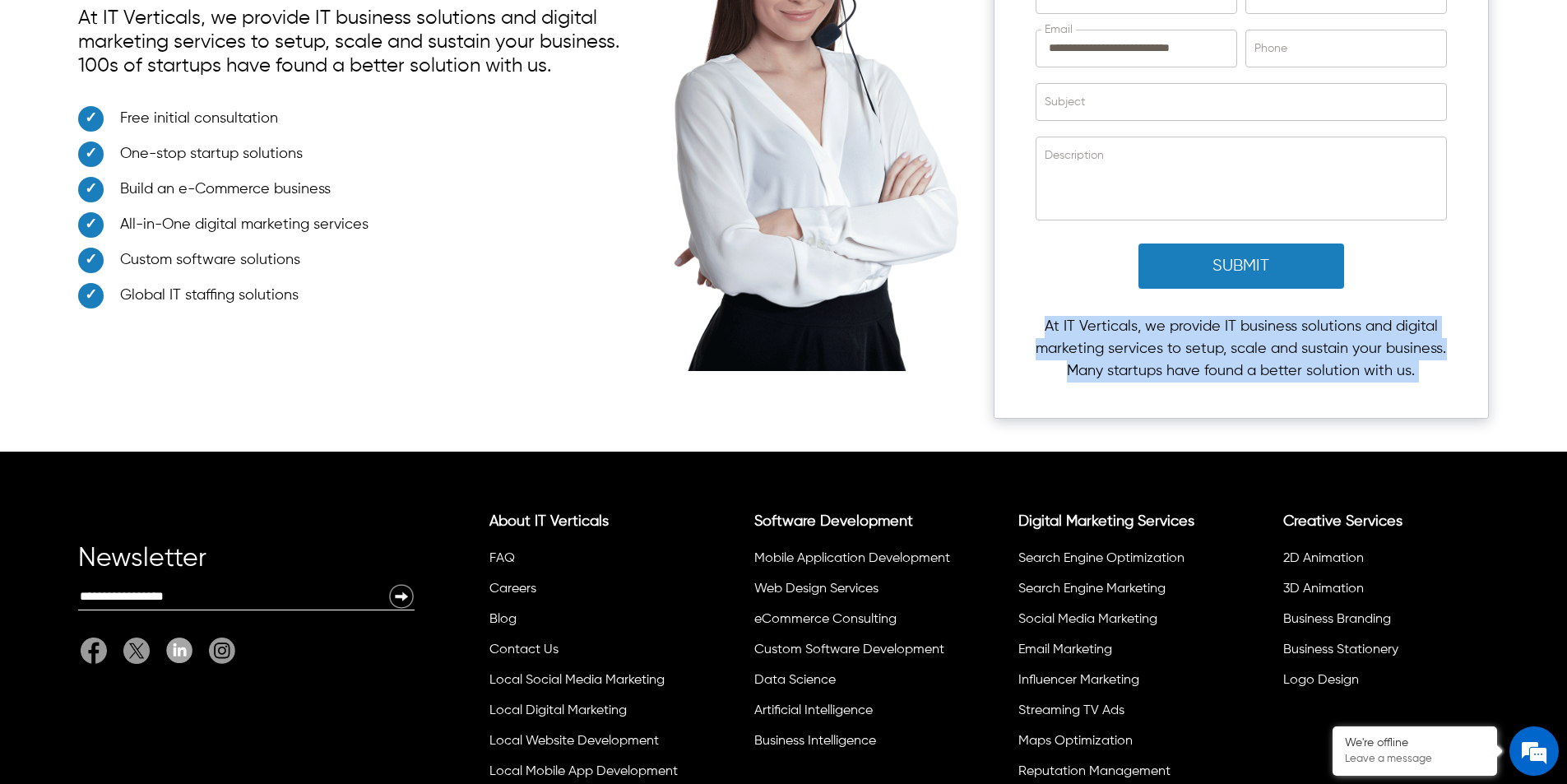
click at [1110, 339] on p "At IT Verticals, we provide IT business solutions and digital marketing service…" at bounding box center [1241, 349] width 412 height 67
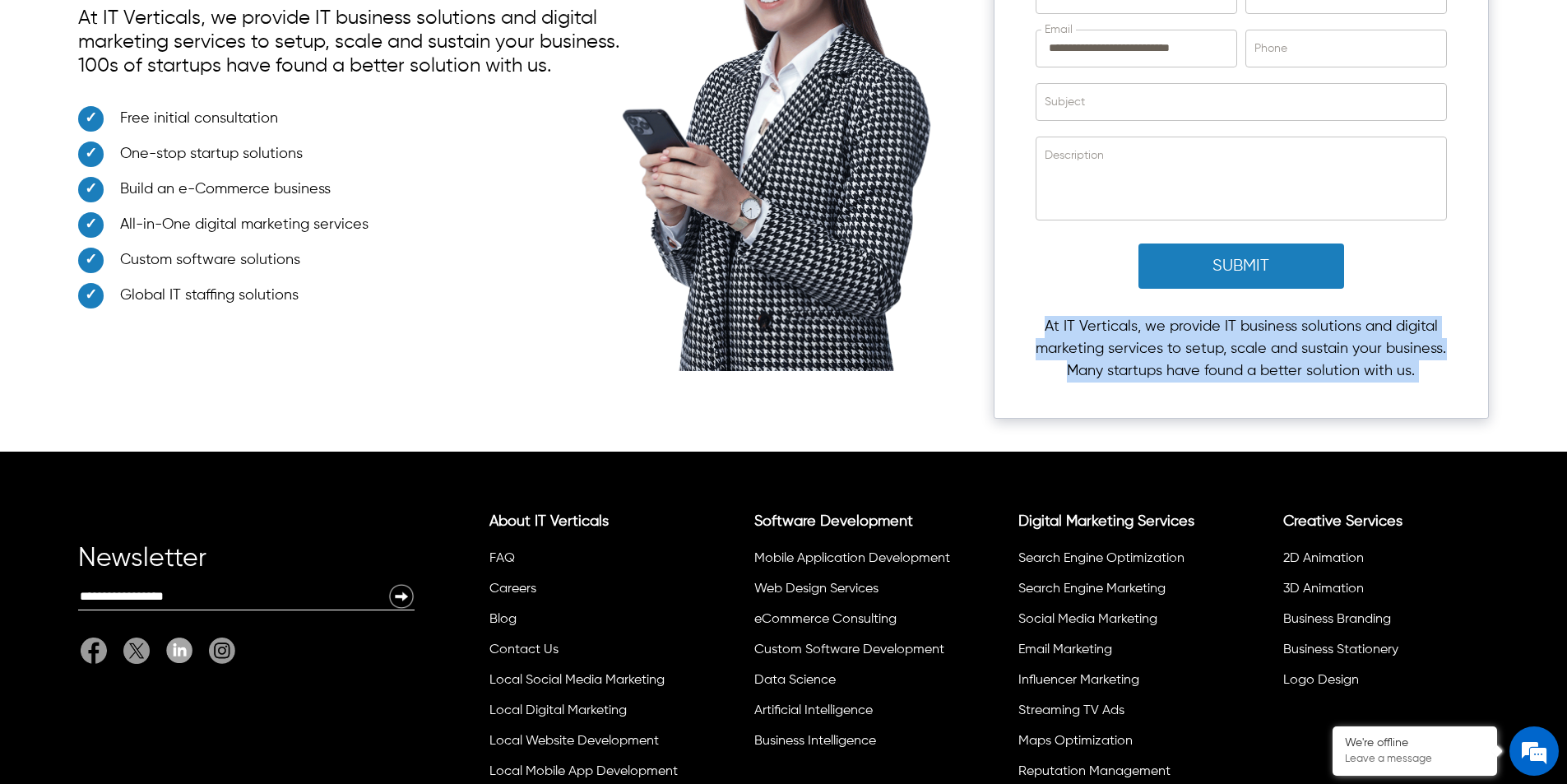
click at [1110, 339] on p "At IT Verticals, we provide IT business solutions and digital marketing service…" at bounding box center [1241, 349] width 412 height 67
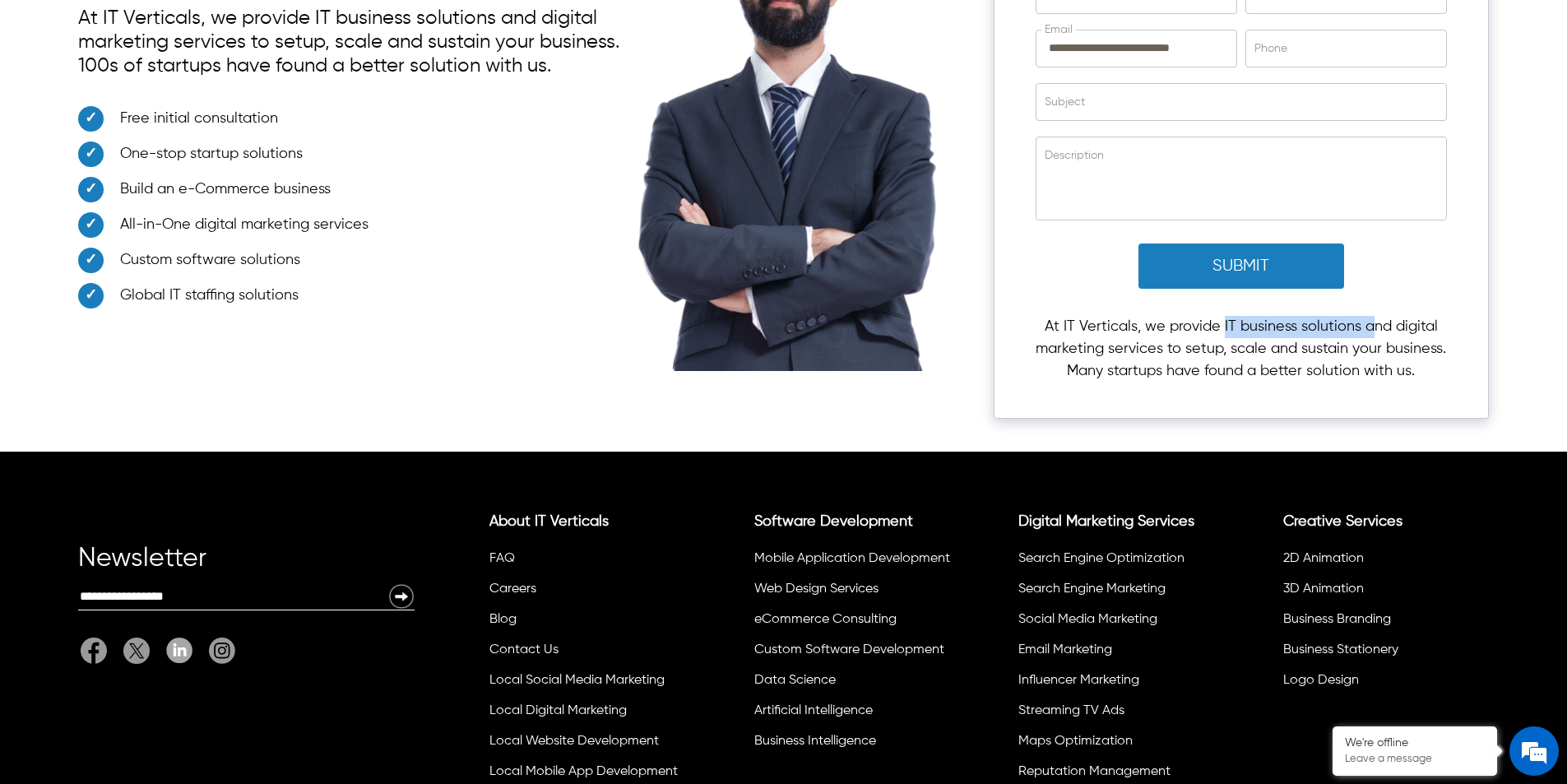
drag, startPoint x: 1223, startPoint y: 305, endPoint x: 1369, endPoint y: 305, distance: 146.0
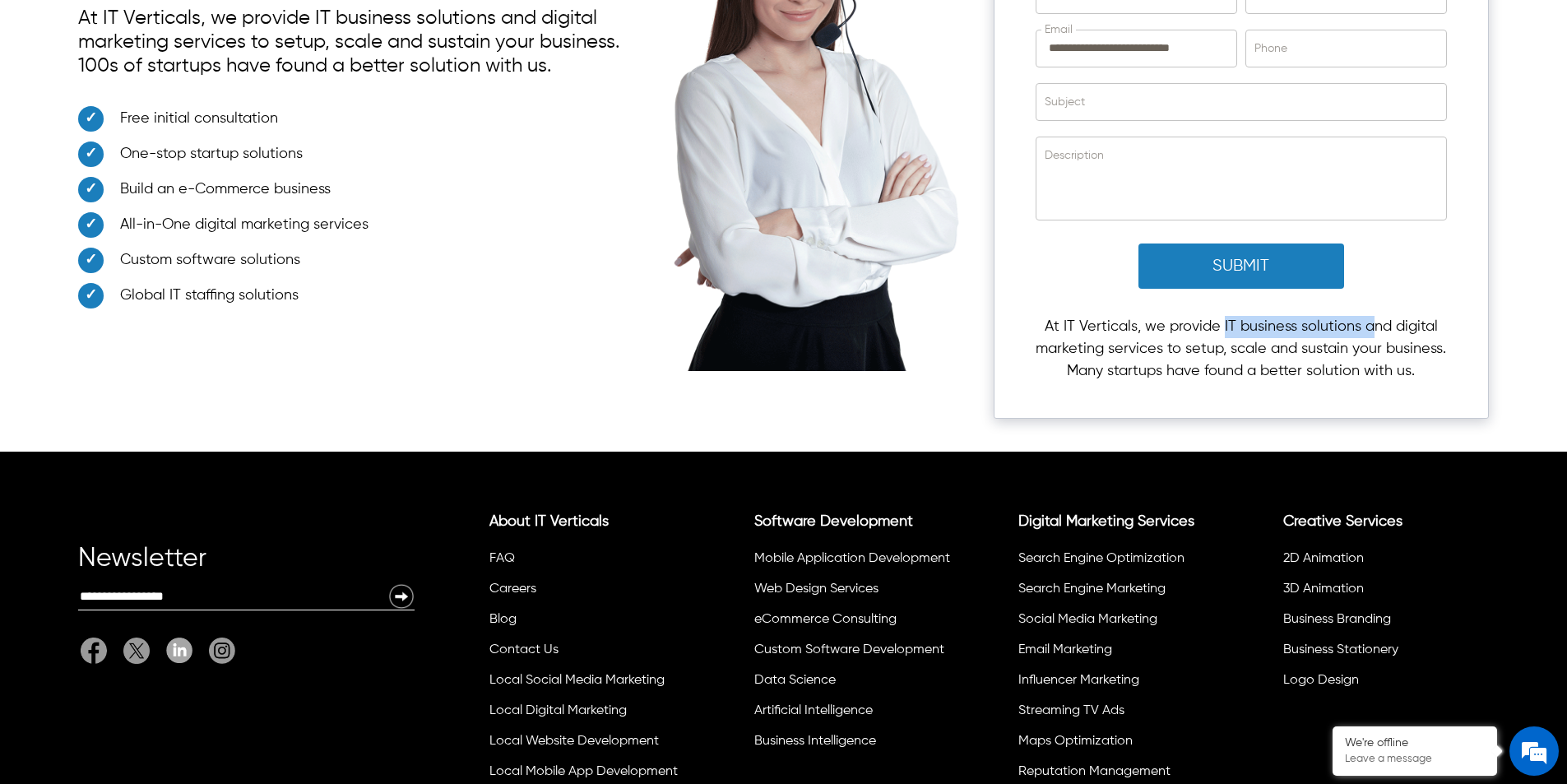
click at [1369, 316] on p "At IT Verticals, we provide IT business solutions and digital marketing service…" at bounding box center [1241, 349] width 412 height 67
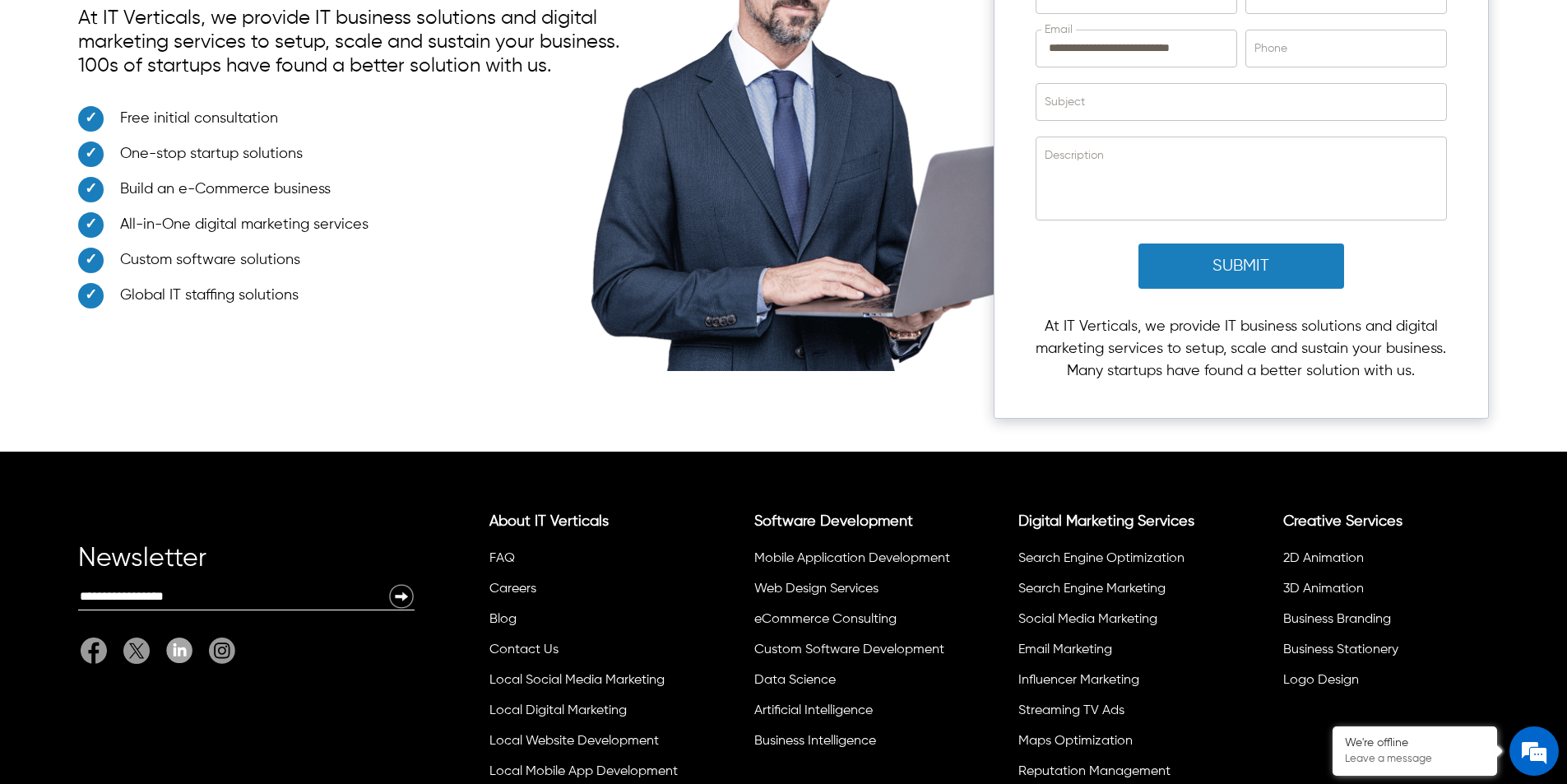
click at [1376, 321] on p "At IT Verticals, we provide IT business solutions and digital marketing service…" at bounding box center [1241, 349] width 412 height 67
drag, startPoint x: 1392, startPoint y: 300, endPoint x: 1164, endPoint y: 326, distance: 229.5
click at [1164, 326] on p "At IT Verticals, we provide IT business solutions and digital marketing service…" at bounding box center [1241, 349] width 412 height 67
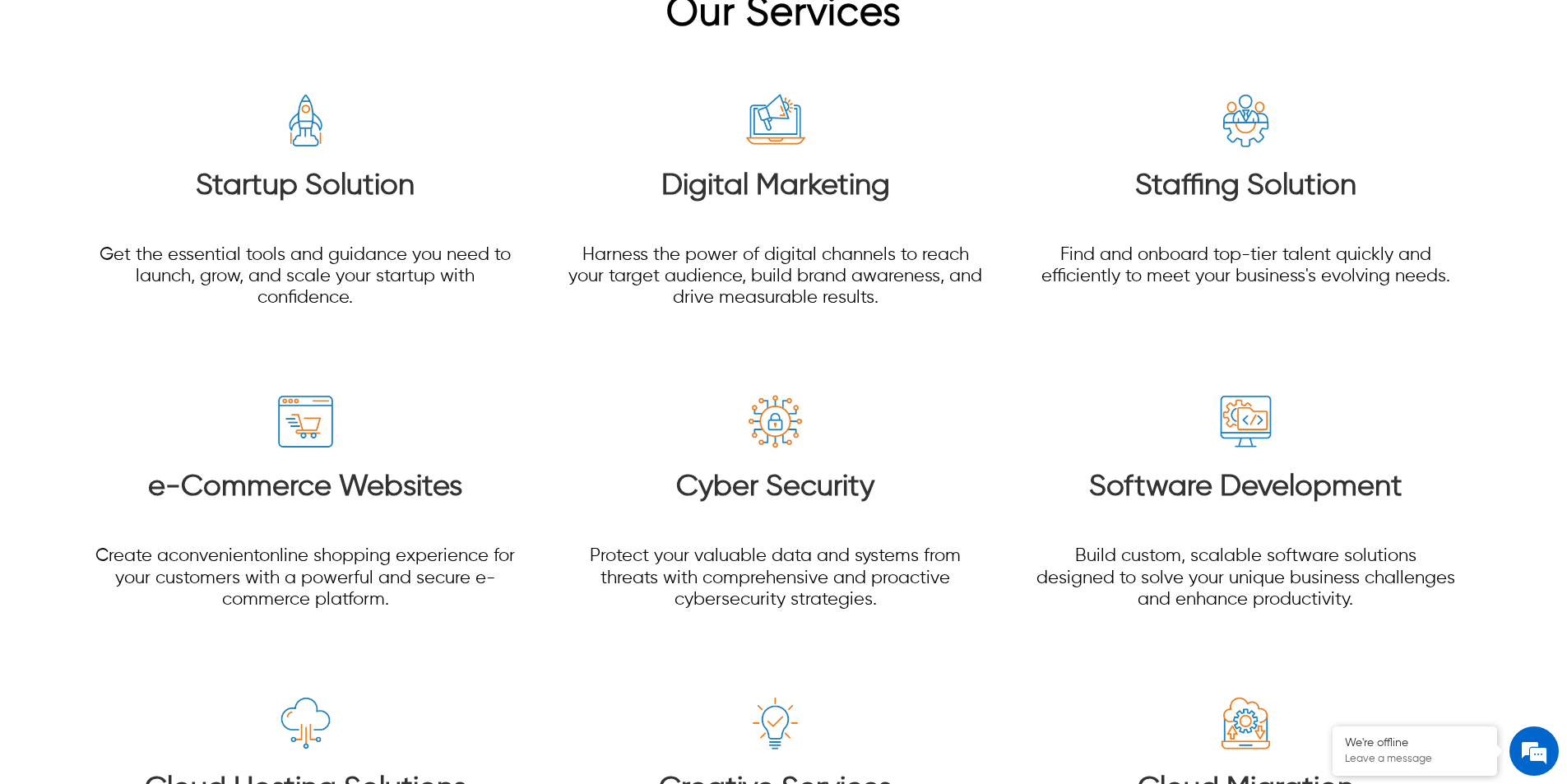
scroll to position [2165, 0]
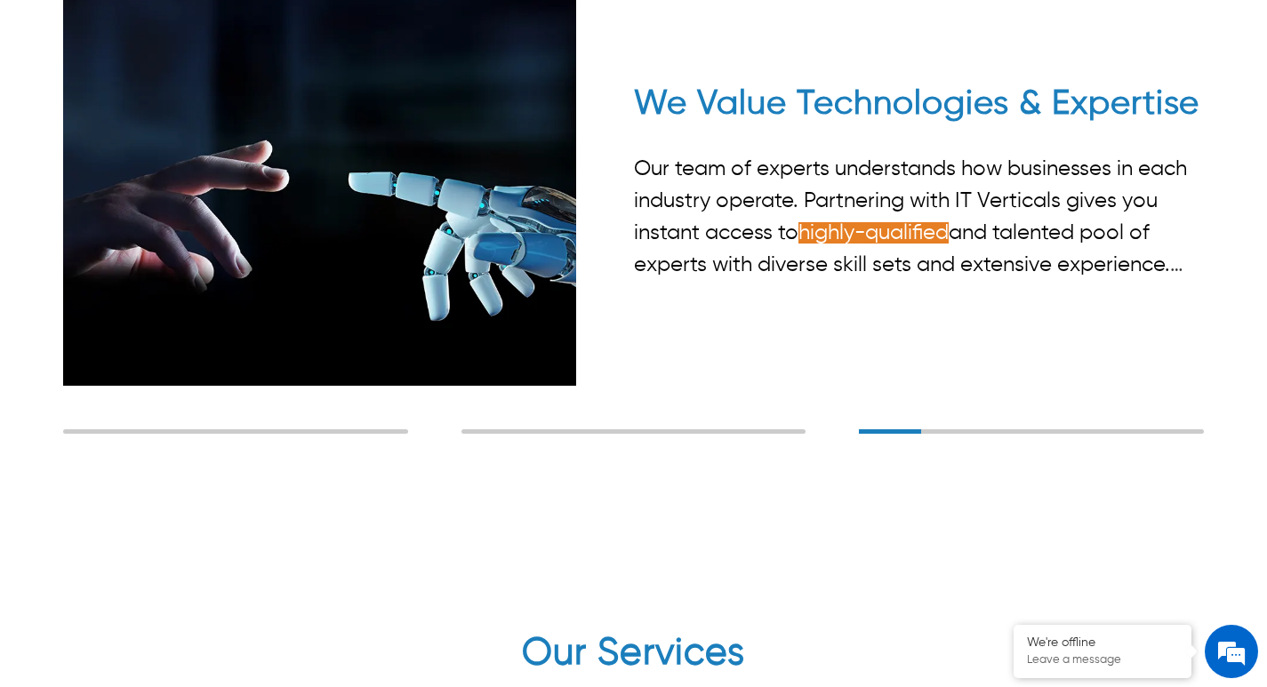
scroll to position [2926, 0]
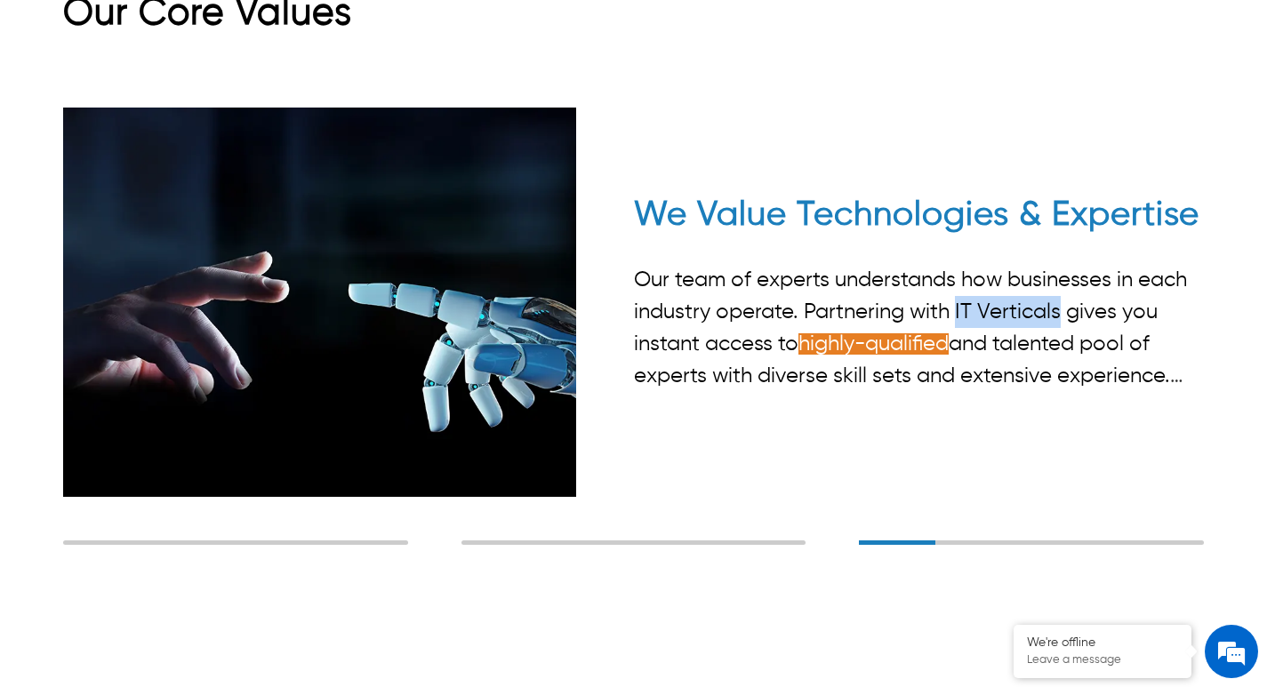
drag, startPoint x: 956, startPoint y: 285, endPoint x: 1063, endPoint y: 279, distance: 106.9
click at [1063, 279] on span "Our team of experts understands how businesses in each industry operate. Partne…" at bounding box center [910, 359] width 553 height 181
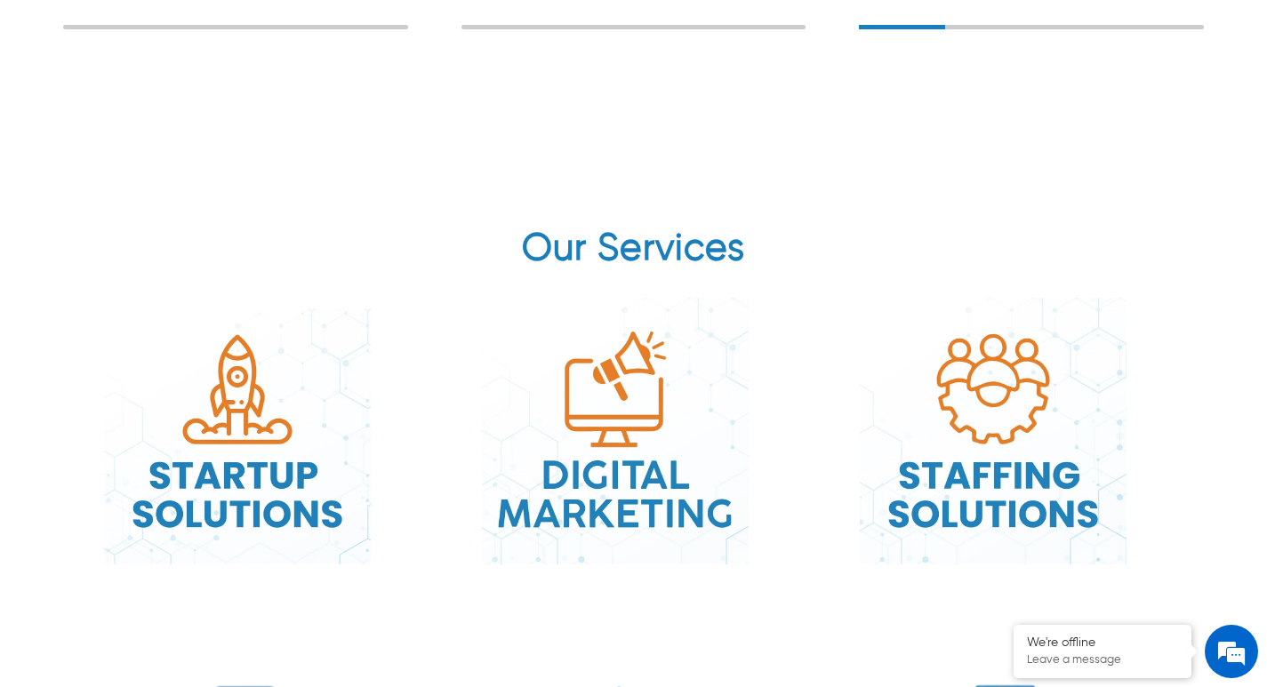
scroll to position [3411, 0]
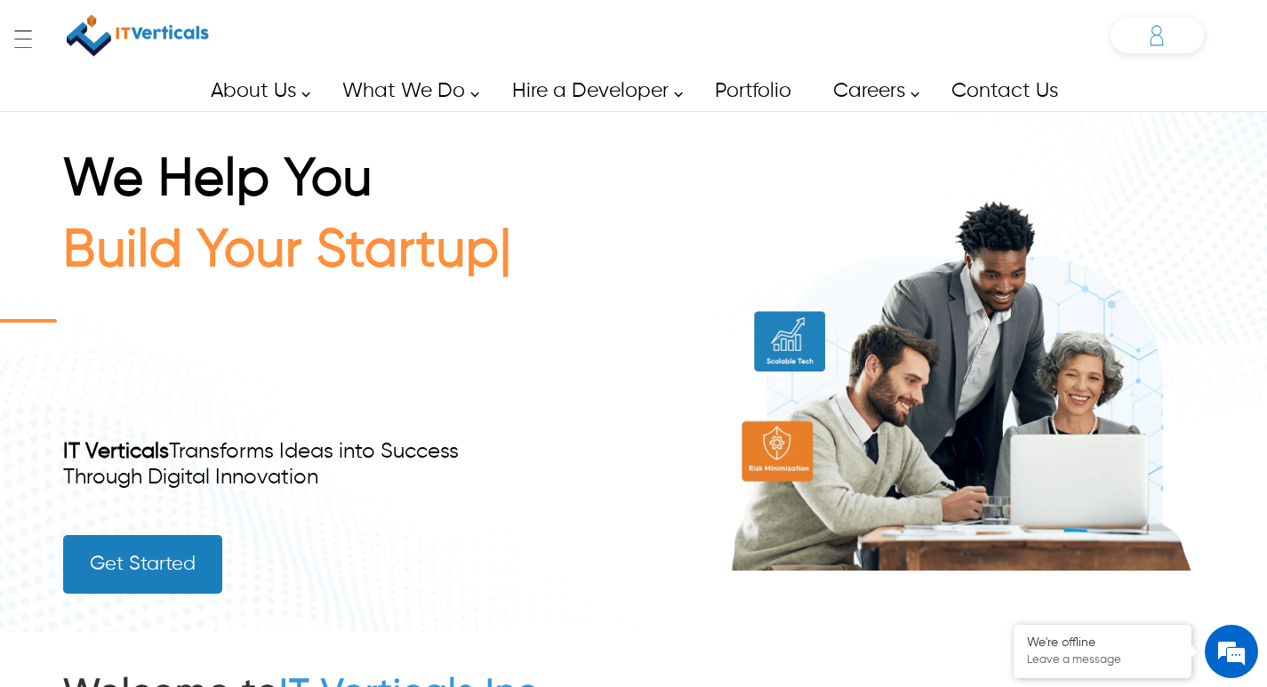
click at [1154, 37] on div "Anzlar anzlar.rehman@itverticals.com ✕ Admin Dashboard My Account Change Passwo…" at bounding box center [1157, 36] width 93 height 36
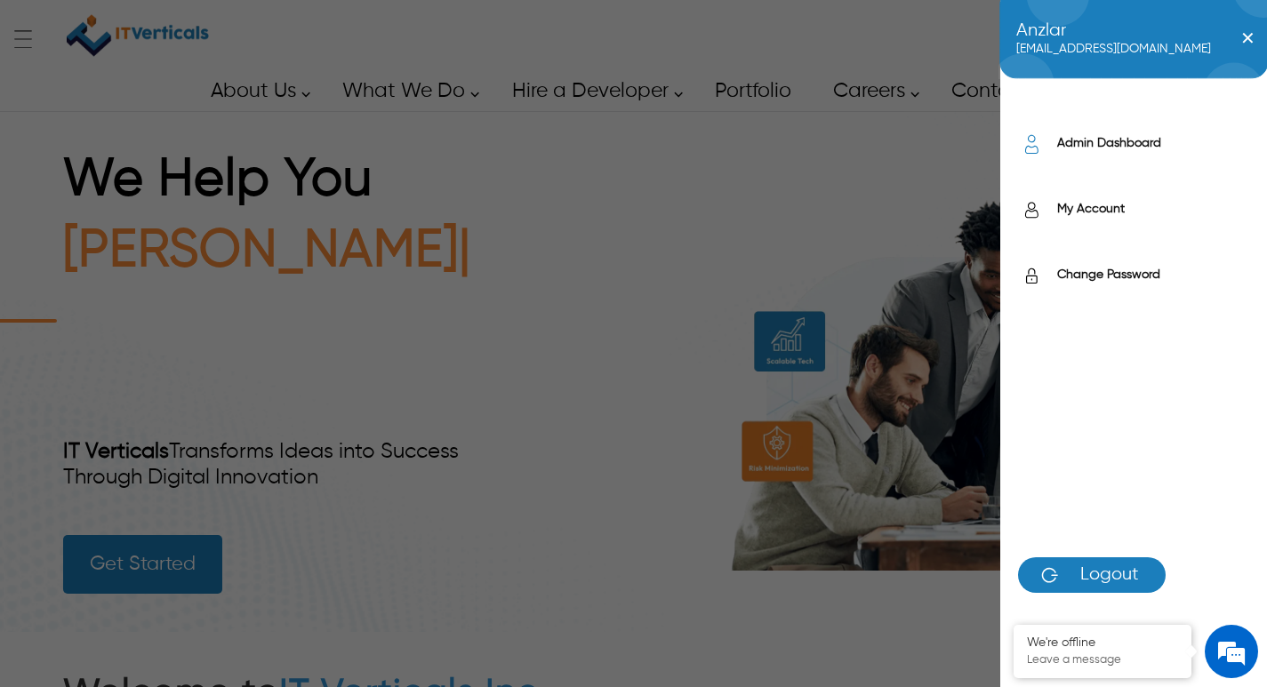
click at [1123, 150] on label "Admin Dashboard" at bounding box center [1153, 143] width 192 height 18
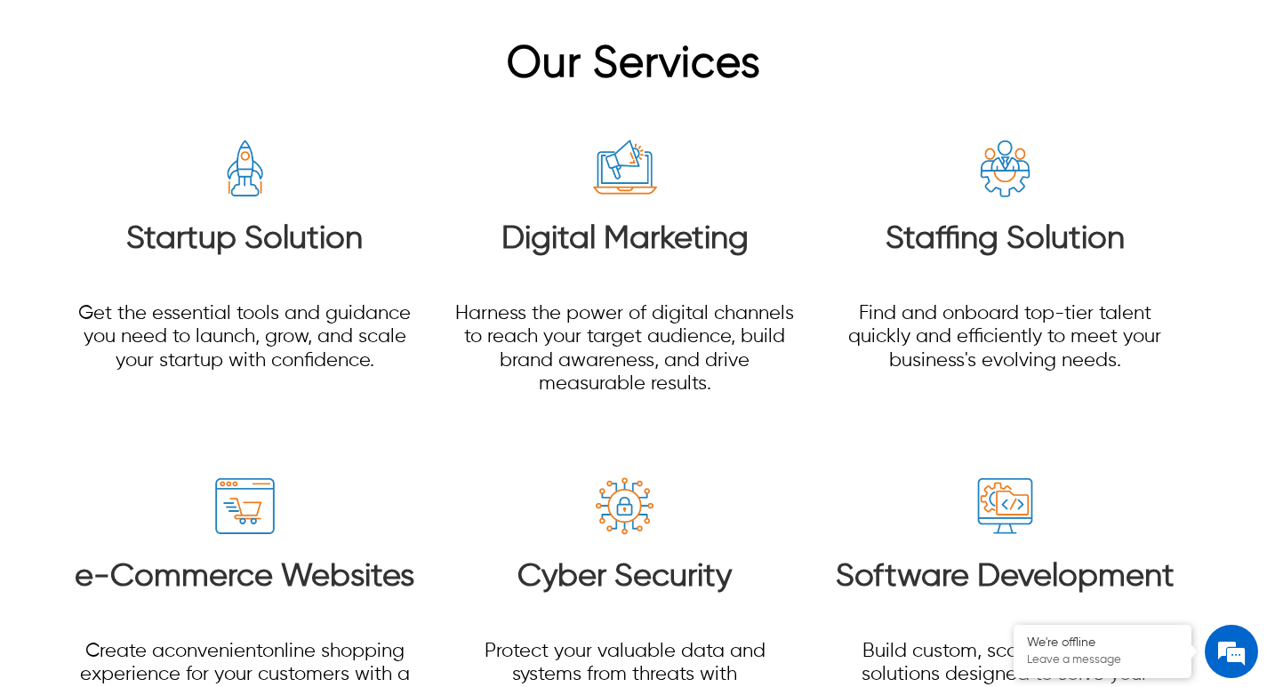
scroll to position [2152, 0]
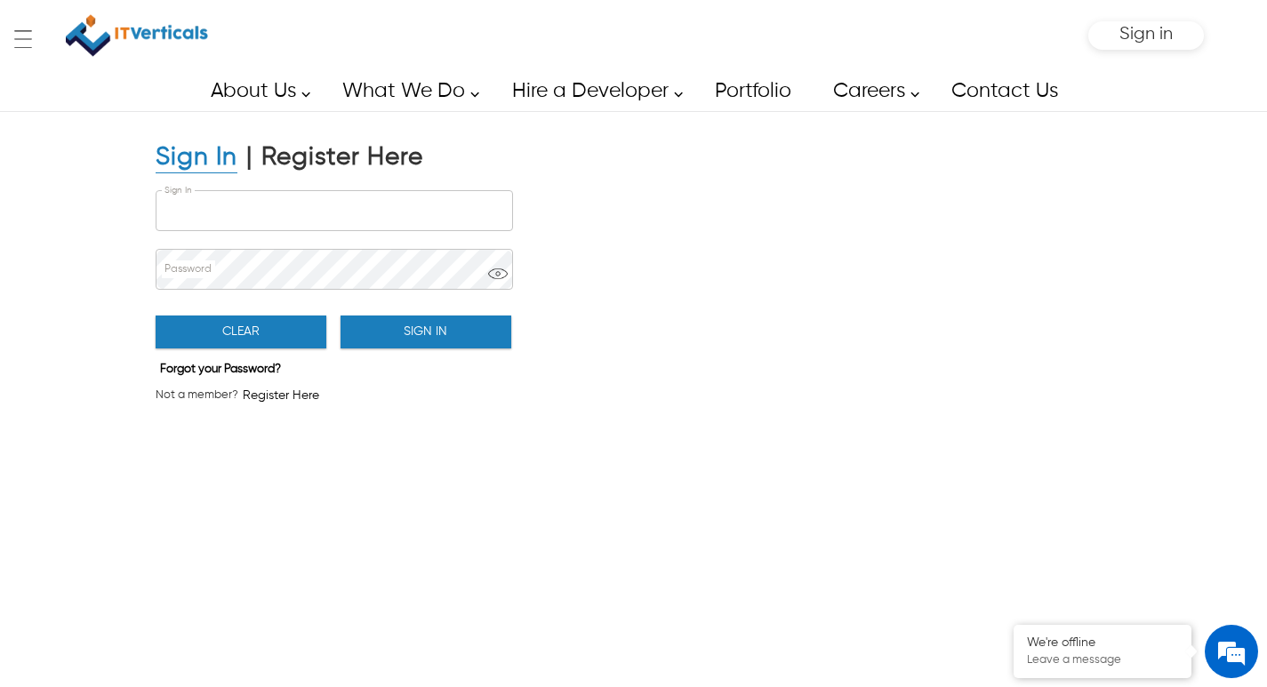
type input "**********"
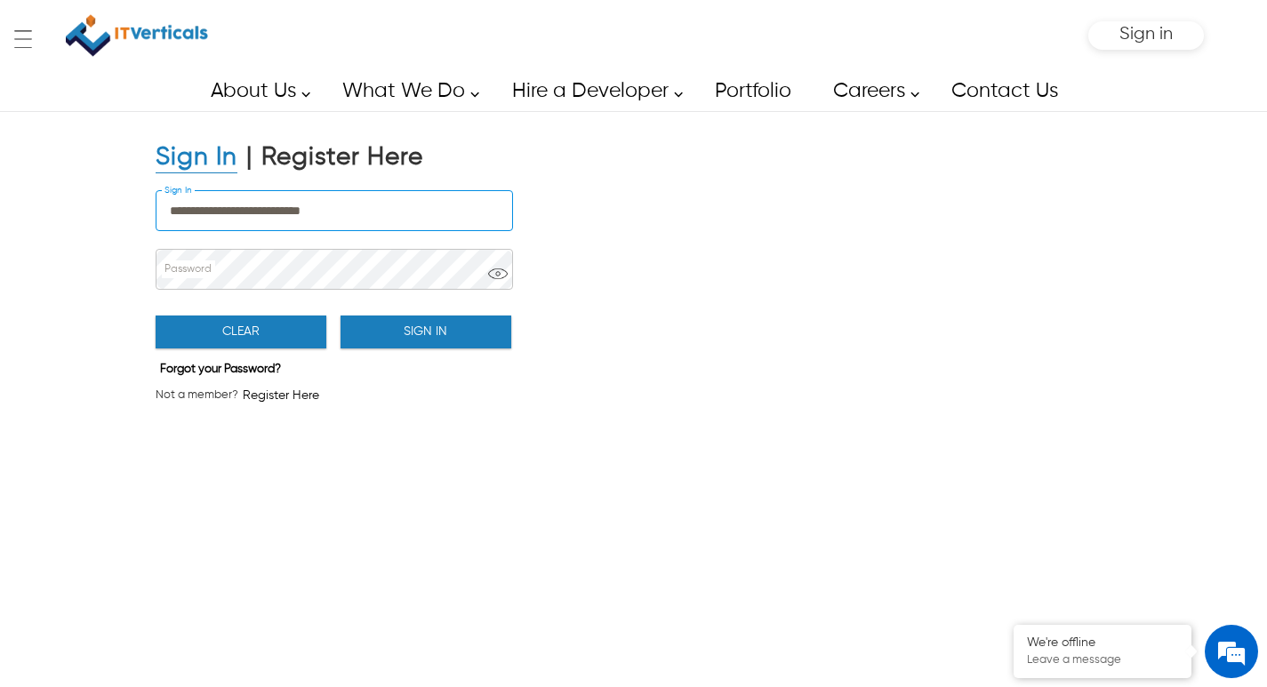
click at [364, 211] on input "**********" at bounding box center [335, 210] width 356 height 39
click at [489, 348] on button "Sign In" at bounding box center [426, 332] width 171 height 33
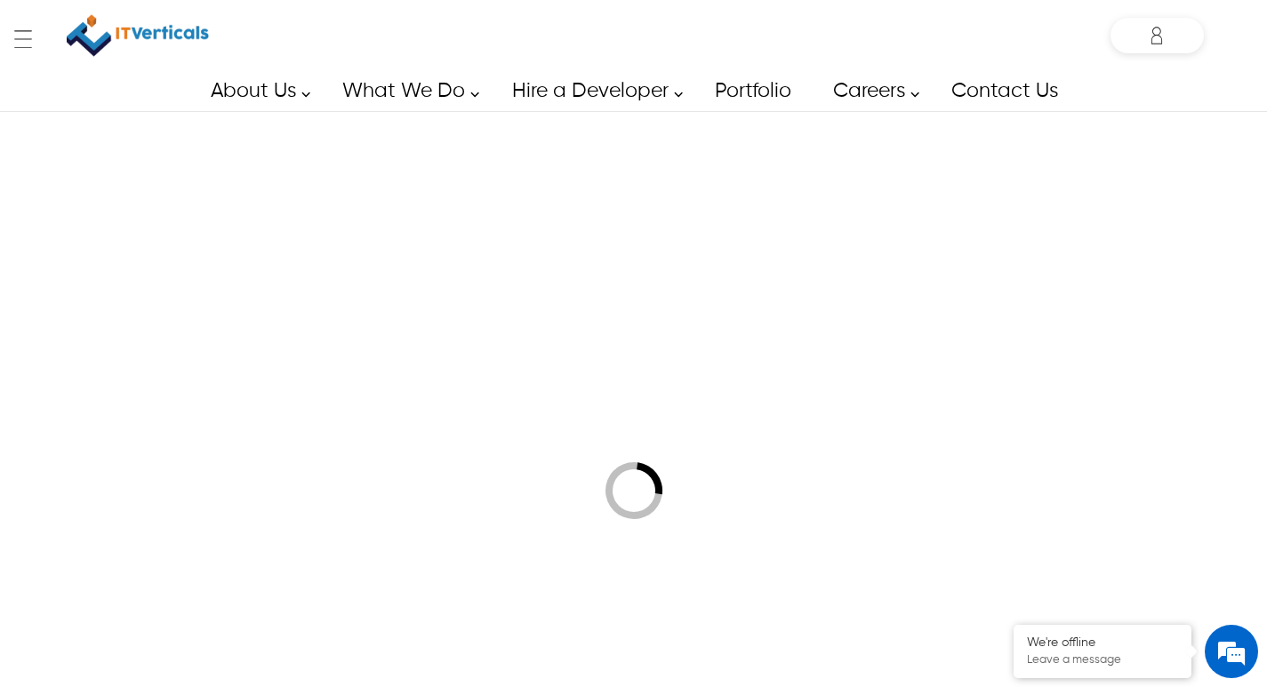
type input "**********"
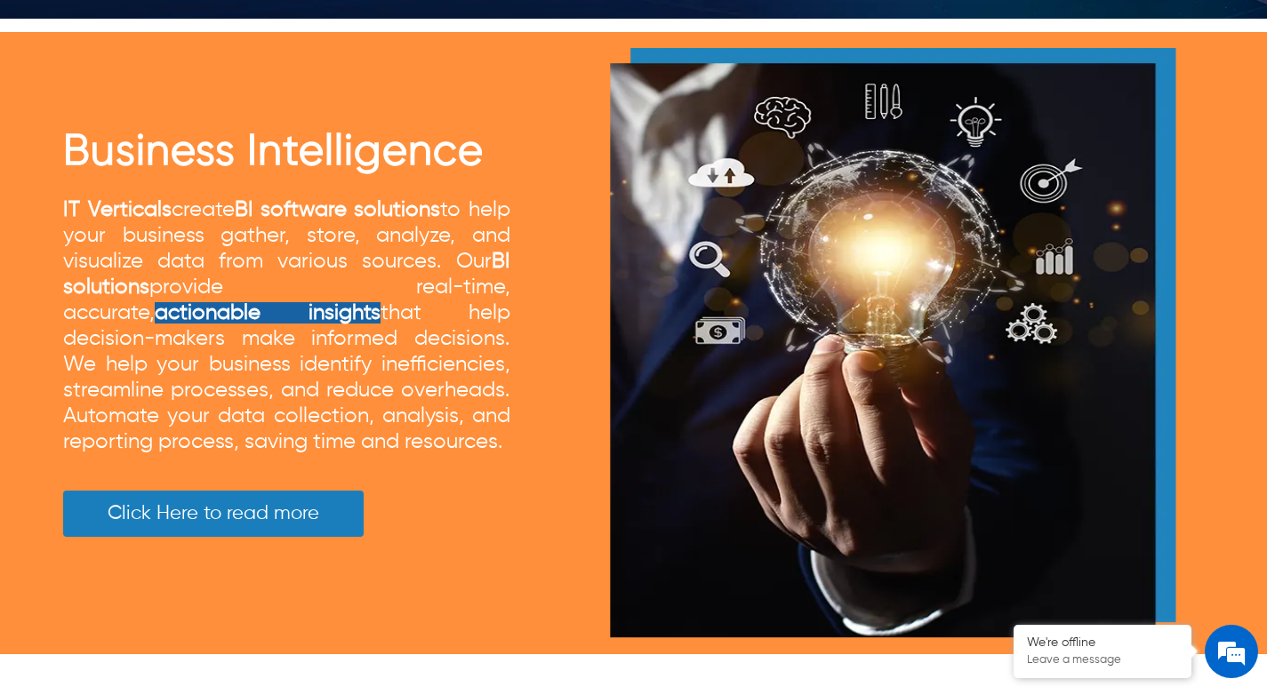
scroll to position [7210, 0]
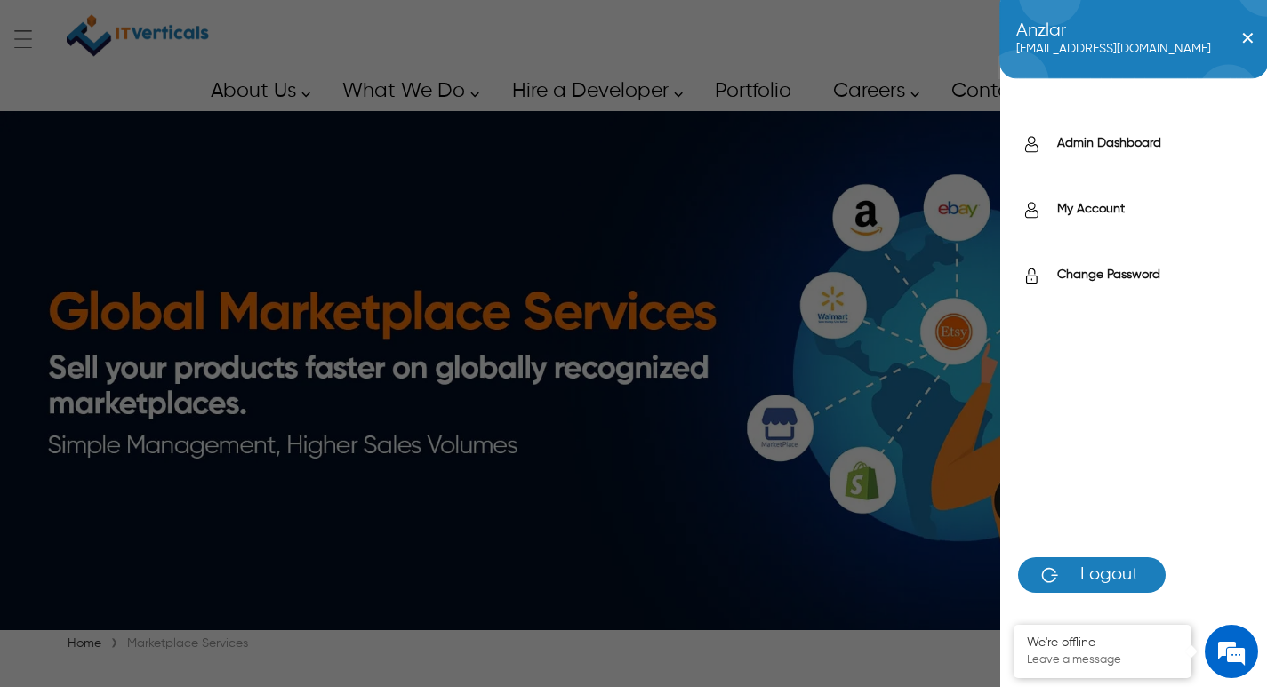
click at [1168, 37] on icon at bounding box center [1157, 36] width 36 height 36
click at [1100, 148] on label "Admin Dashboard" at bounding box center [1153, 143] width 192 height 18
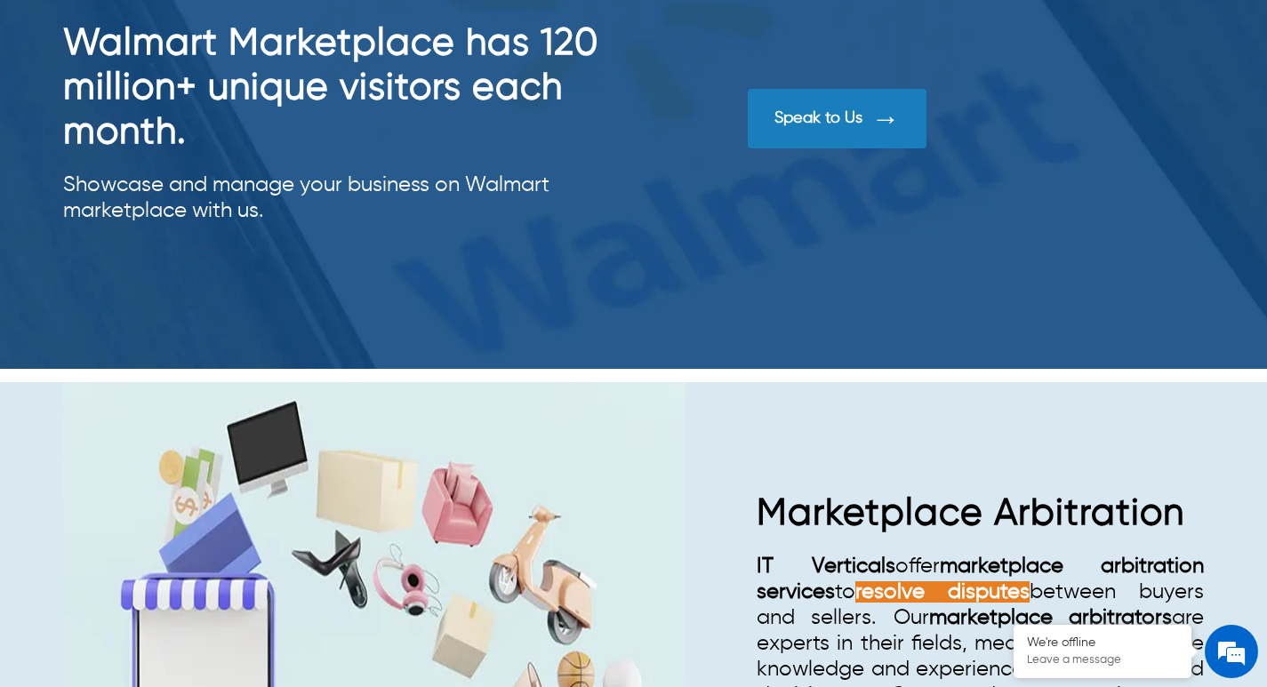
scroll to position [4229, 0]
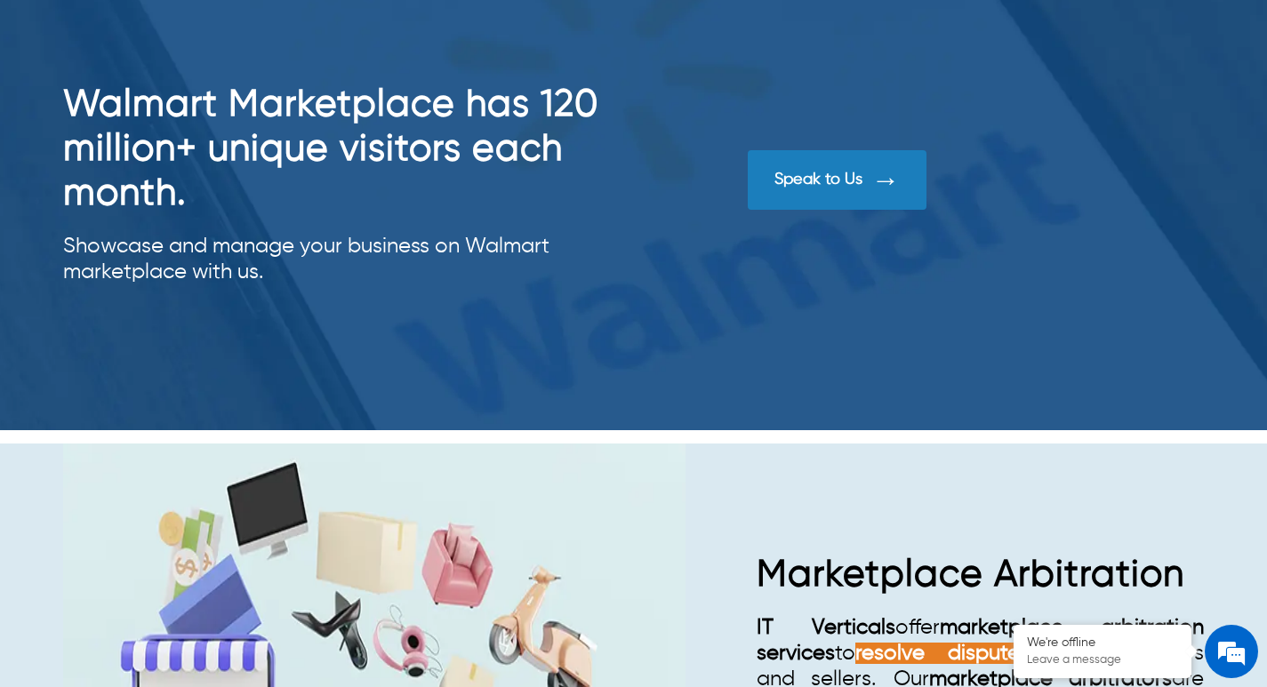
click at [847, 204] on div "Speak to Us" at bounding box center [837, 180] width 179 height 60
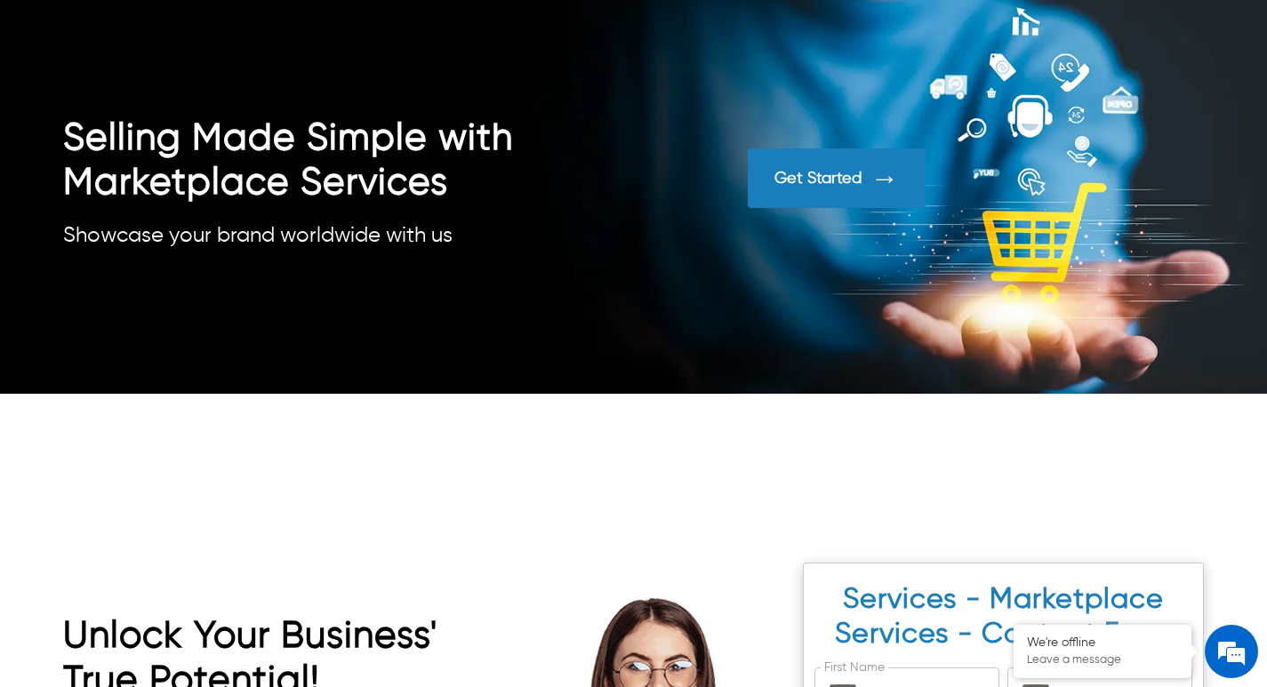
scroll to position [6726, 0]
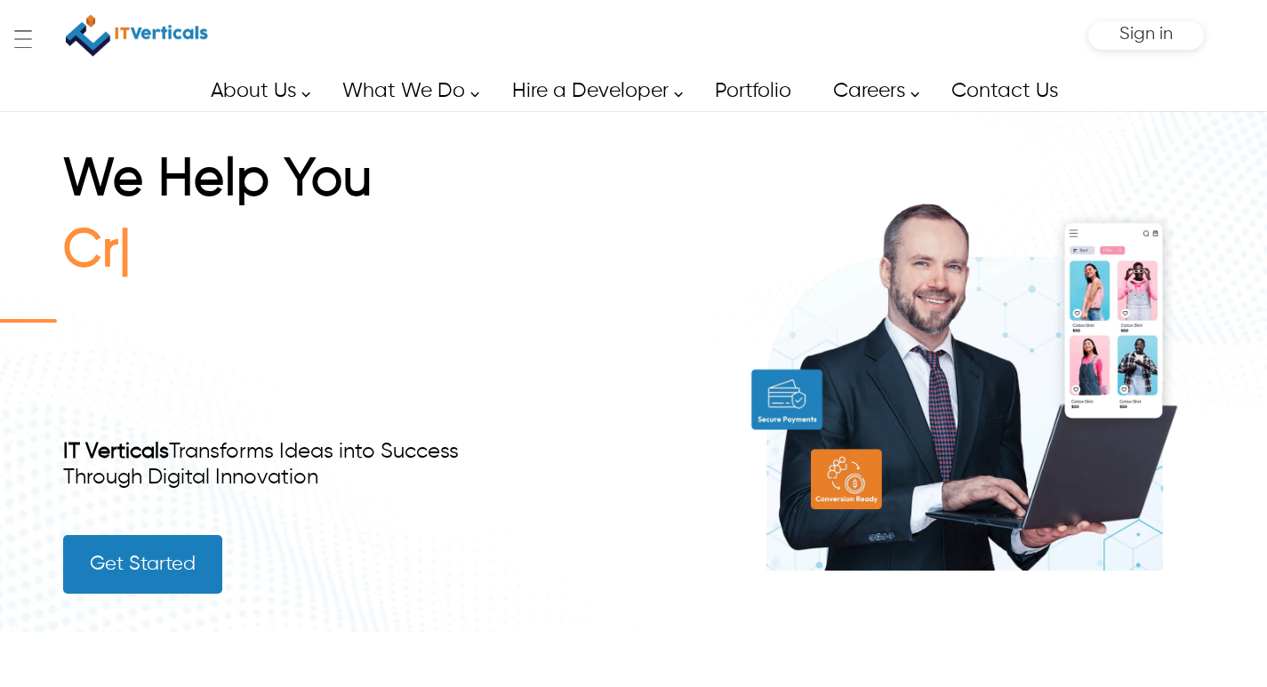
scroll to position [1848, 0]
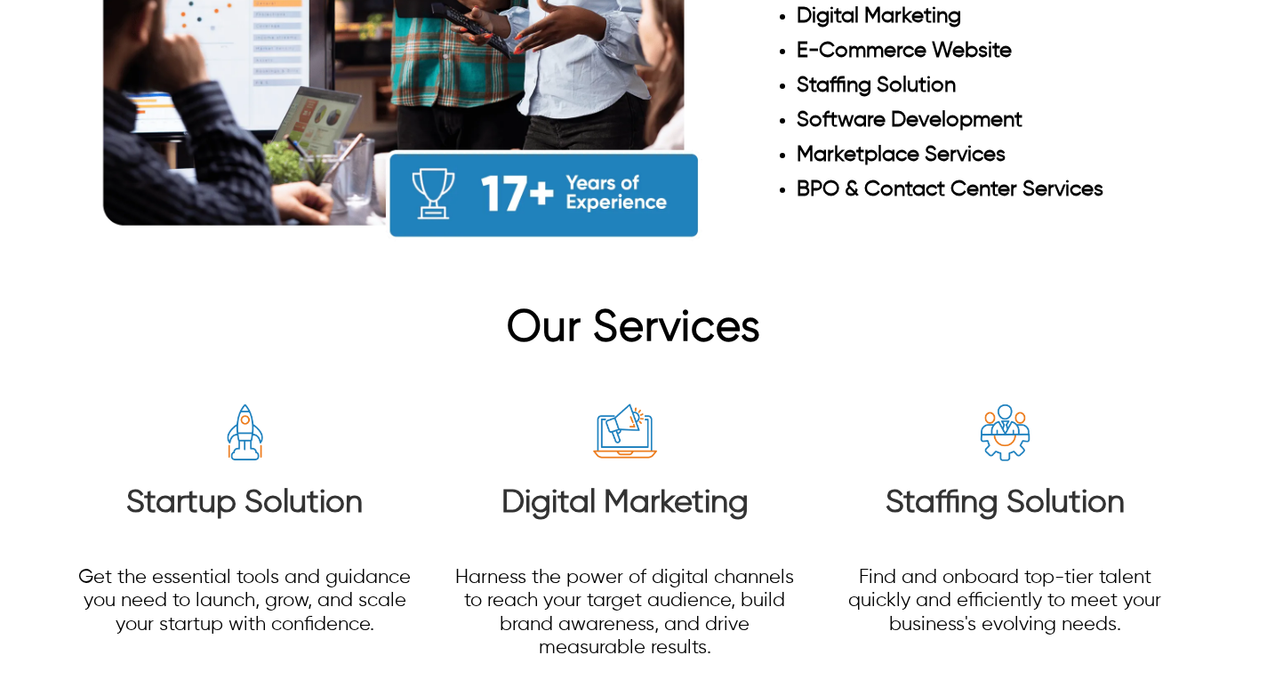
type input "******"
type input "**********"
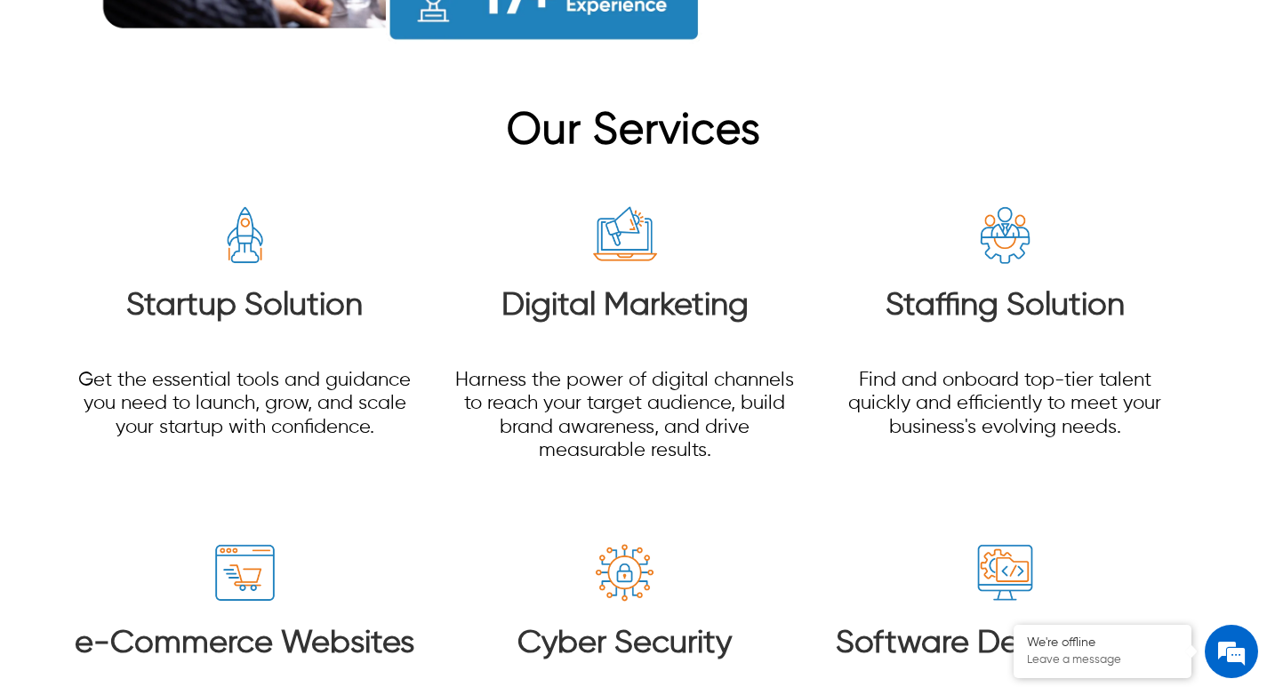
scroll to position [0, 0]
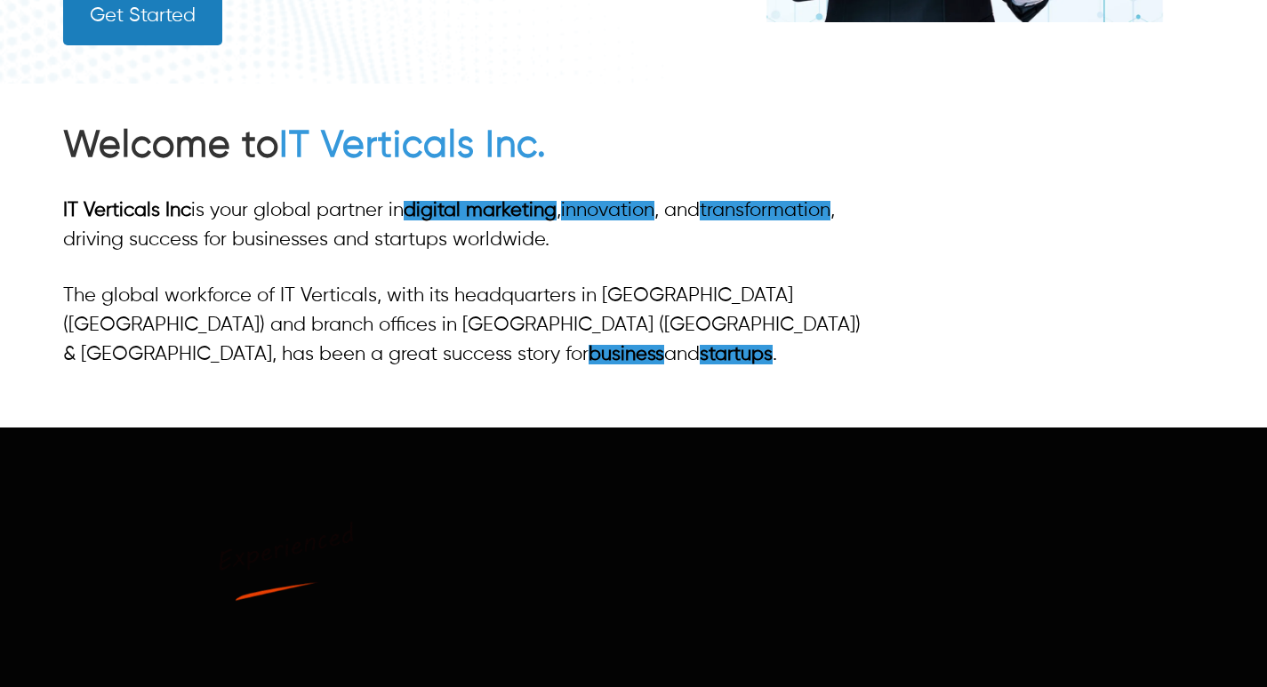
type input "******"
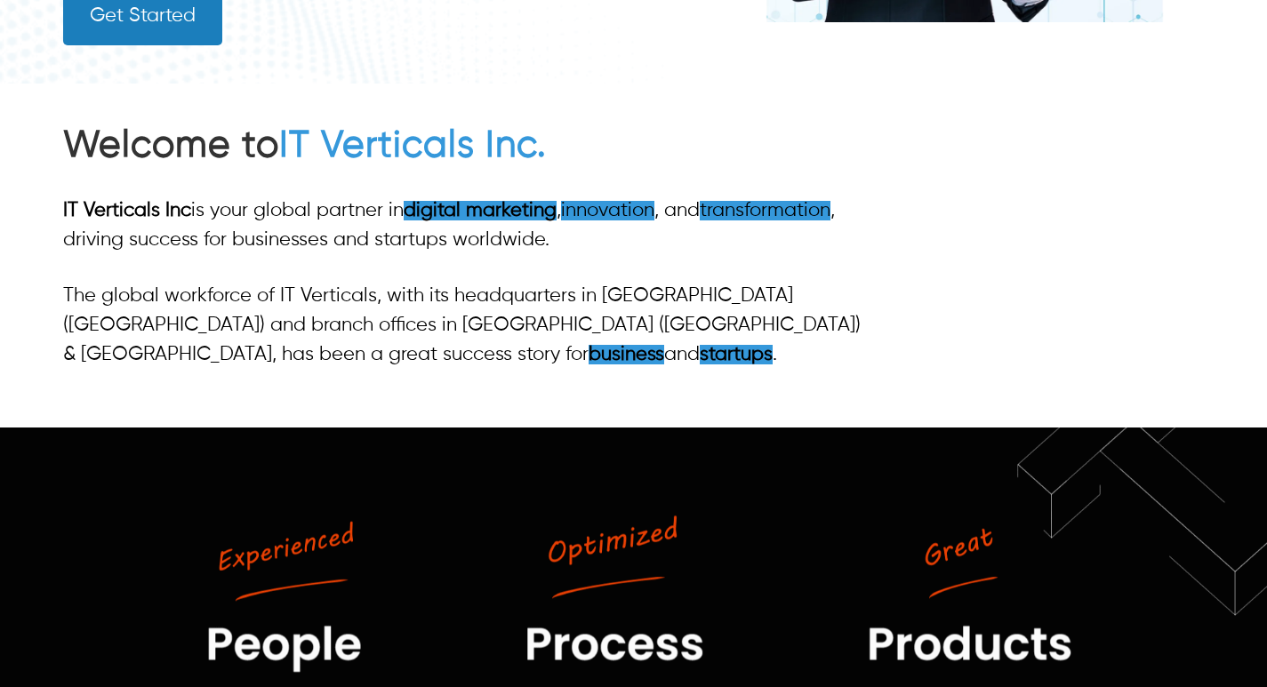
type input "******"
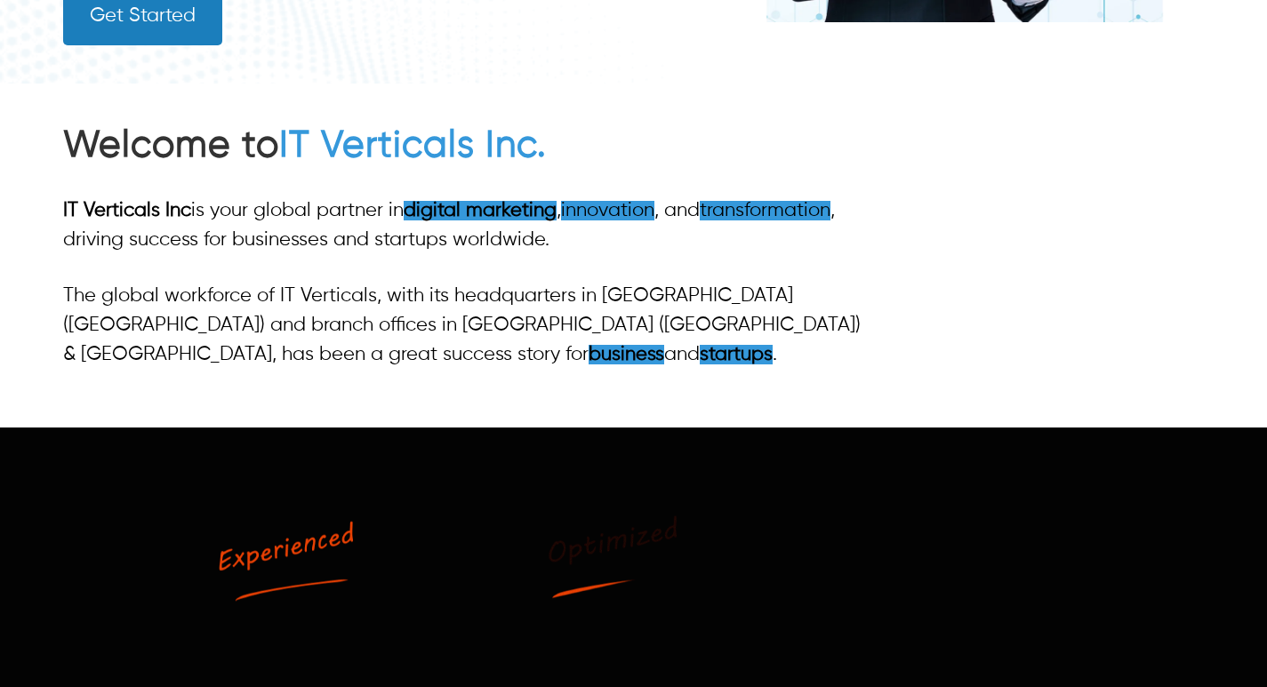
type input "**********"
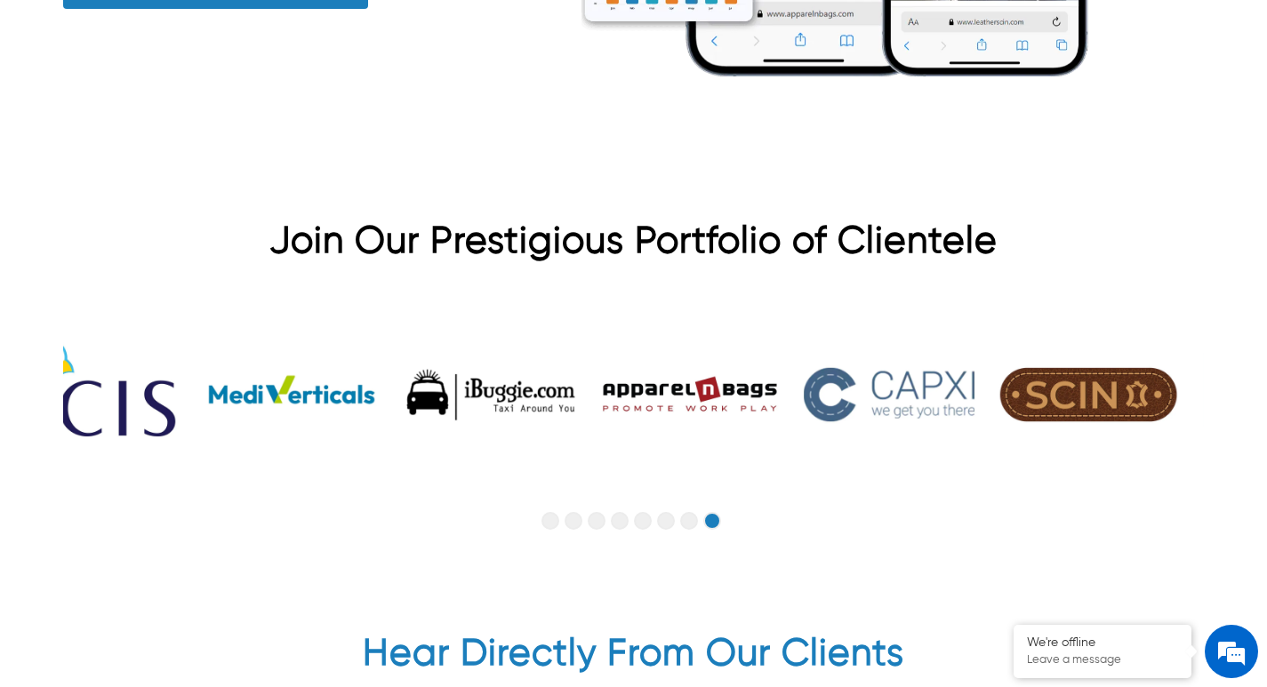
scroll to position [4182, 0]
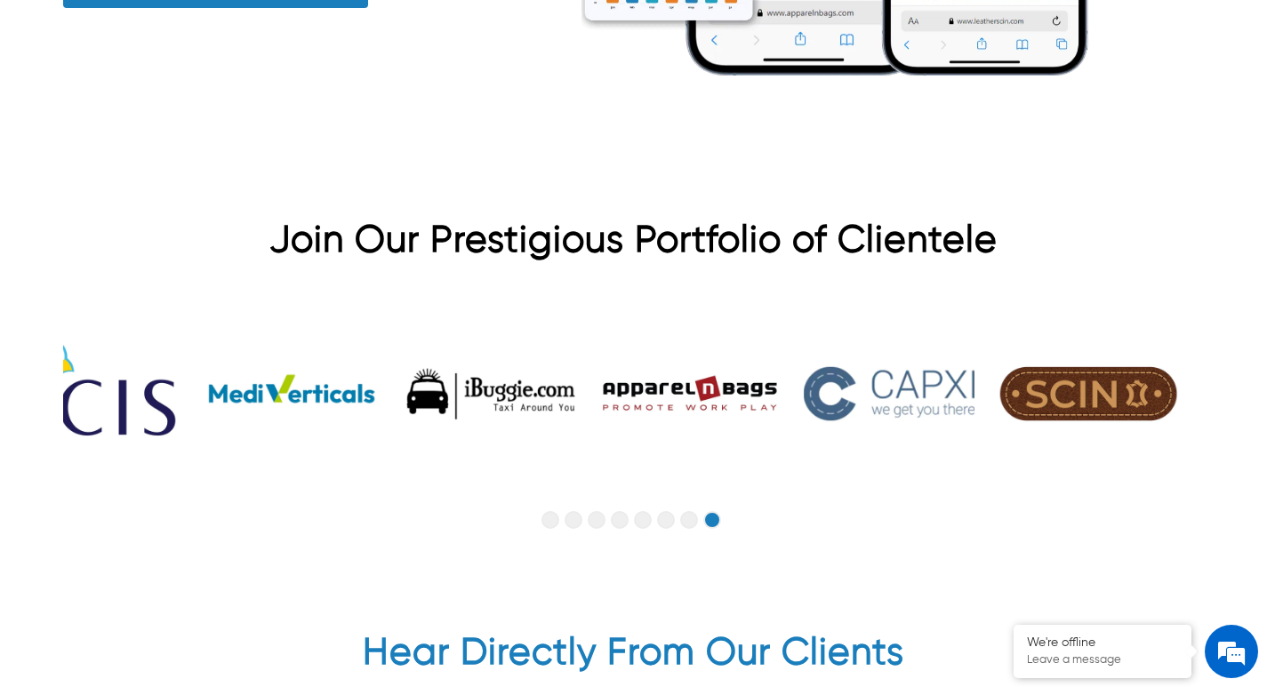
click at [624, 523] on button "Go to slide 4" at bounding box center [620, 520] width 18 height 18
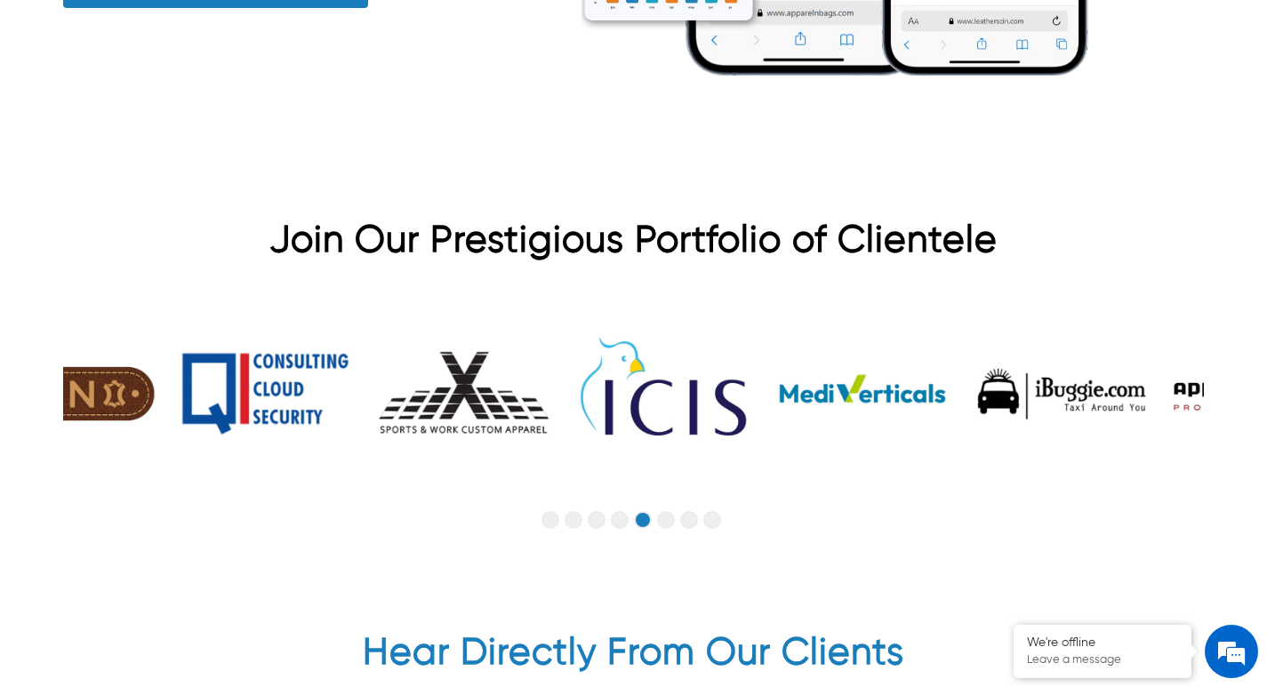
click at [641, 523] on button "Go to slide 5" at bounding box center [643, 520] width 18 height 18
click at [623, 525] on button "Go to slide 4" at bounding box center [620, 520] width 18 height 18
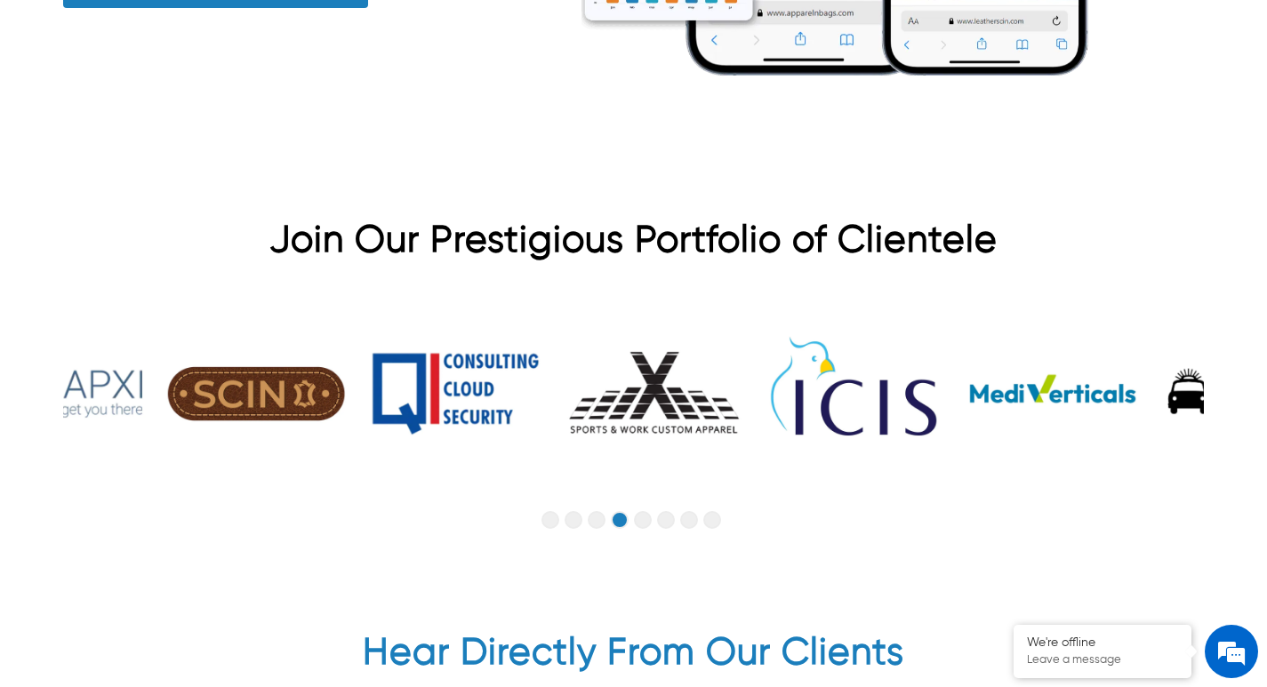
click at [638, 526] on button "Go to slide 5" at bounding box center [643, 520] width 18 height 18
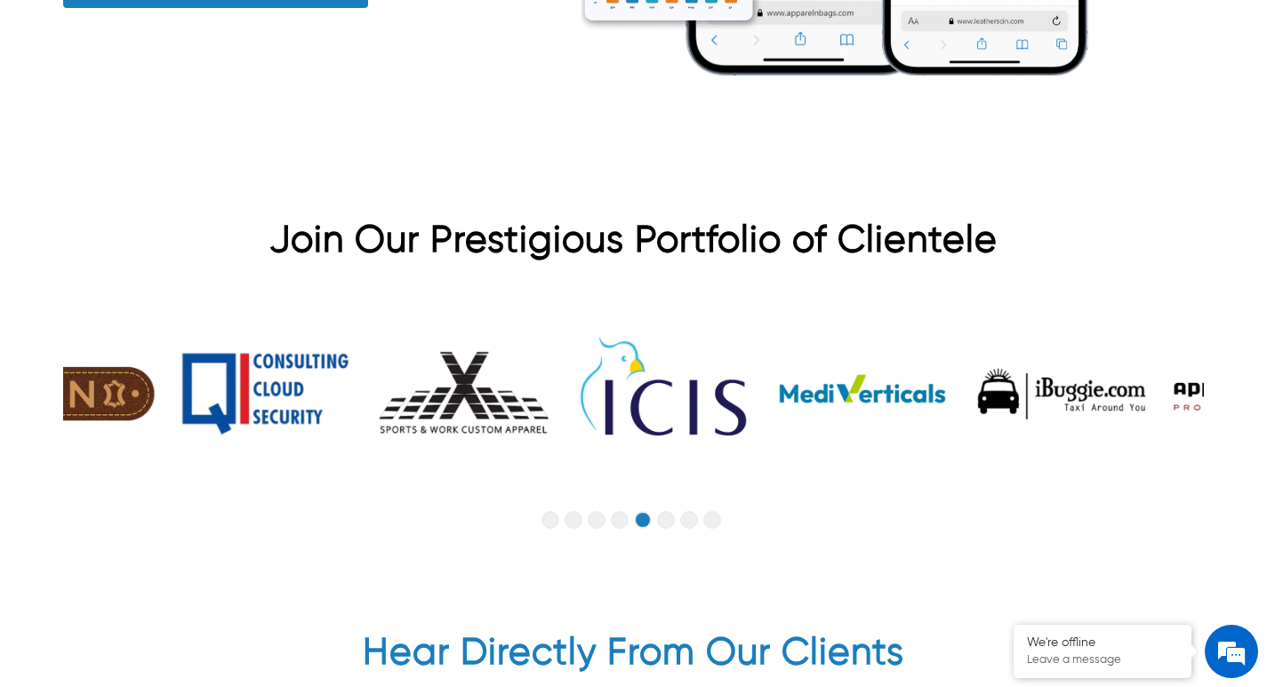
click at [620, 527] on button "Go to slide 4" at bounding box center [620, 520] width 18 height 18
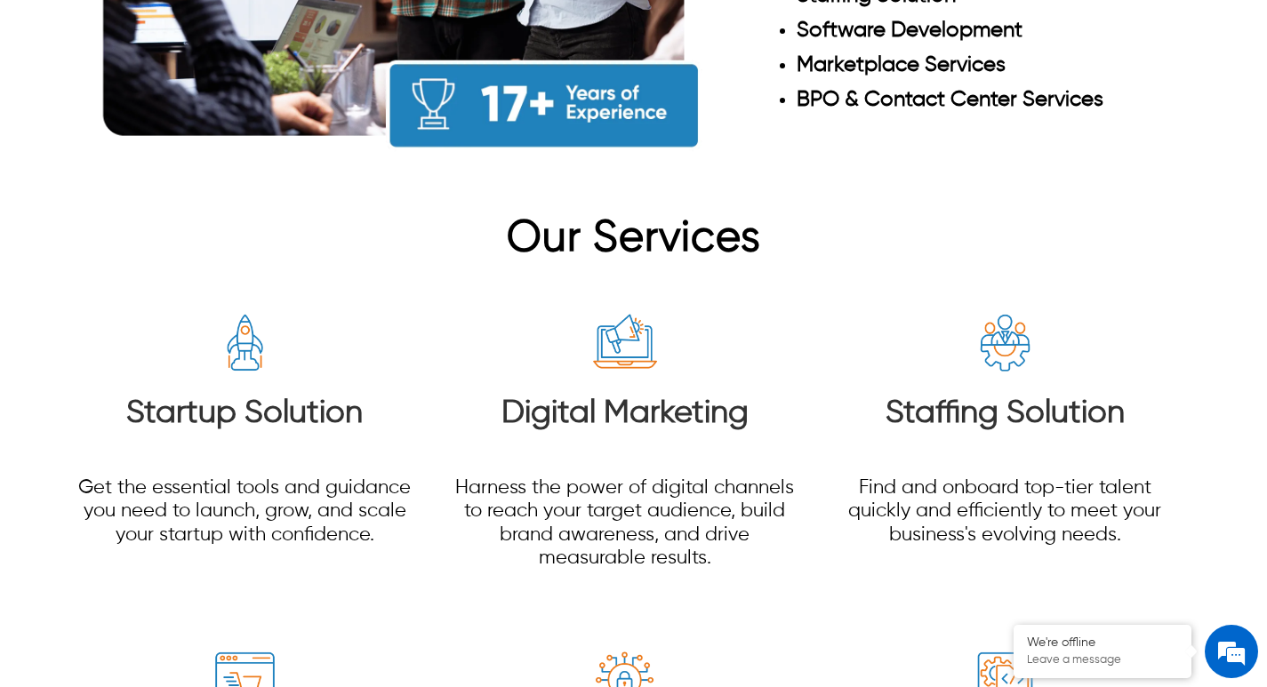
scroll to position [1984, 0]
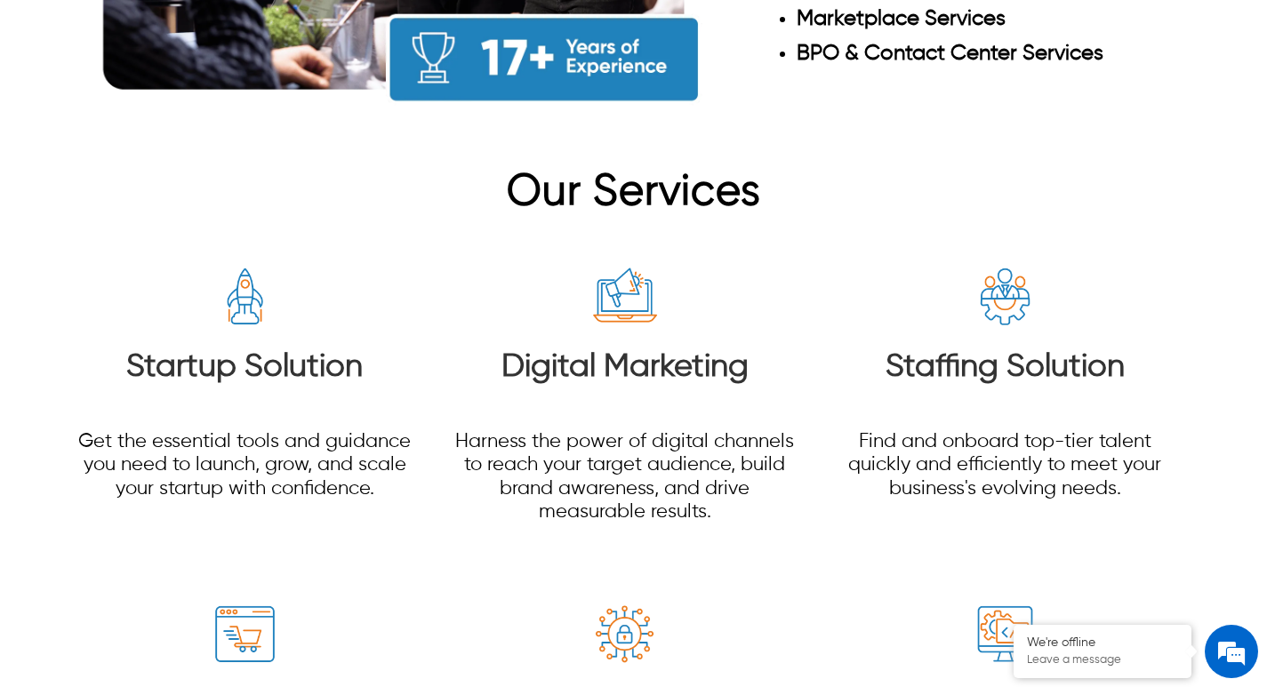
click at [731, 196] on span "Our Services" at bounding box center [634, 193] width 254 height 43
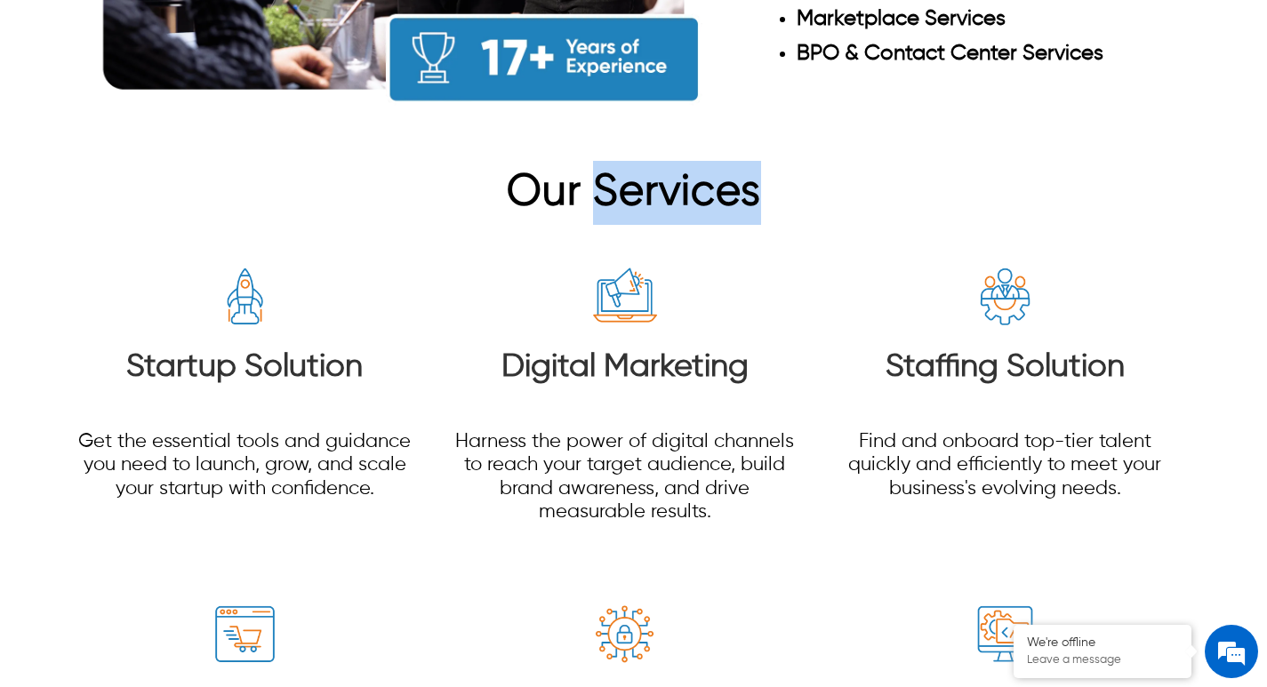
click at [731, 196] on span "Our Services" at bounding box center [634, 193] width 254 height 43
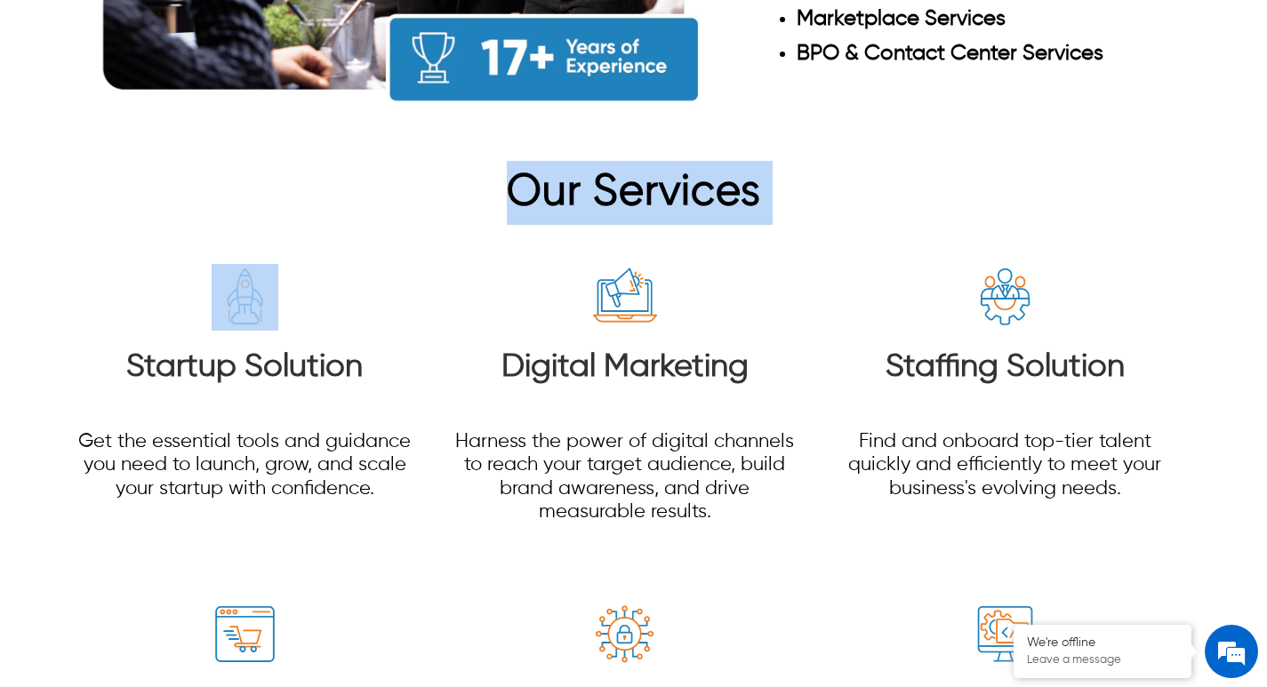
click at [680, 214] on span "Our Services" at bounding box center [634, 193] width 254 height 43
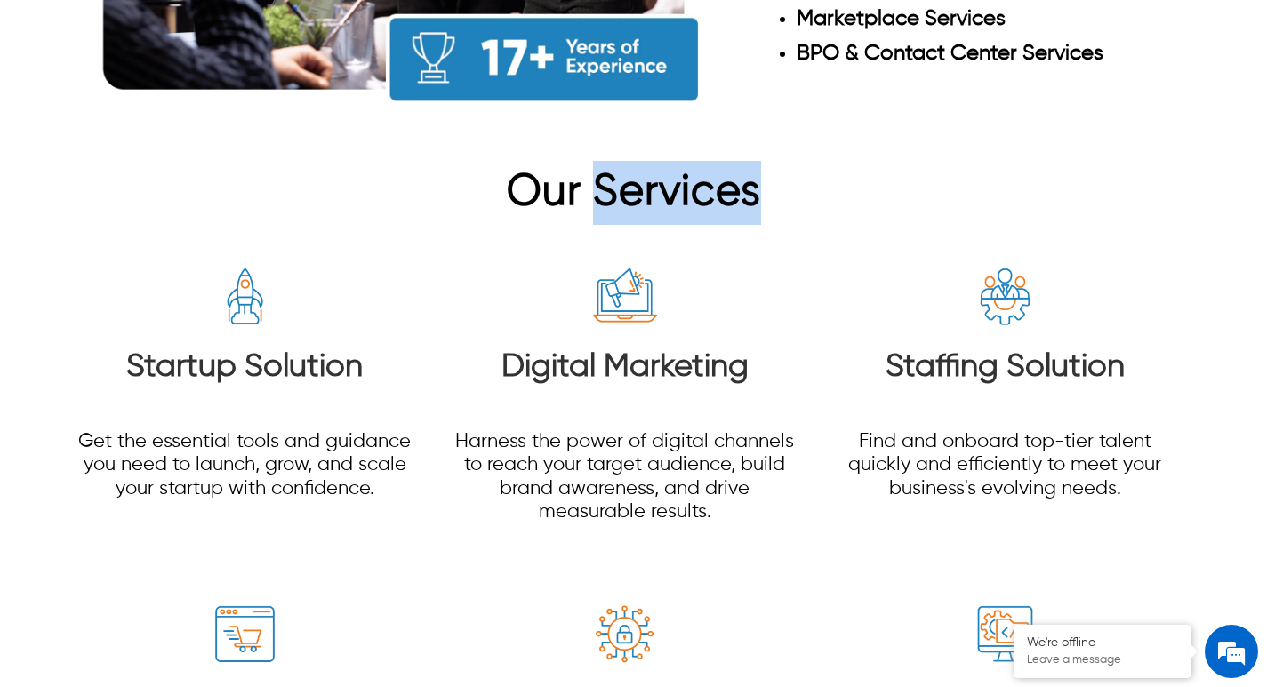
drag, startPoint x: 590, startPoint y: 189, endPoint x: 880, endPoint y: 217, distance: 291.3
click at [880, 217] on h2 "Our Services" at bounding box center [633, 193] width 1141 height 64
click at [851, 220] on h2 "Our Services" at bounding box center [633, 193] width 1141 height 64
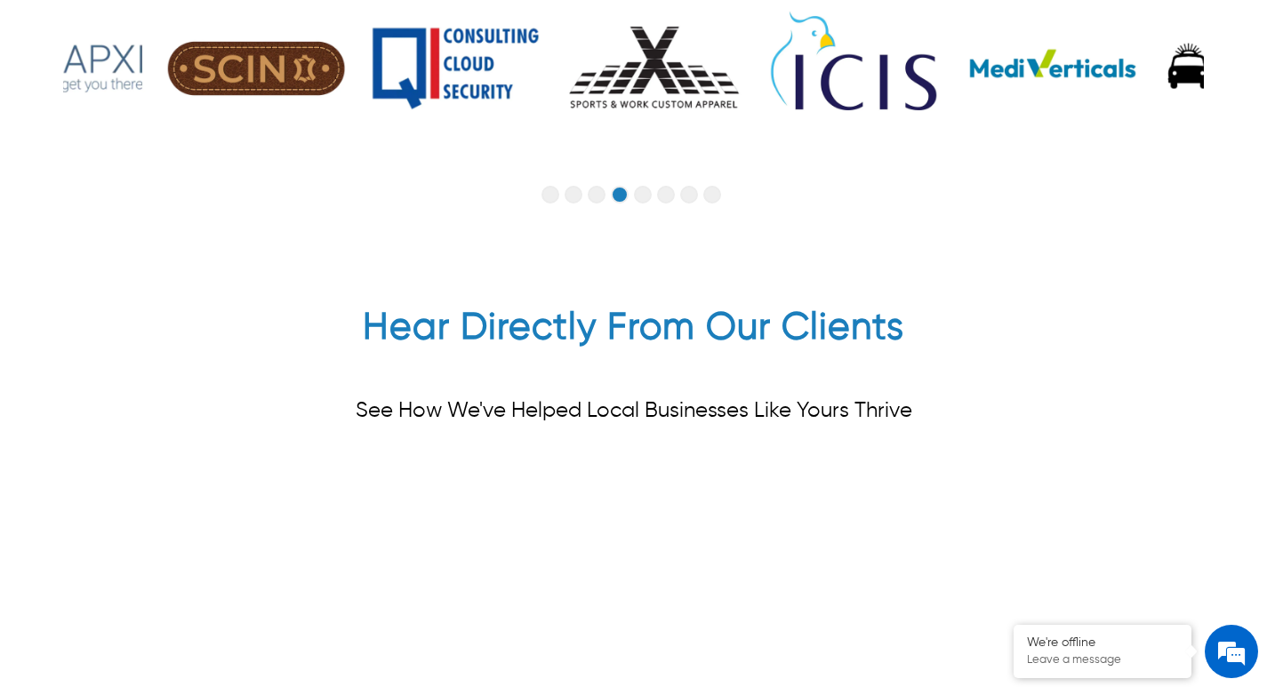
scroll to position [4241, 0]
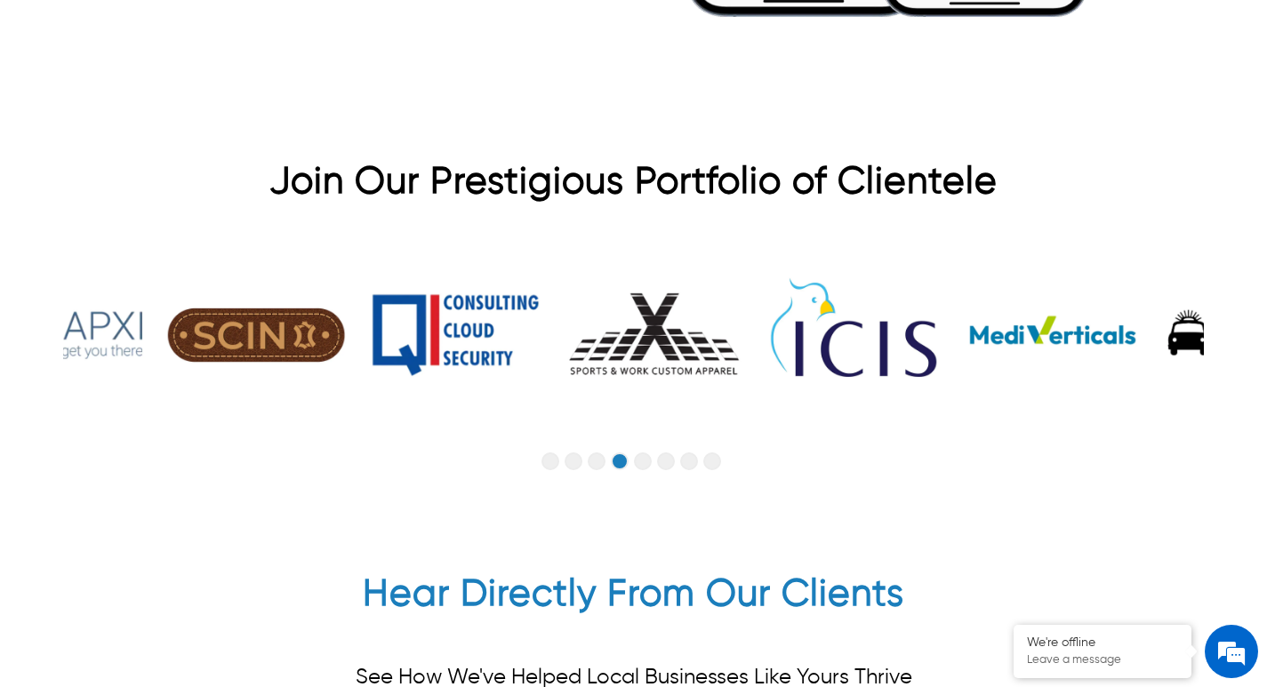
click at [641, 469] on button "Go to slide 5" at bounding box center [643, 462] width 18 height 18
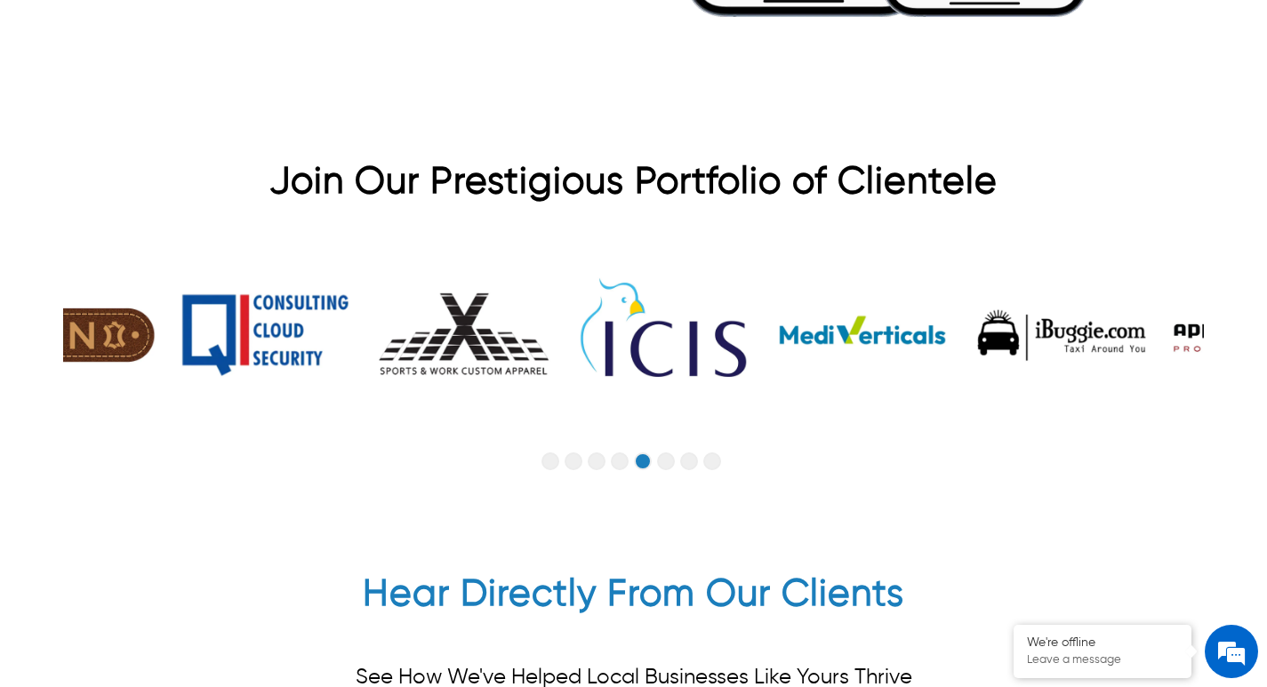
click at [615, 462] on button "Go to slide 4" at bounding box center [620, 462] width 18 height 18
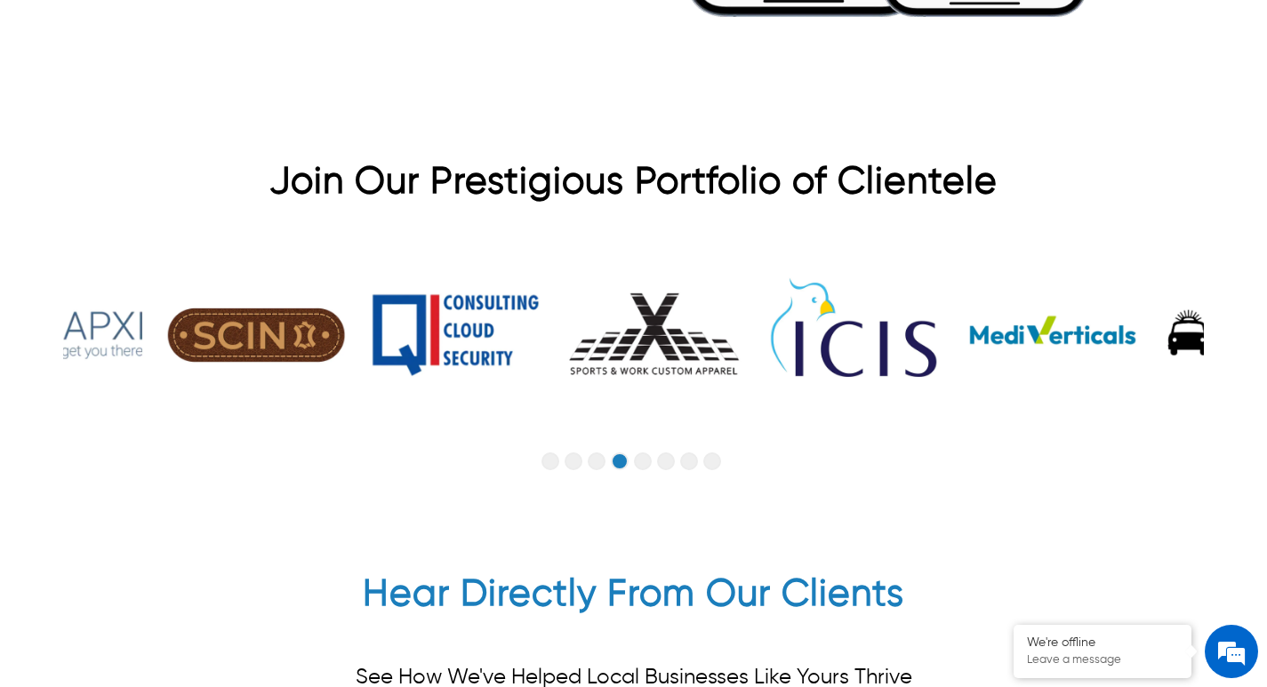
click at [634, 465] on button "Go to slide 5" at bounding box center [643, 462] width 18 height 18
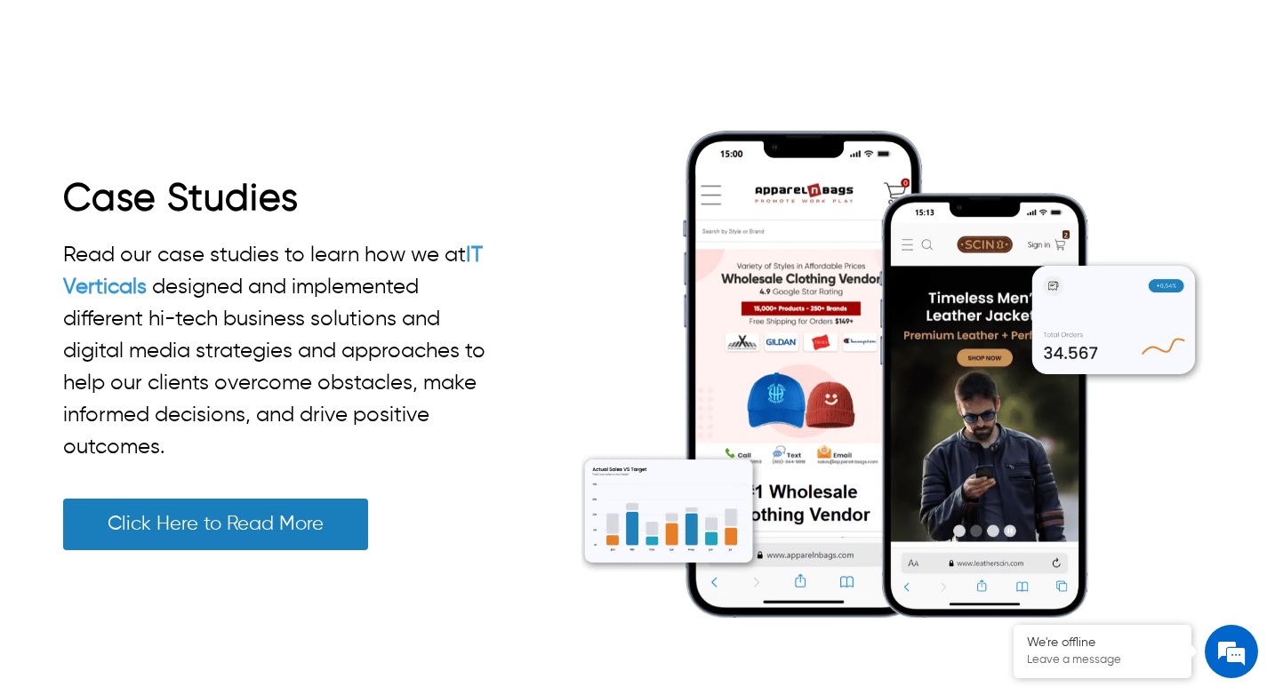
scroll to position [3558, 0]
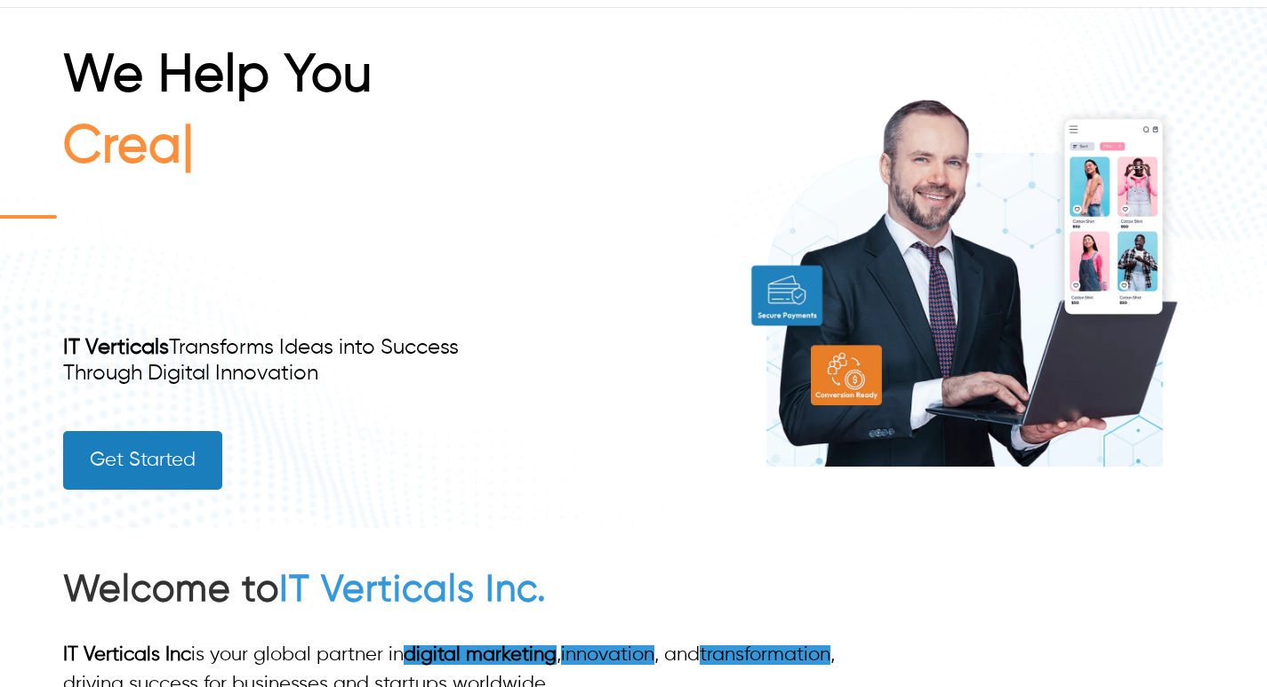
type input "******"
type input "**********"
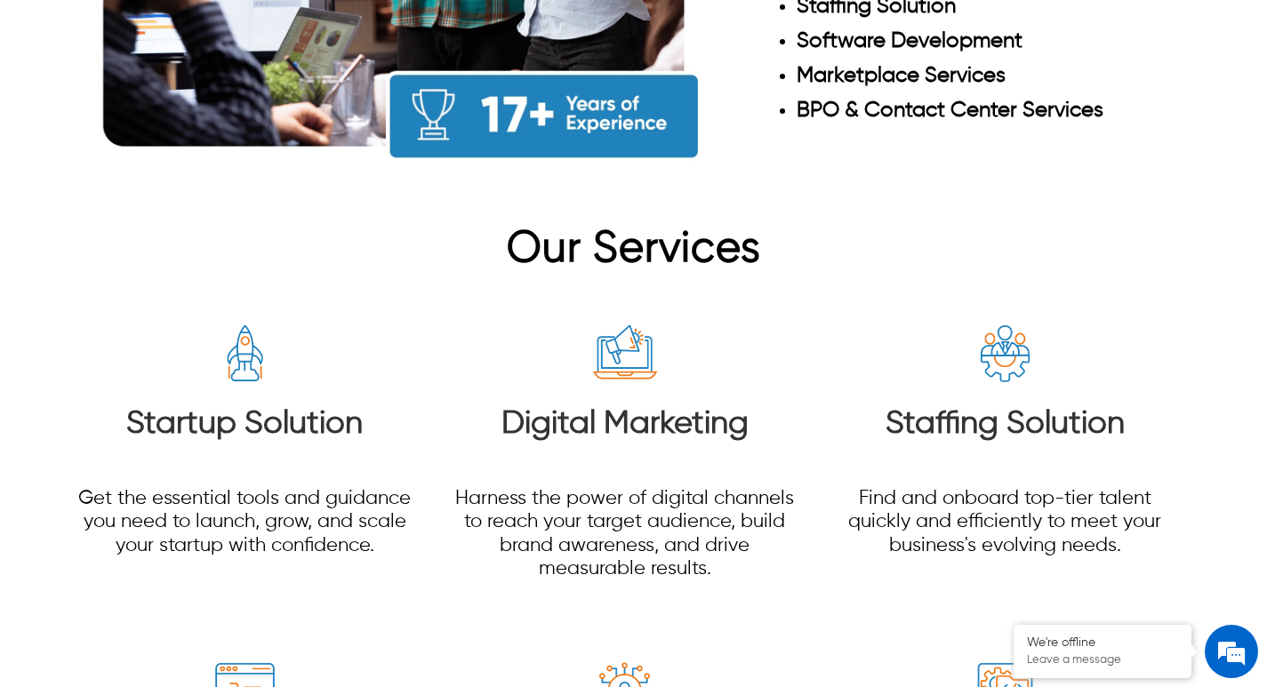
scroll to position [1883, 0]
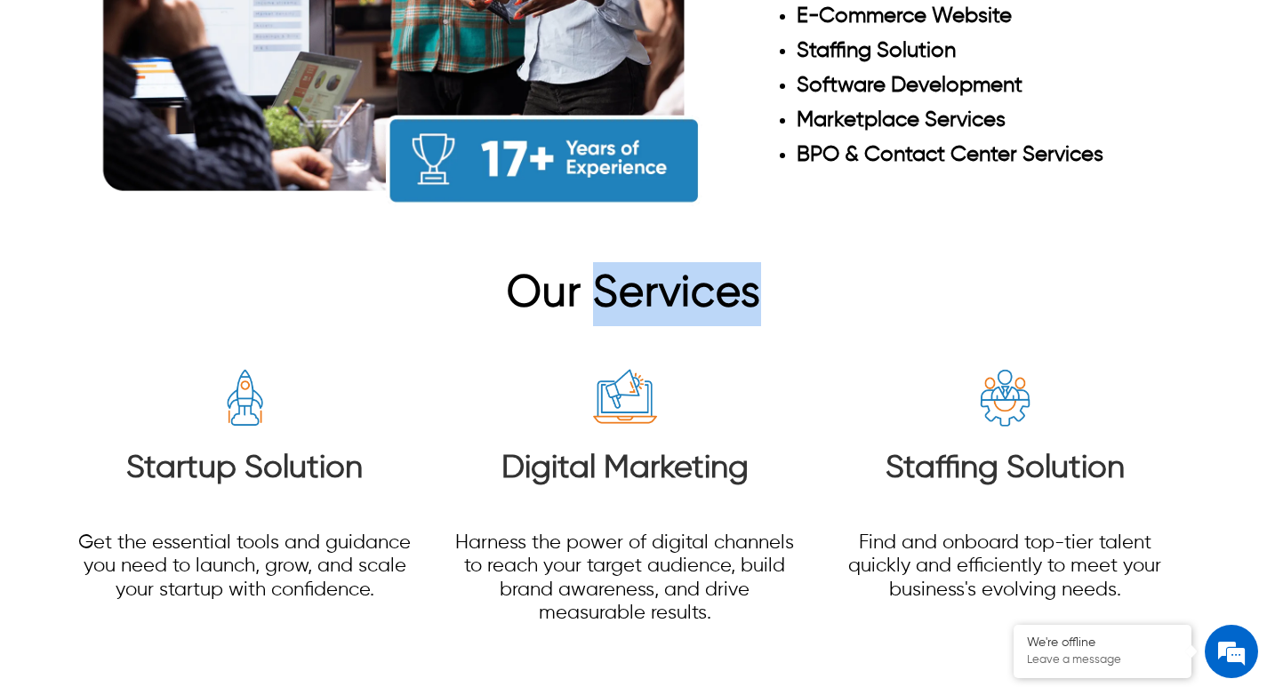
drag, startPoint x: 596, startPoint y: 293, endPoint x: 755, endPoint y: 315, distance: 160.6
click at [755, 315] on span "Our Services" at bounding box center [634, 294] width 254 height 43
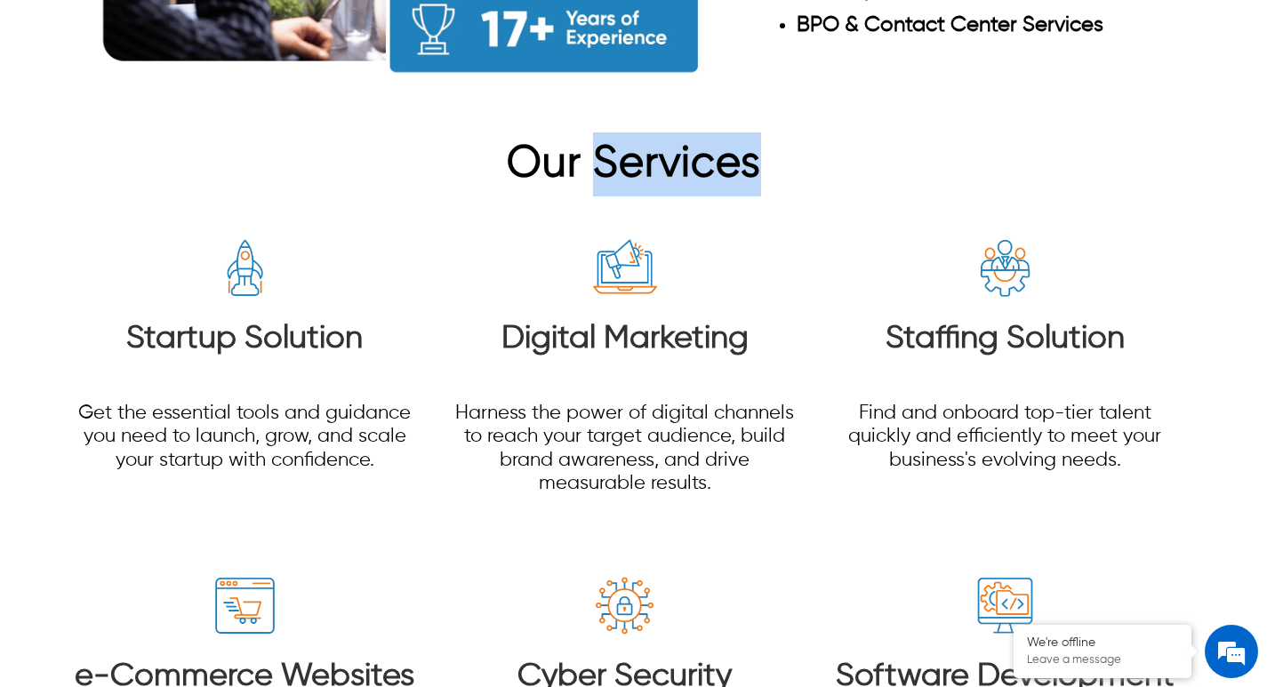
click at [619, 173] on span "Our Services" at bounding box center [634, 164] width 254 height 43
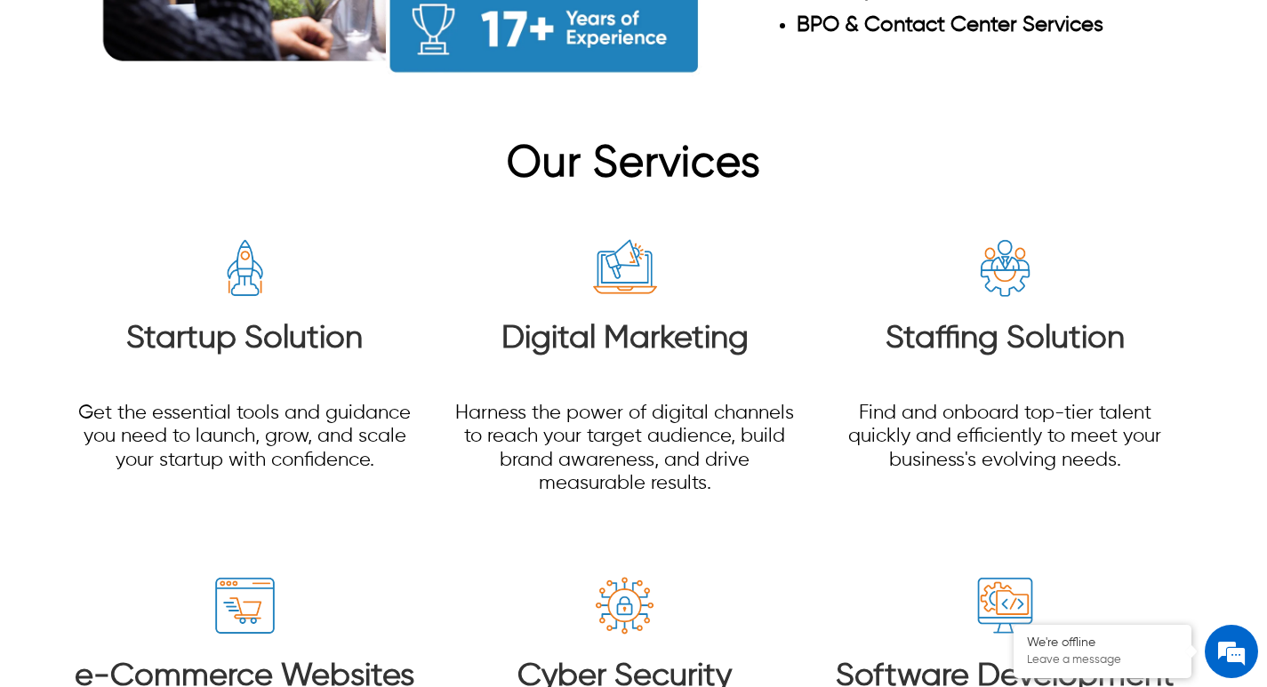
scroll to position [0, 0]
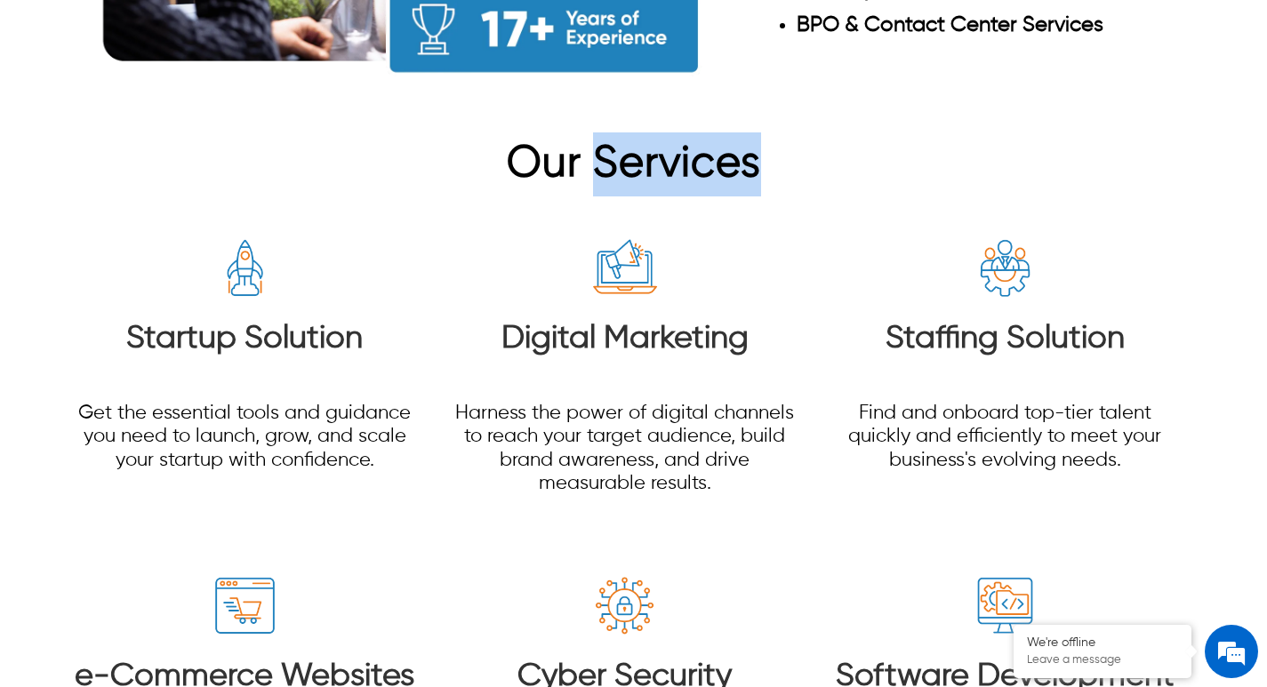
drag, startPoint x: 596, startPoint y: 168, endPoint x: 755, endPoint y: 180, distance: 159.6
click at [755, 180] on span "Our Services" at bounding box center [634, 164] width 254 height 43
click at [756, 180] on span "Our Services" at bounding box center [634, 164] width 254 height 43
drag, startPoint x: 596, startPoint y: 166, endPoint x: 758, endPoint y: 173, distance: 162.0
click at [758, 173] on span "Our Services" at bounding box center [634, 164] width 254 height 43
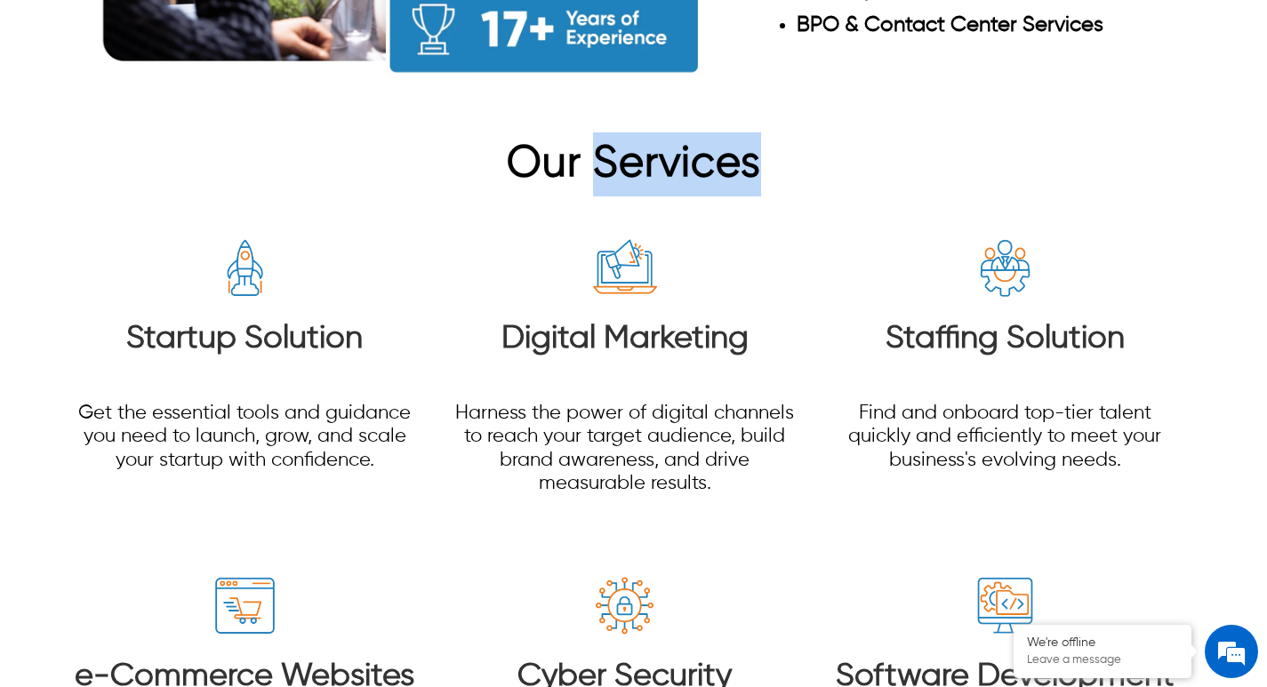
click at [712, 171] on span "Our Services" at bounding box center [634, 164] width 254 height 43
drag, startPoint x: 598, startPoint y: 169, endPoint x: 789, endPoint y: 169, distance: 191.2
click at [789, 169] on h2 "Our Services" at bounding box center [633, 165] width 1141 height 64
click at [751, 165] on span "Our Services" at bounding box center [634, 164] width 254 height 43
drag, startPoint x: 752, startPoint y: 170, endPoint x: 592, endPoint y: 173, distance: 160.1
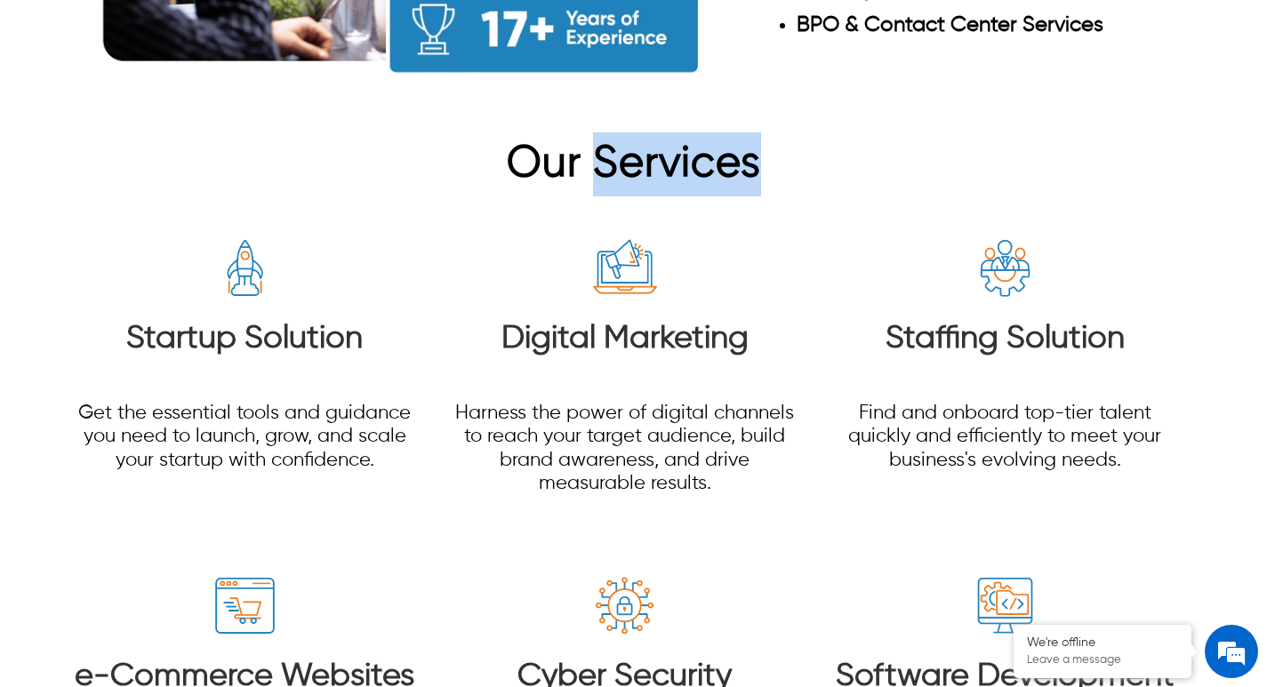
click at [592, 173] on span "Our Services" at bounding box center [634, 164] width 254 height 43
click at [597, 179] on span "Our Services" at bounding box center [634, 164] width 254 height 43
drag, startPoint x: 594, startPoint y: 175, endPoint x: 858, endPoint y: 174, distance: 264.1
click at [858, 174] on h2 "Our Services" at bounding box center [633, 165] width 1141 height 64
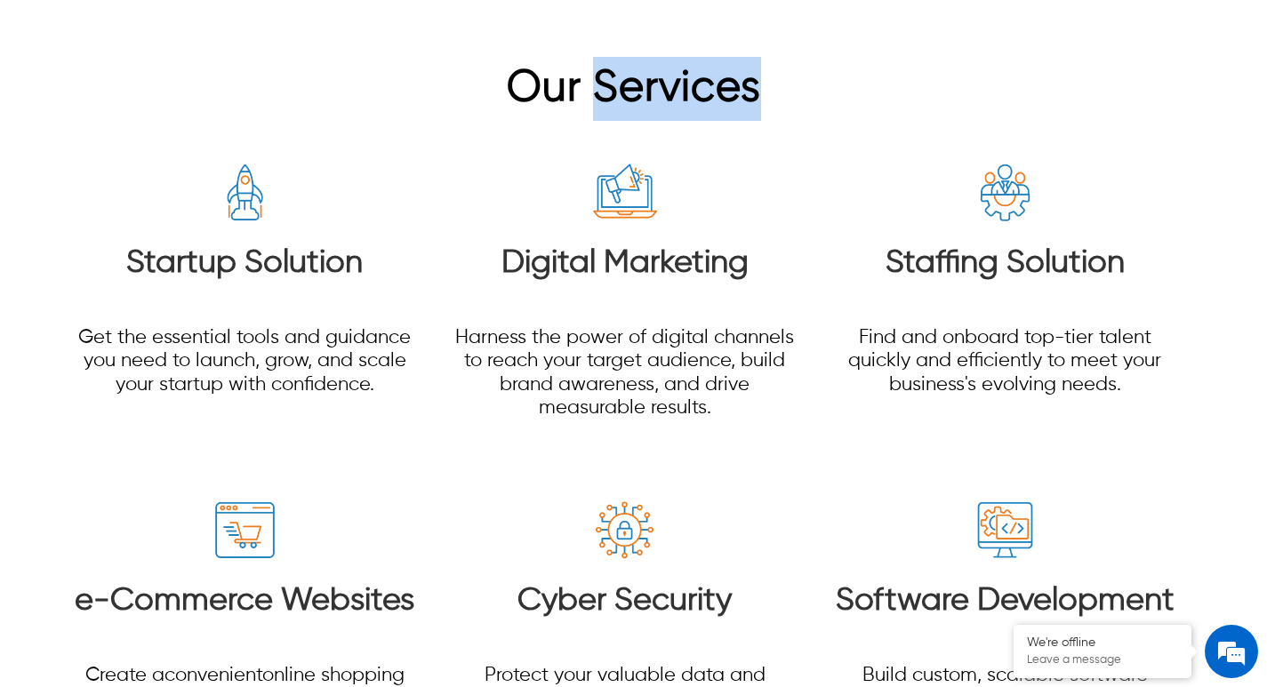
scroll to position [2190, 0]
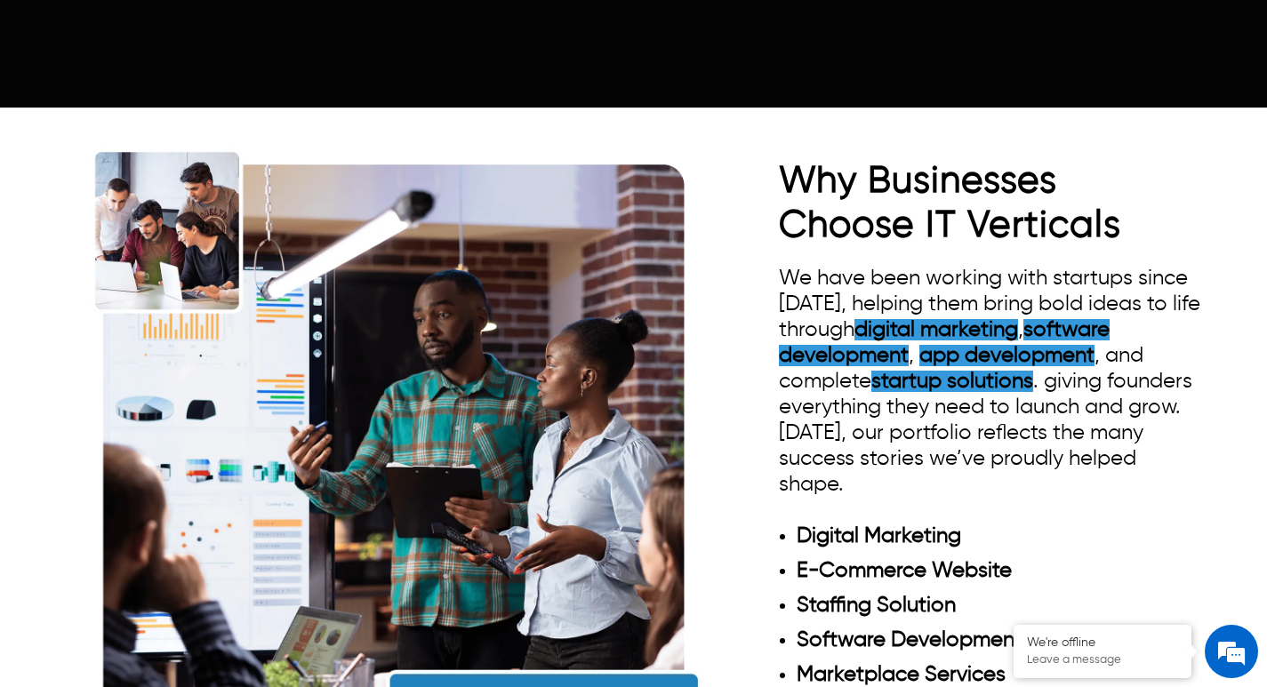
scroll to position [1401, 0]
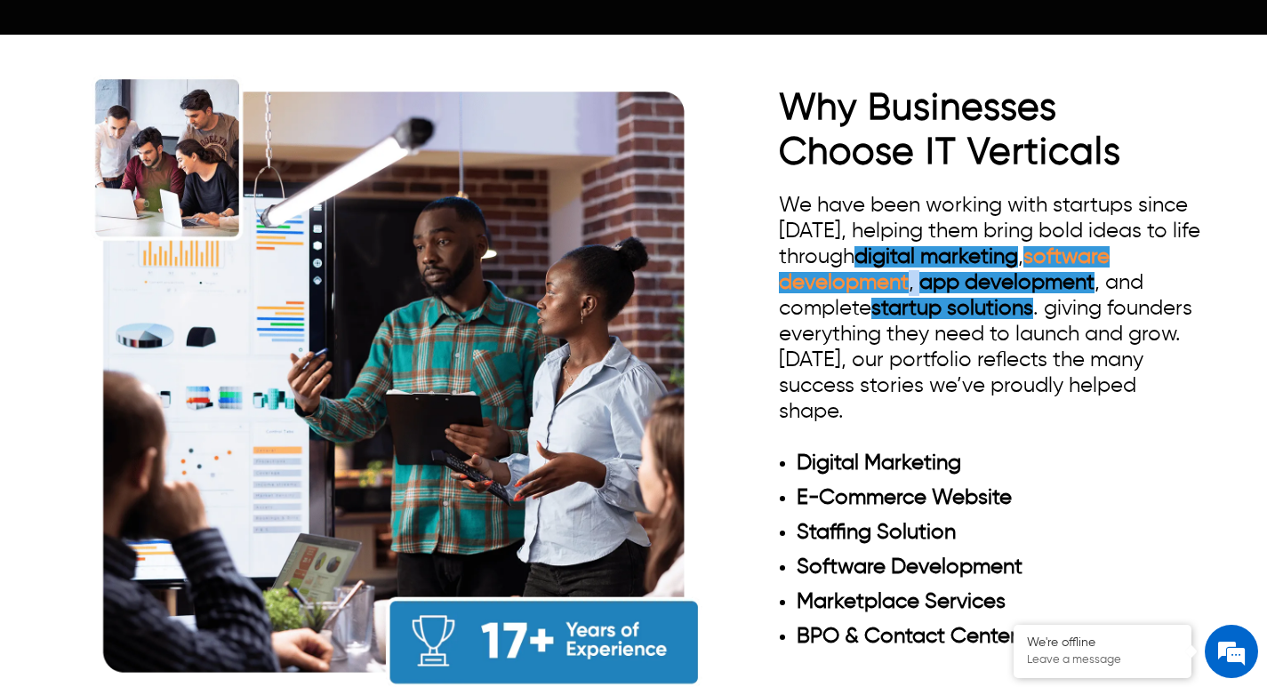
drag, startPoint x: 919, startPoint y: 271, endPoint x: 908, endPoint y: 271, distance: 10.7
click at [908, 271] on div "We have been working with startups since [DATE], helping them bring bold ideas …" at bounding box center [991, 426] width 425 height 466
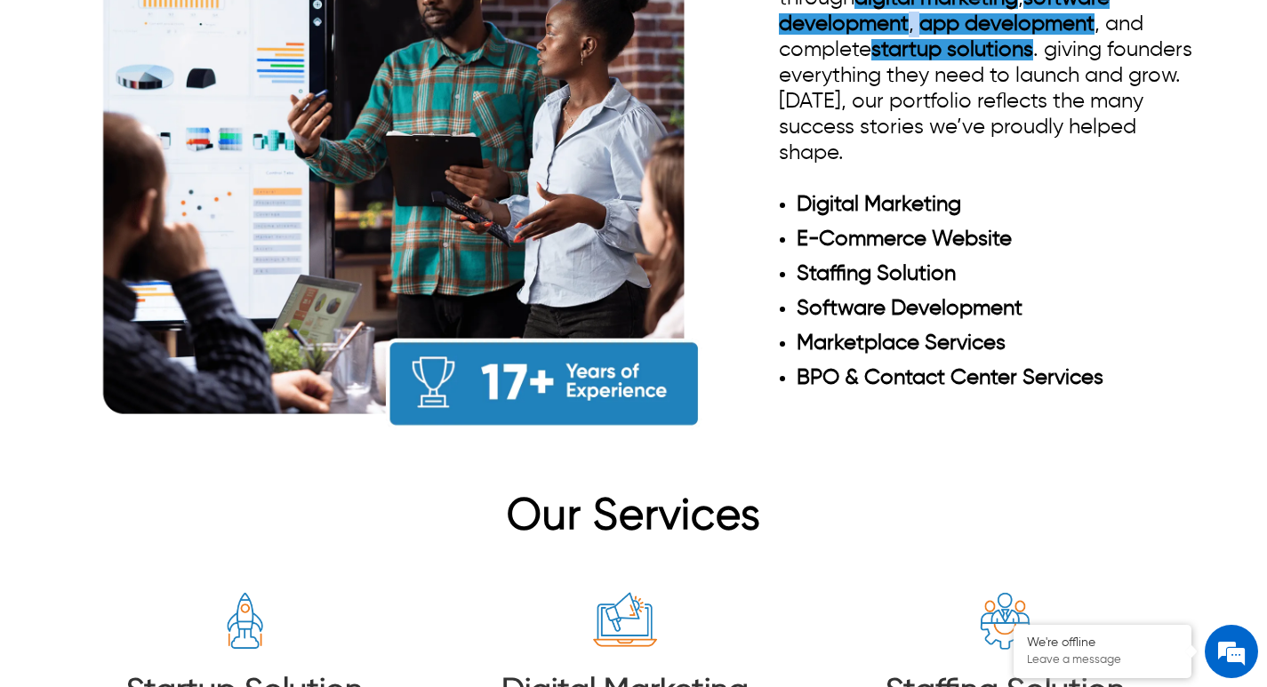
scroll to position [1667, 0]
